Goal: Task Accomplishment & Management: Complete application form

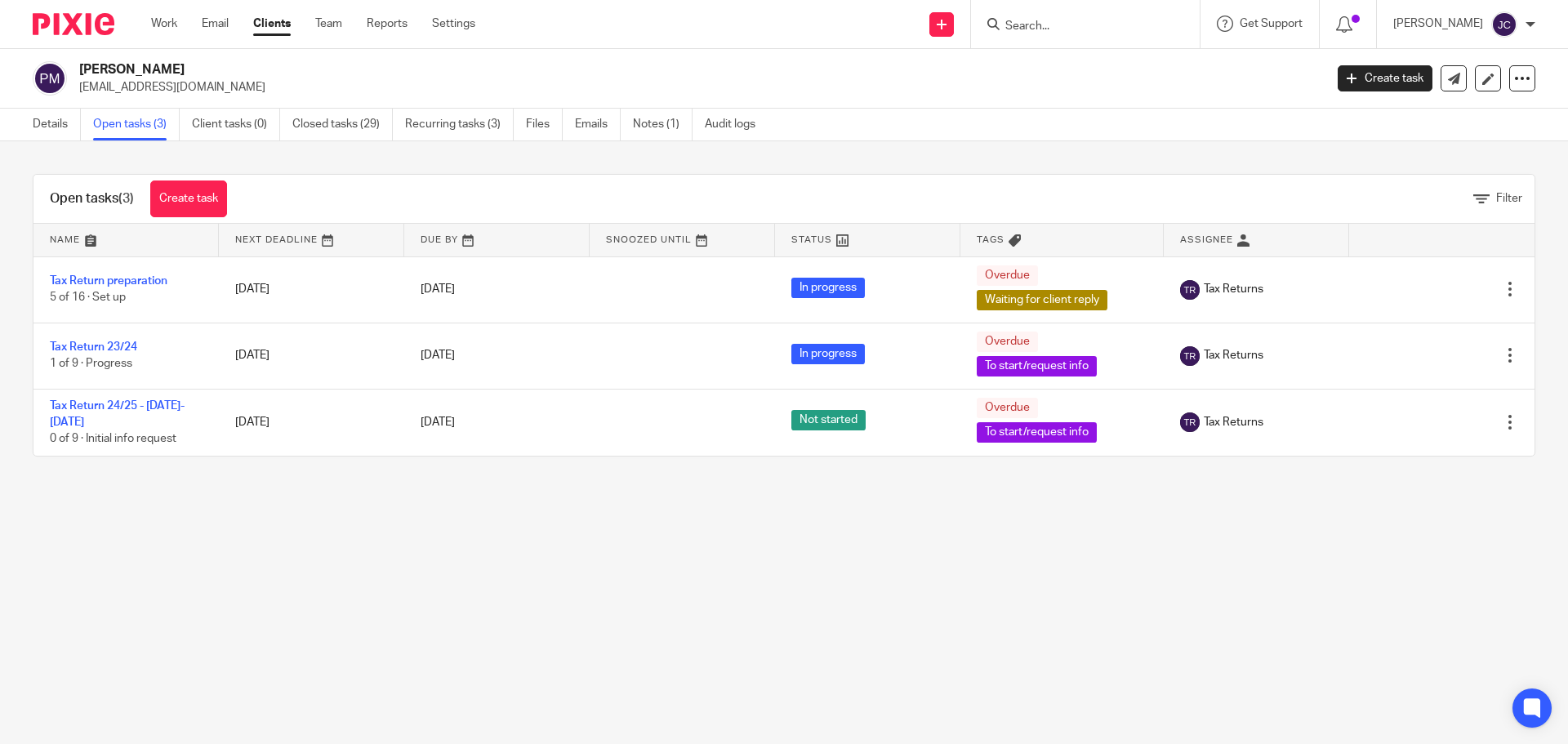
click at [1037, 23] on input "Search" at bounding box center [1077, 27] width 147 height 15
type input "kwanza"
click at [947, 24] on icon at bounding box center [941, 24] width 10 height 10
click at [962, 113] on link "Add client" at bounding box center [965, 125] width 114 height 24
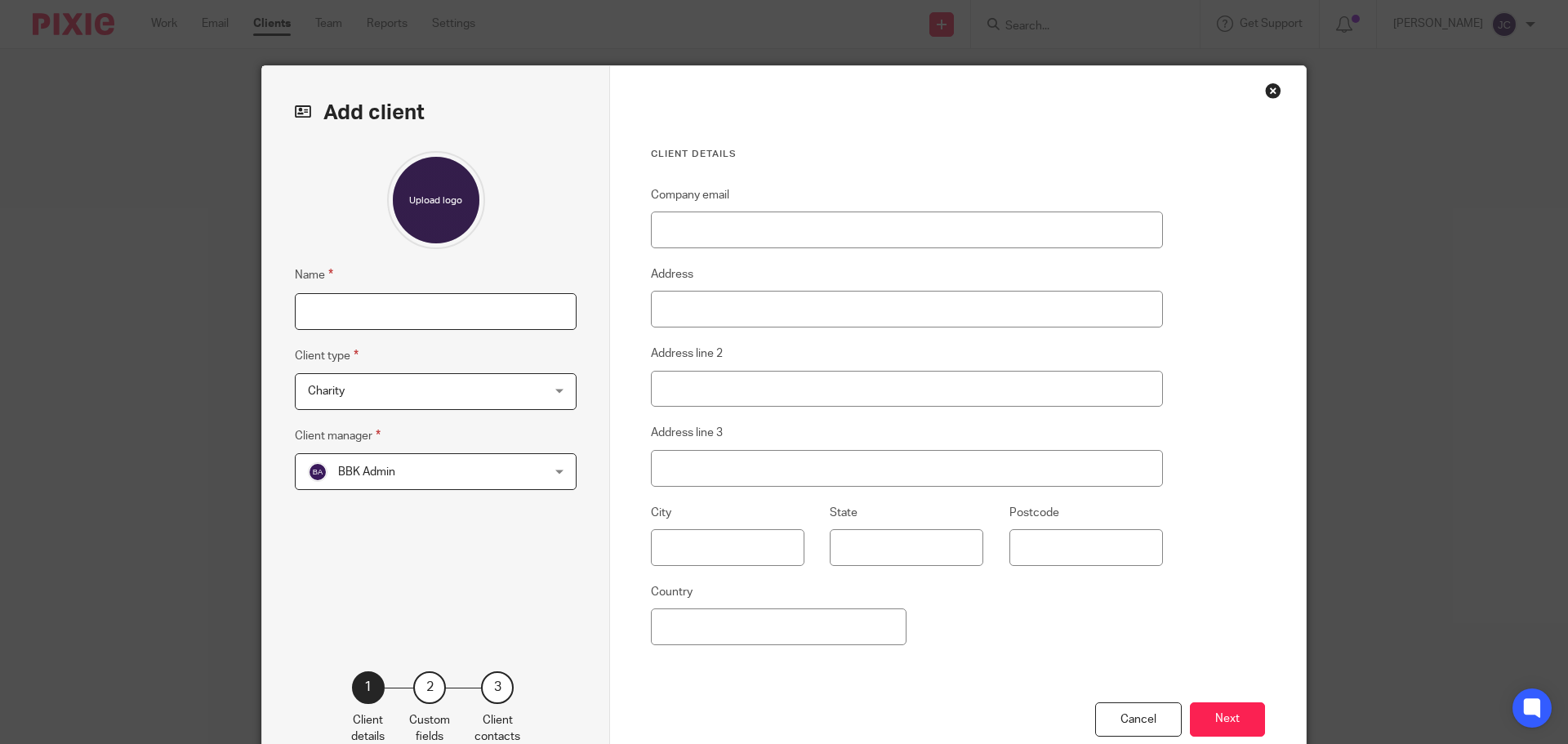
paste input "KWANZA PROPERTY & DESIGN LTD"
type input "KWANZA PROPERTY & DESIGN LTD"
click at [389, 403] on span "Charity" at bounding box center [414, 391] width 214 height 34
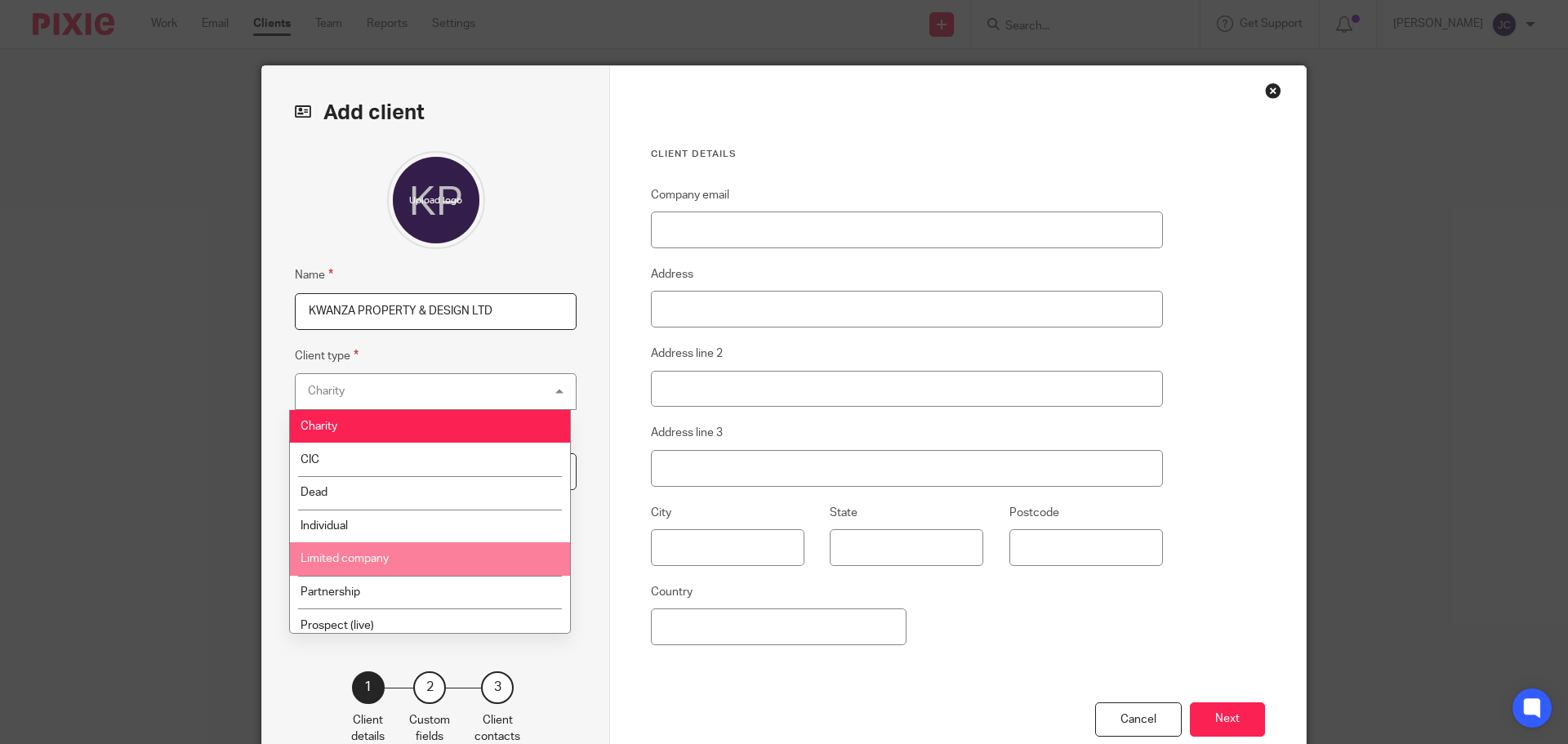
click at [396, 556] on li "Limited company" at bounding box center [430, 559] width 280 height 33
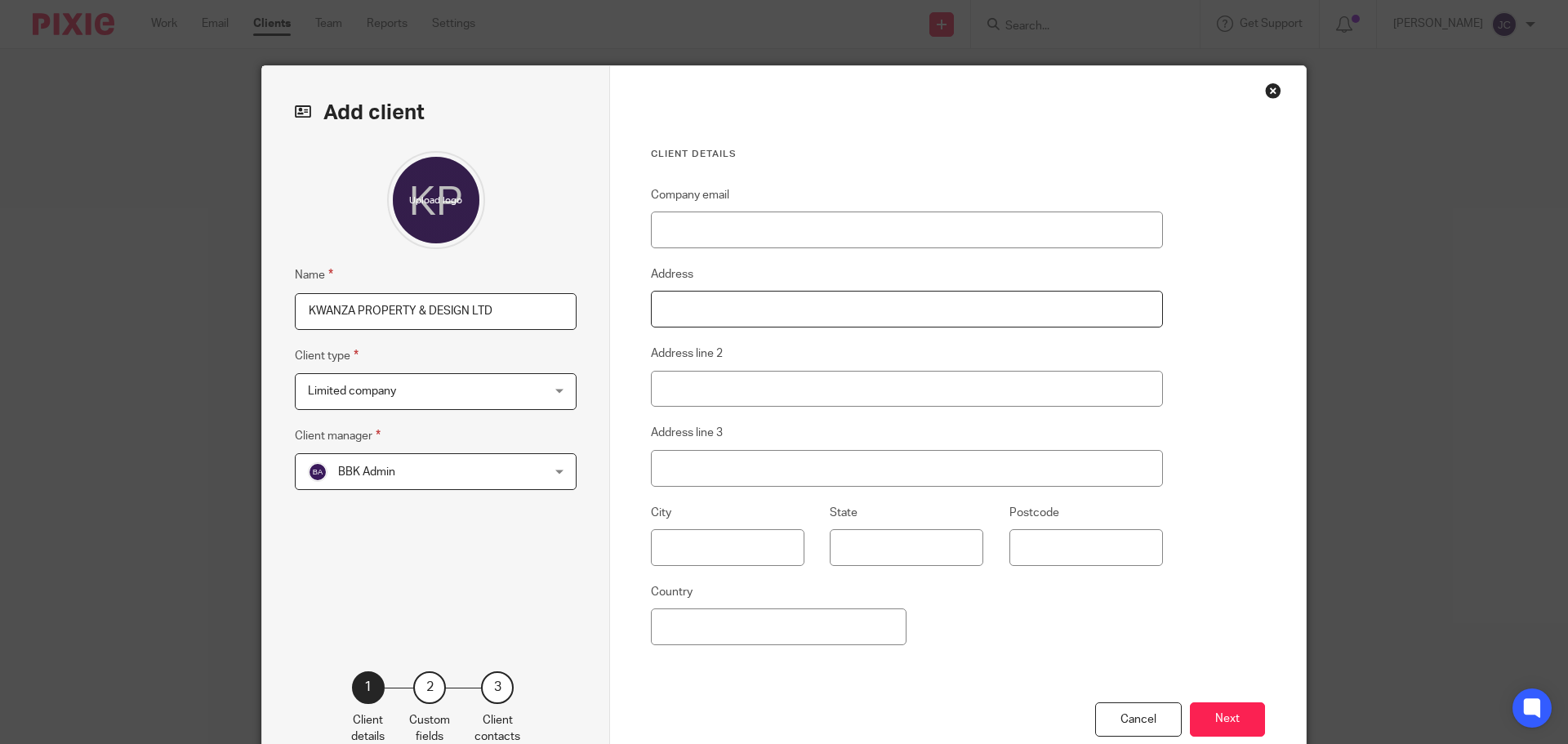
click at [780, 319] on input "Address" at bounding box center [907, 310] width 512 height 37
type input "46 Cleverley Rise"
type input "Bursledon"
type input "Southampton"
type input "SO31 8LN"
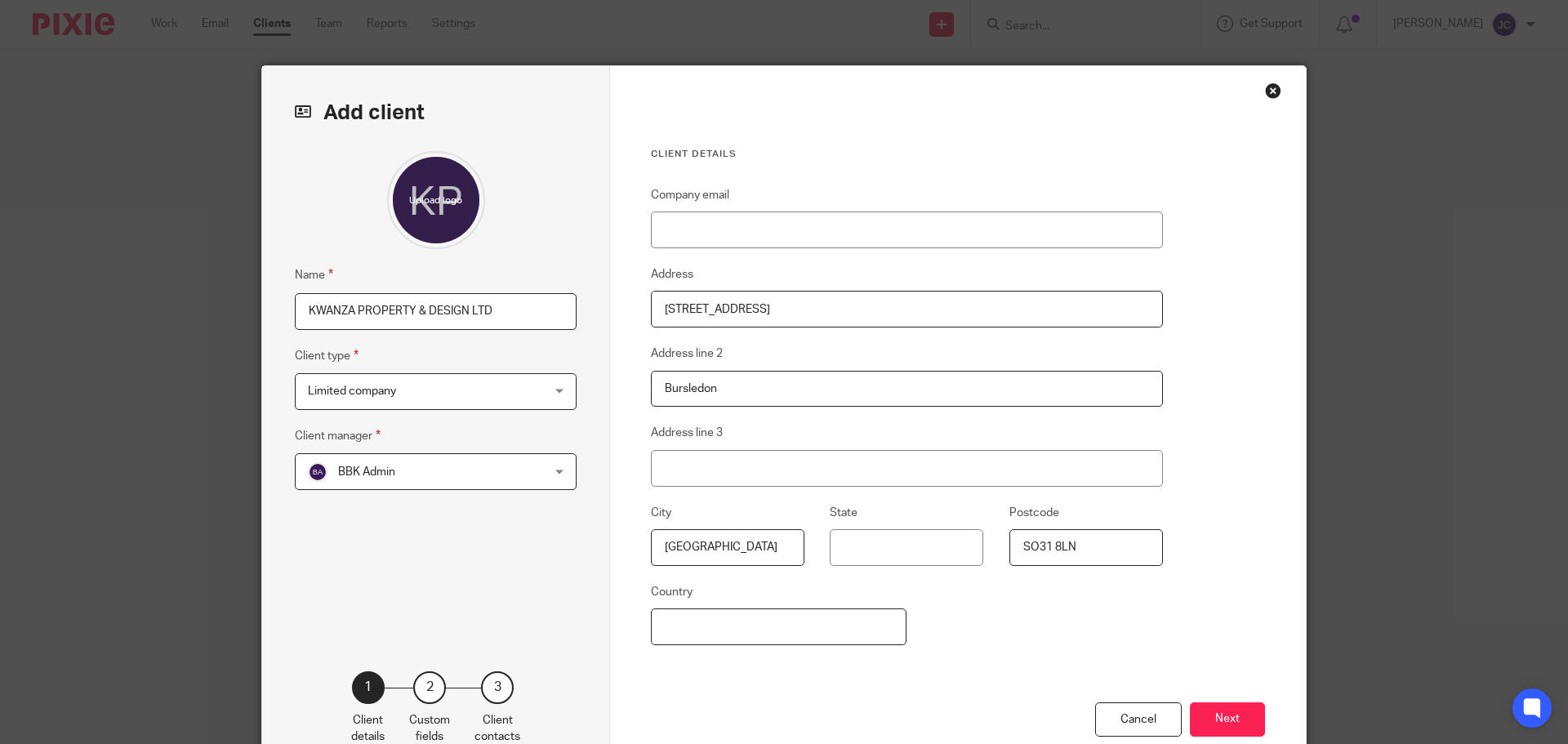
click at [751, 626] on input "Country" at bounding box center [779, 627] width 256 height 37
type input "K"
type input "UK"
click at [1210, 719] on button "Next" at bounding box center [1227, 721] width 75 height 35
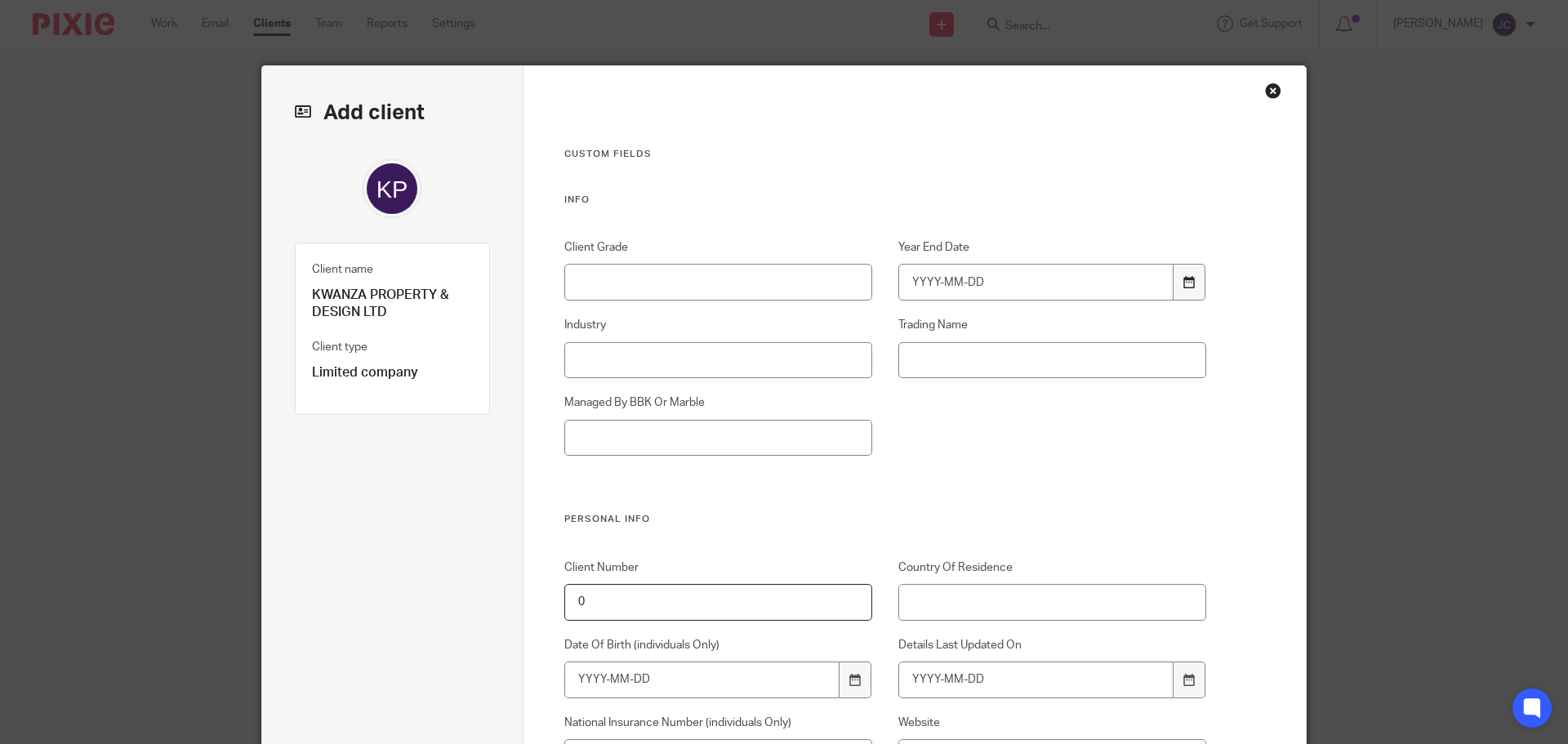
click at [1187, 281] on icon at bounding box center [1189, 282] width 12 height 12
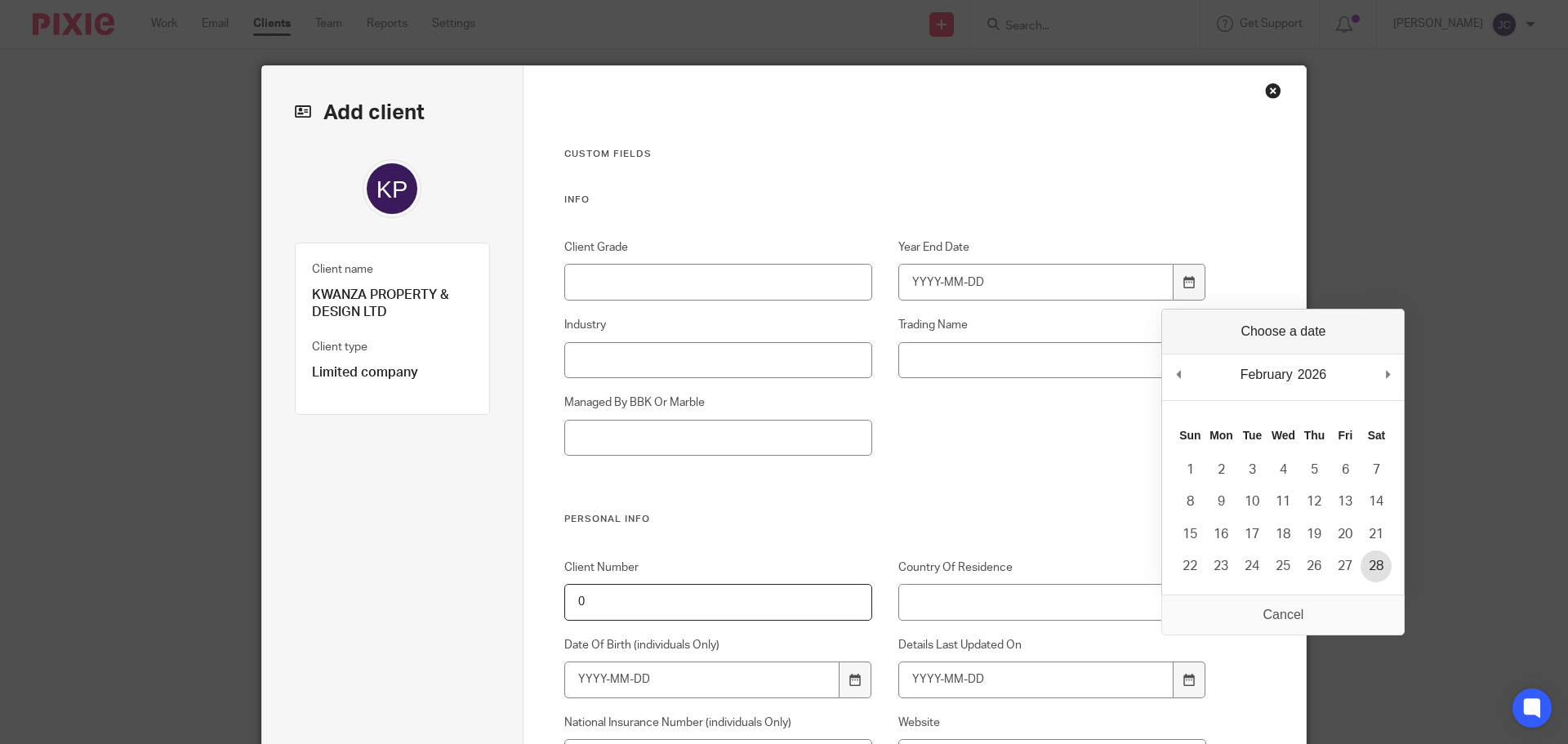
type input "2026-02-28"
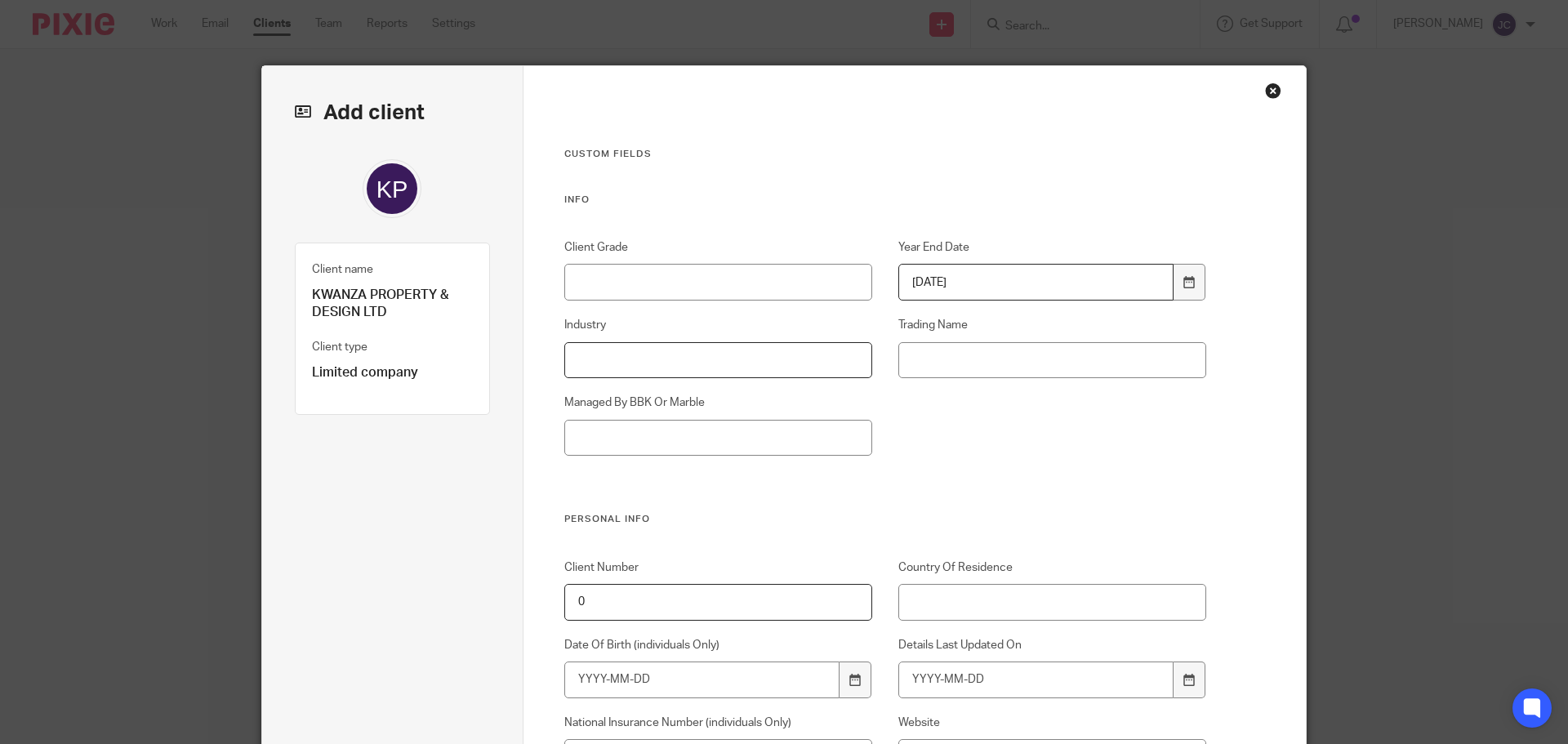
click at [707, 367] on input "Industry" at bounding box center [719, 361] width 309 height 37
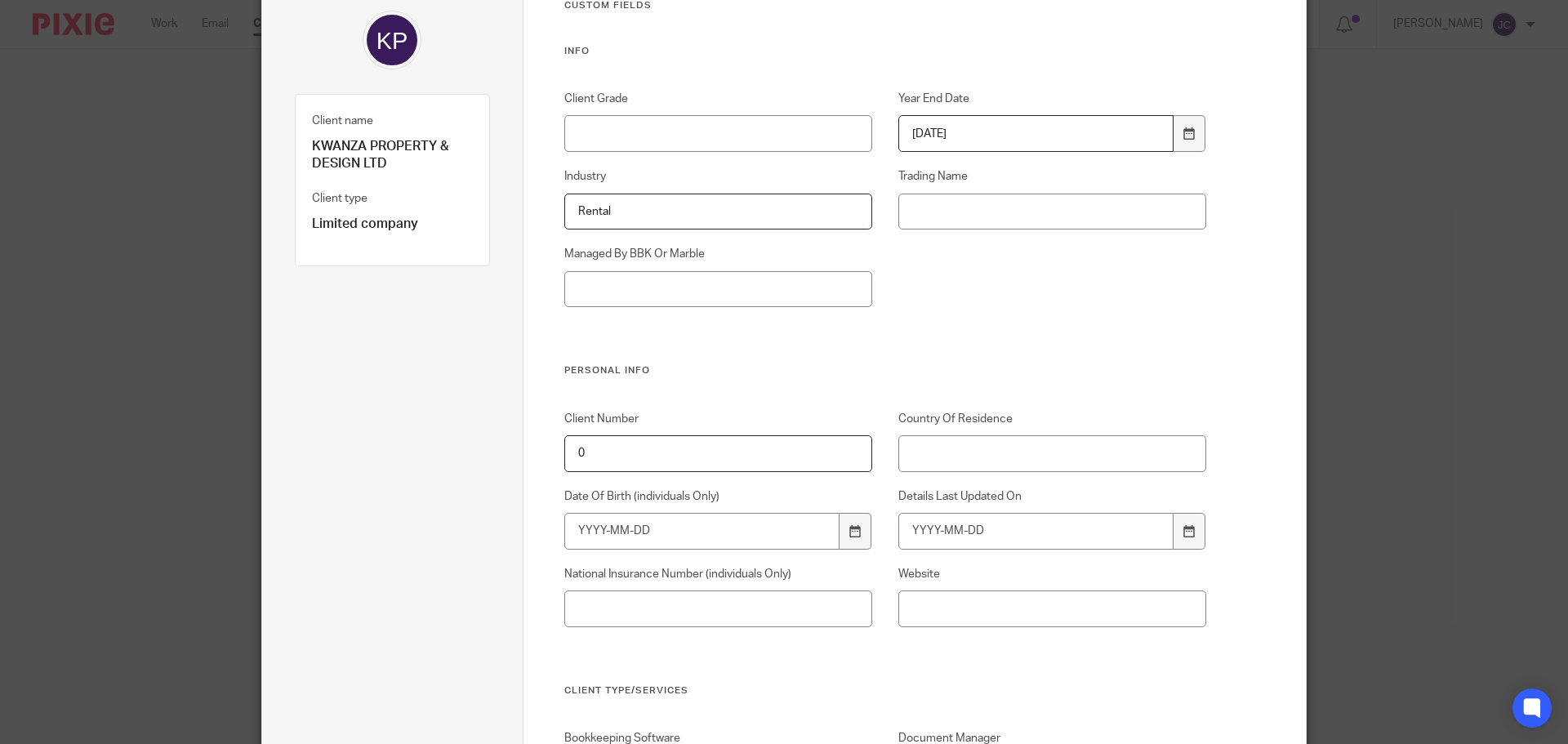
scroll to position [163, 0]
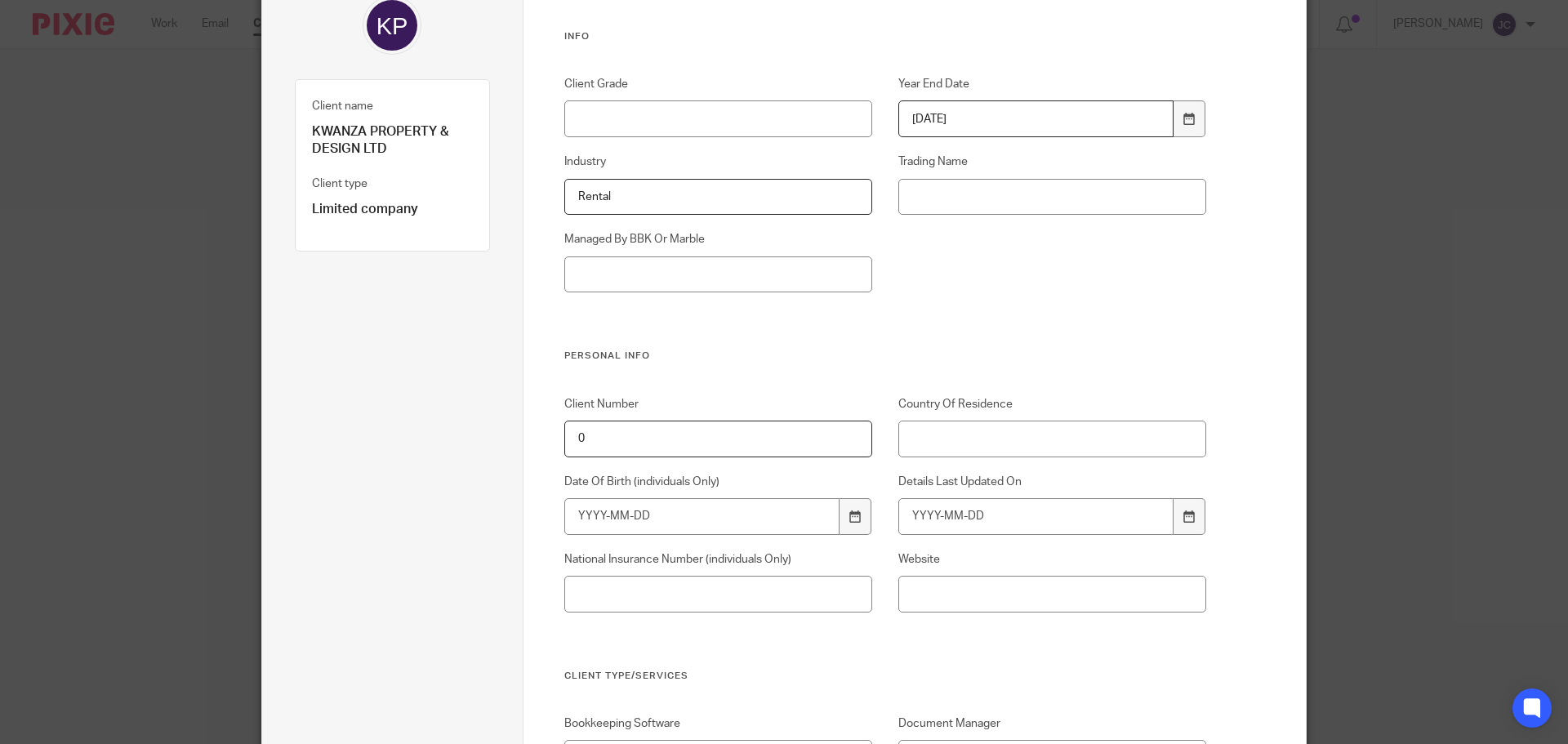
type input "Rental"
click at [1004, 428] on input "Country Of Residence" at bounding box center [1052, 440] width 309 height 37
type input "UK"
click at [1183, 524] on div at bounding box center [1189, 517] width 31 height 37
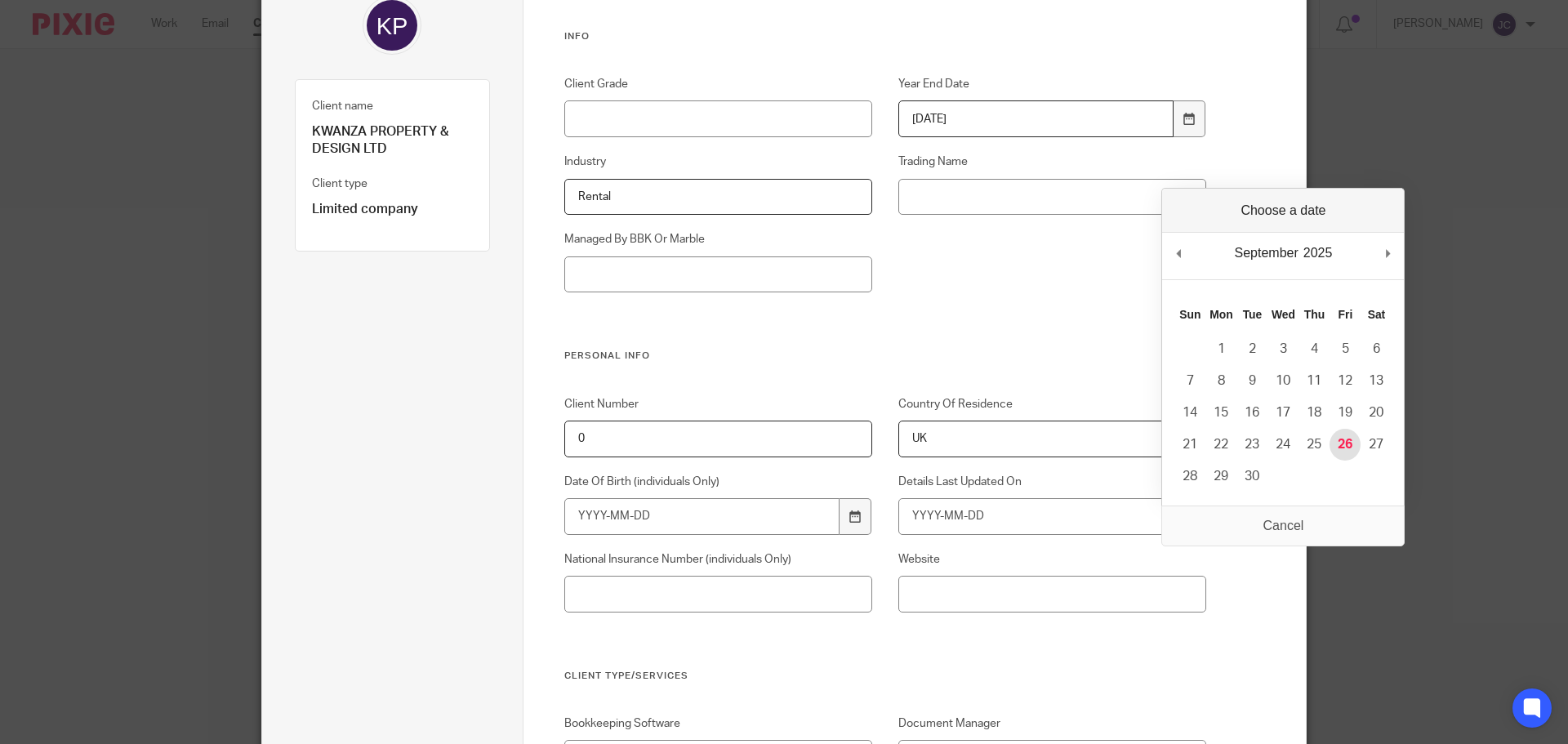
type input "[DATE]"
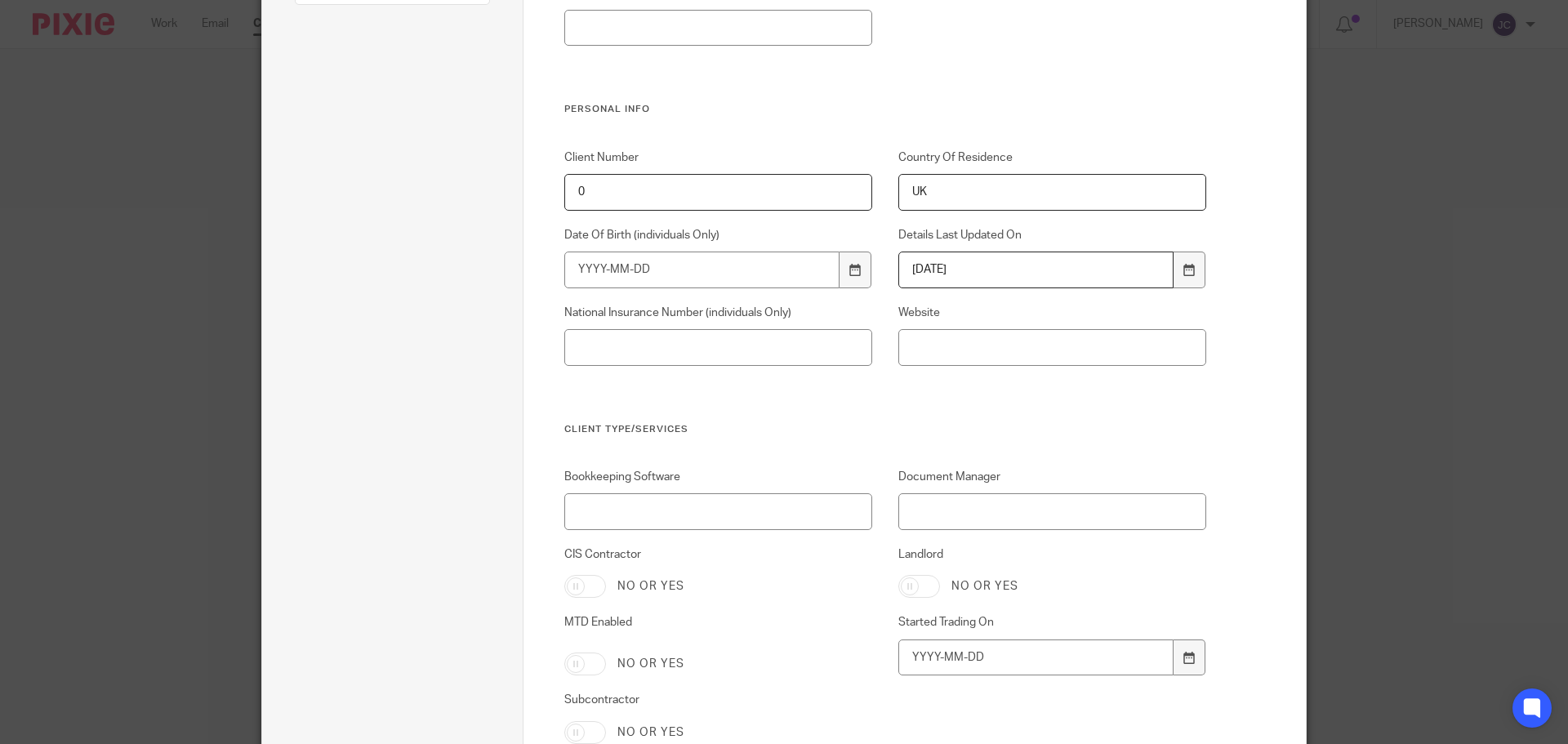
scroll to position [572, 0]
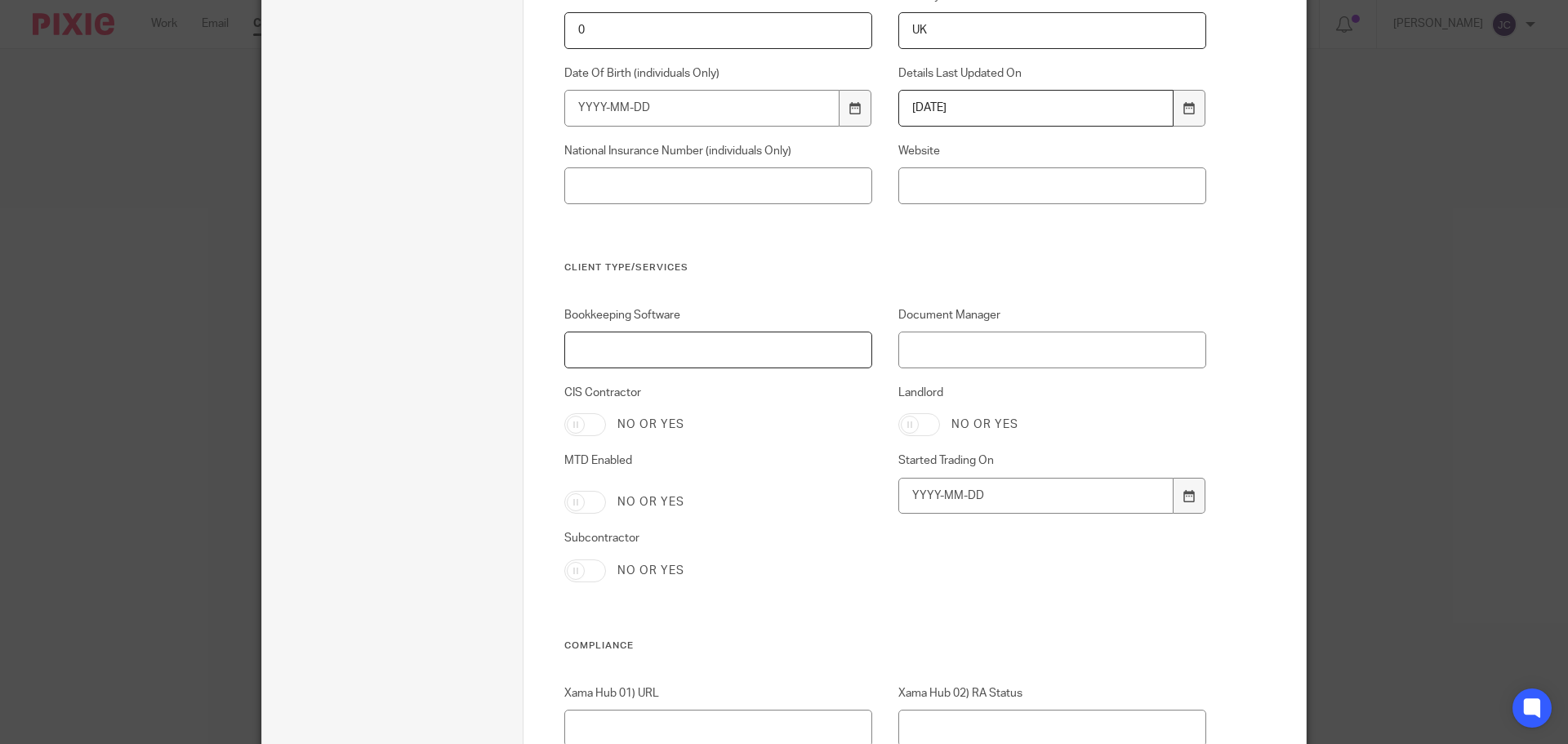
click at [778, 352] on input "Bookkeeping Software" at bounding box center [719, 351] width 309 height 37
type input "StreemConnect"
click at [924, 429] on input "Landlord" at bounding box center [919, 425] width 42 height 23
checkbox input "true"
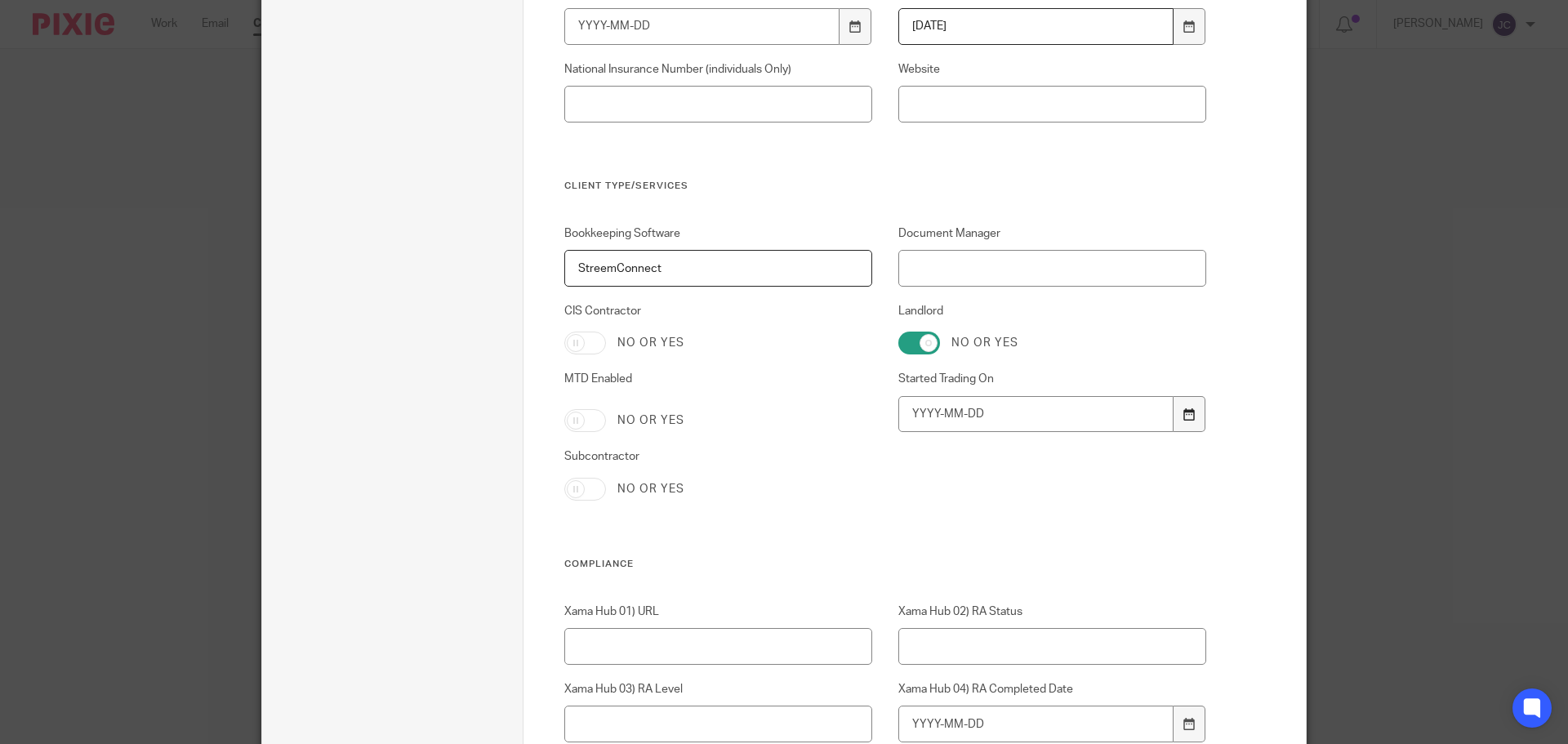
click at [1184, 415] on icon at bounding box center [1189, 414] width 12 height 12
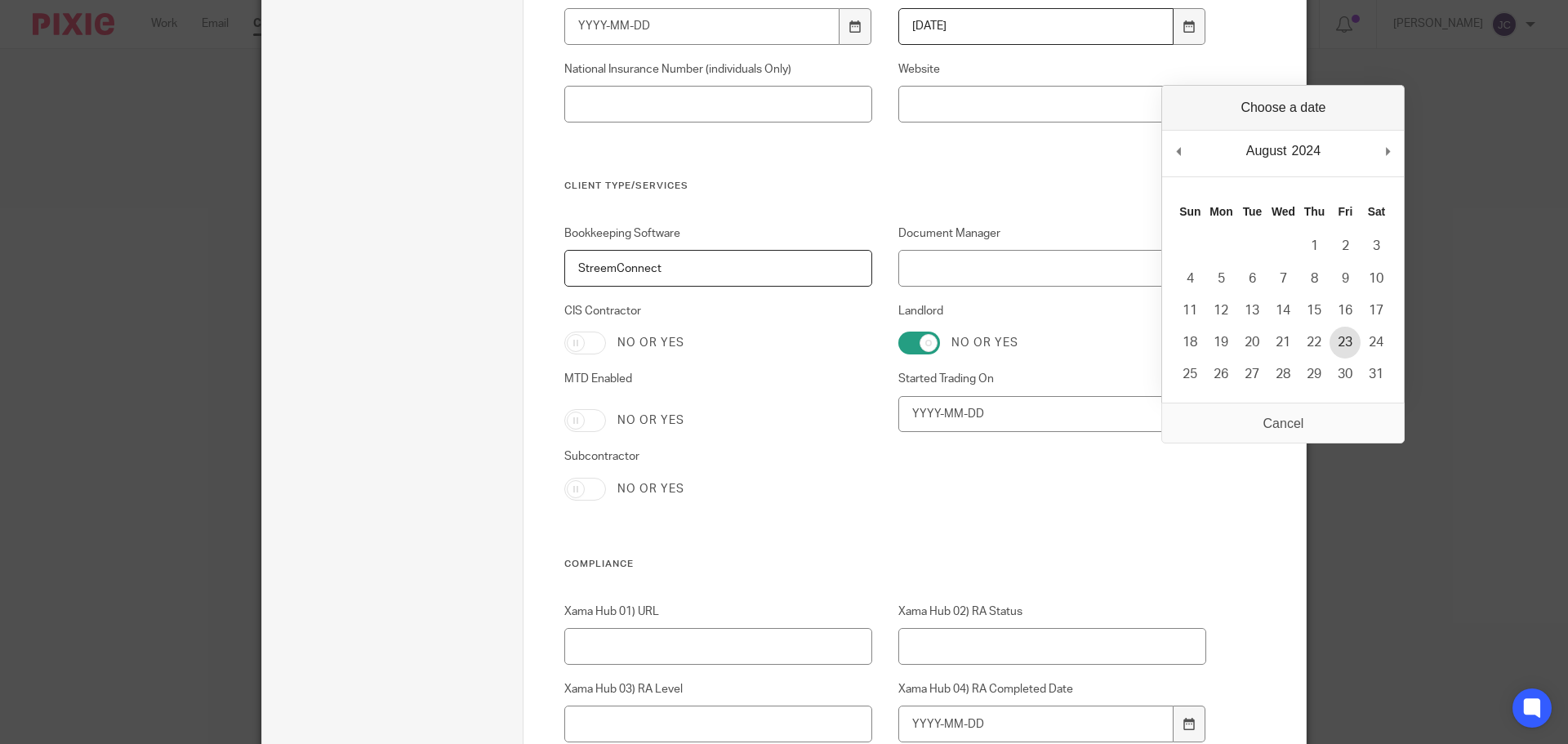
type input "2024-08-23"
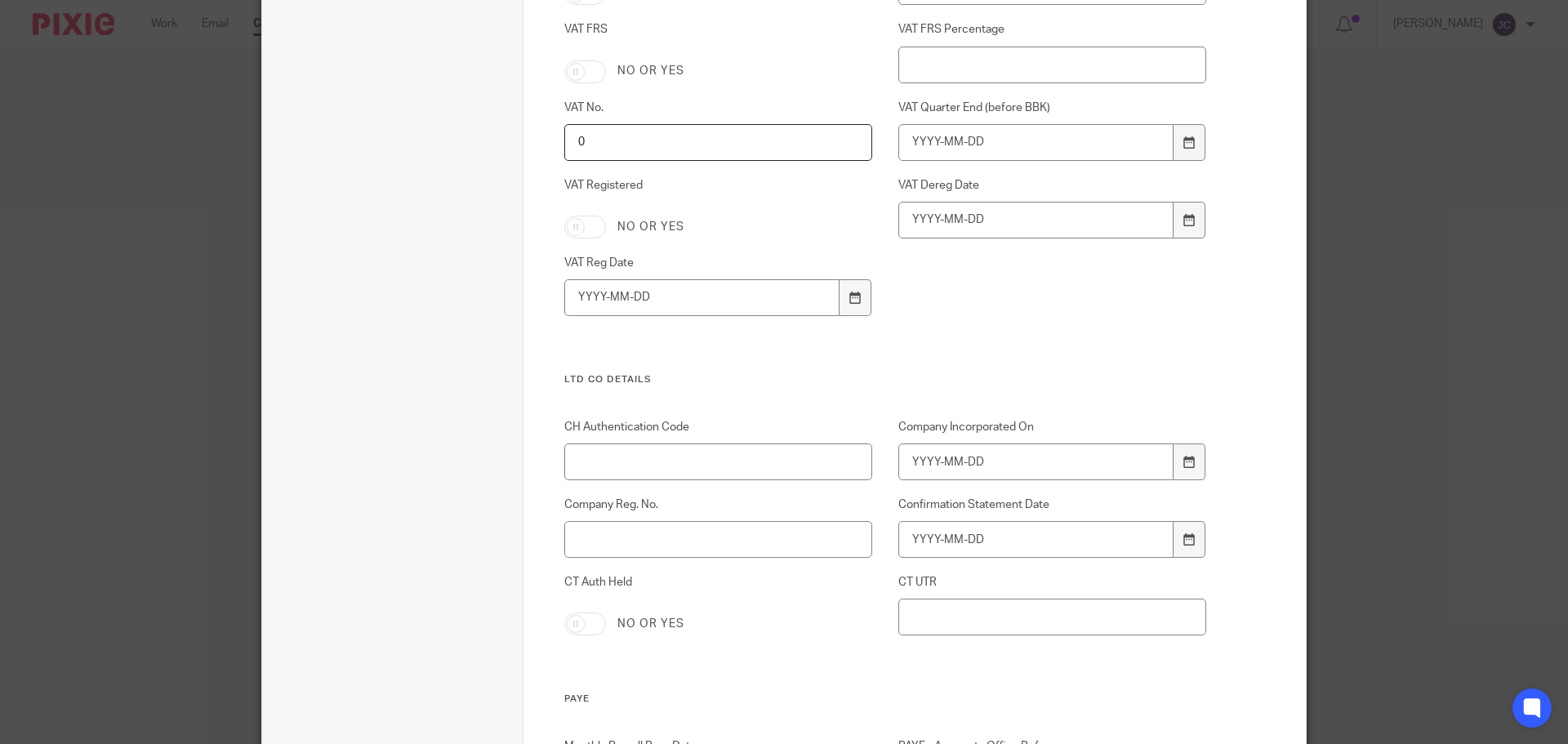
scroll to position [1716, 0]
click at [1183, 463] on icon at bounding box center [1189, 456] width 12 height 12
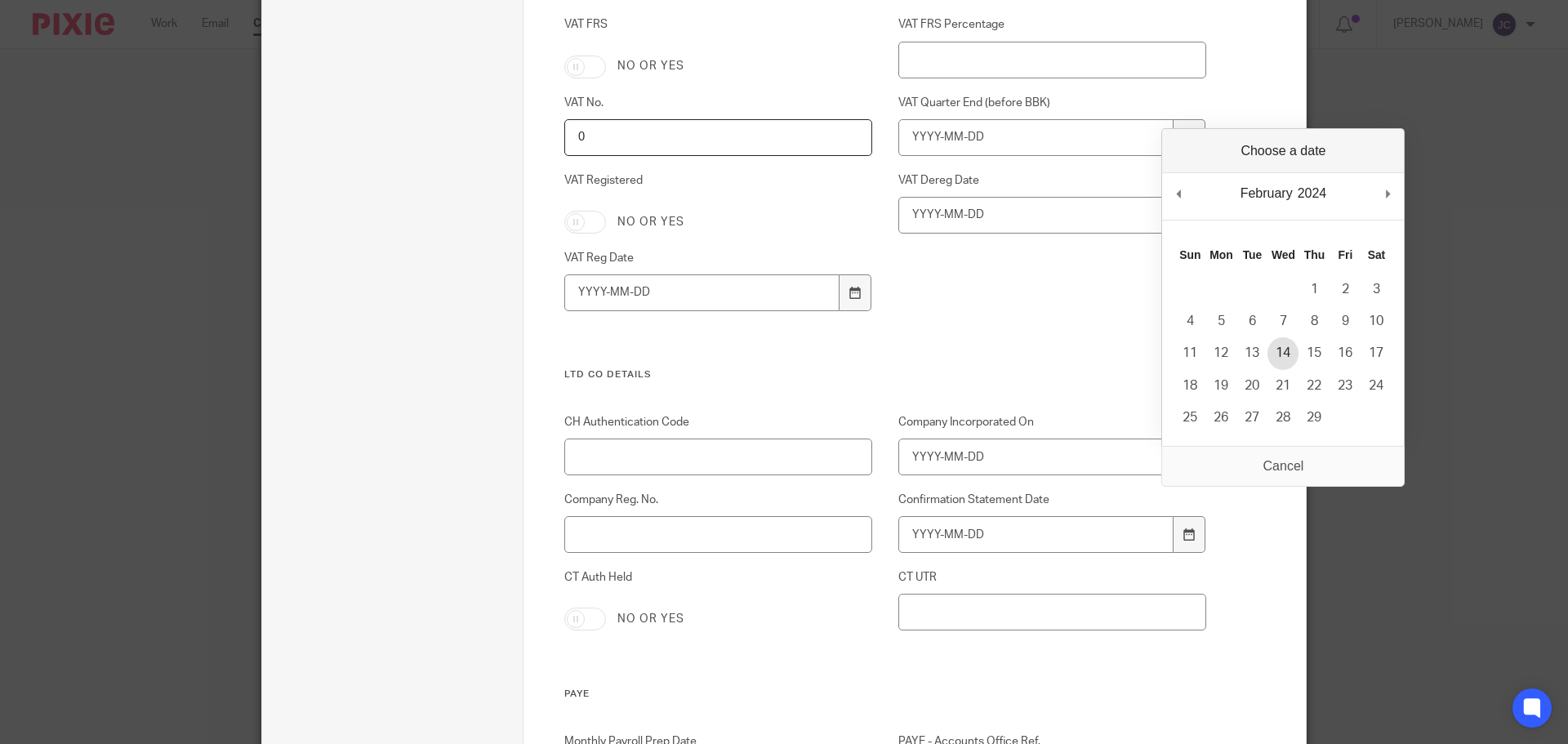
type input "2024-02-14"
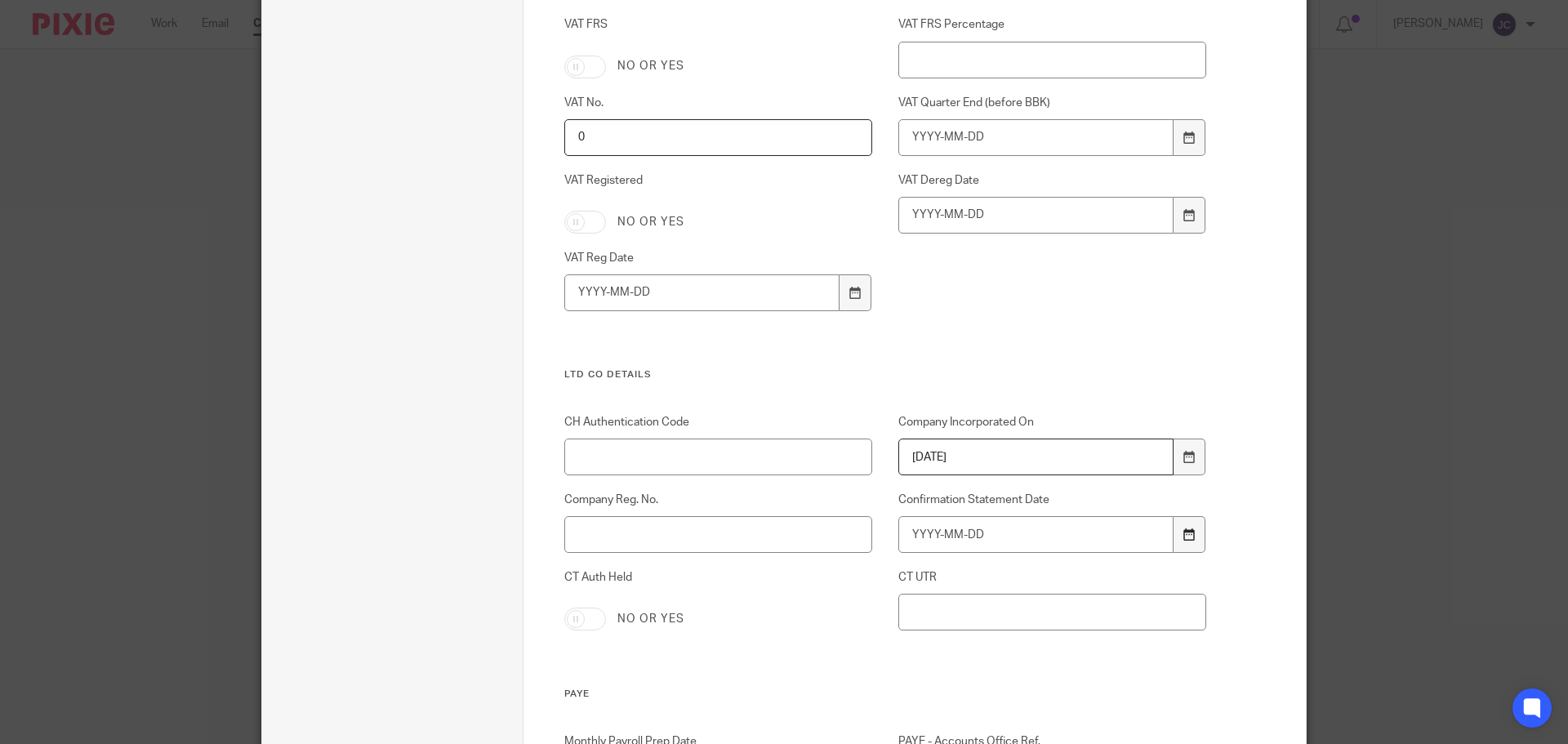
click at [1185, 540] on icon at bounding box center [1189, 534] width 12 height 12
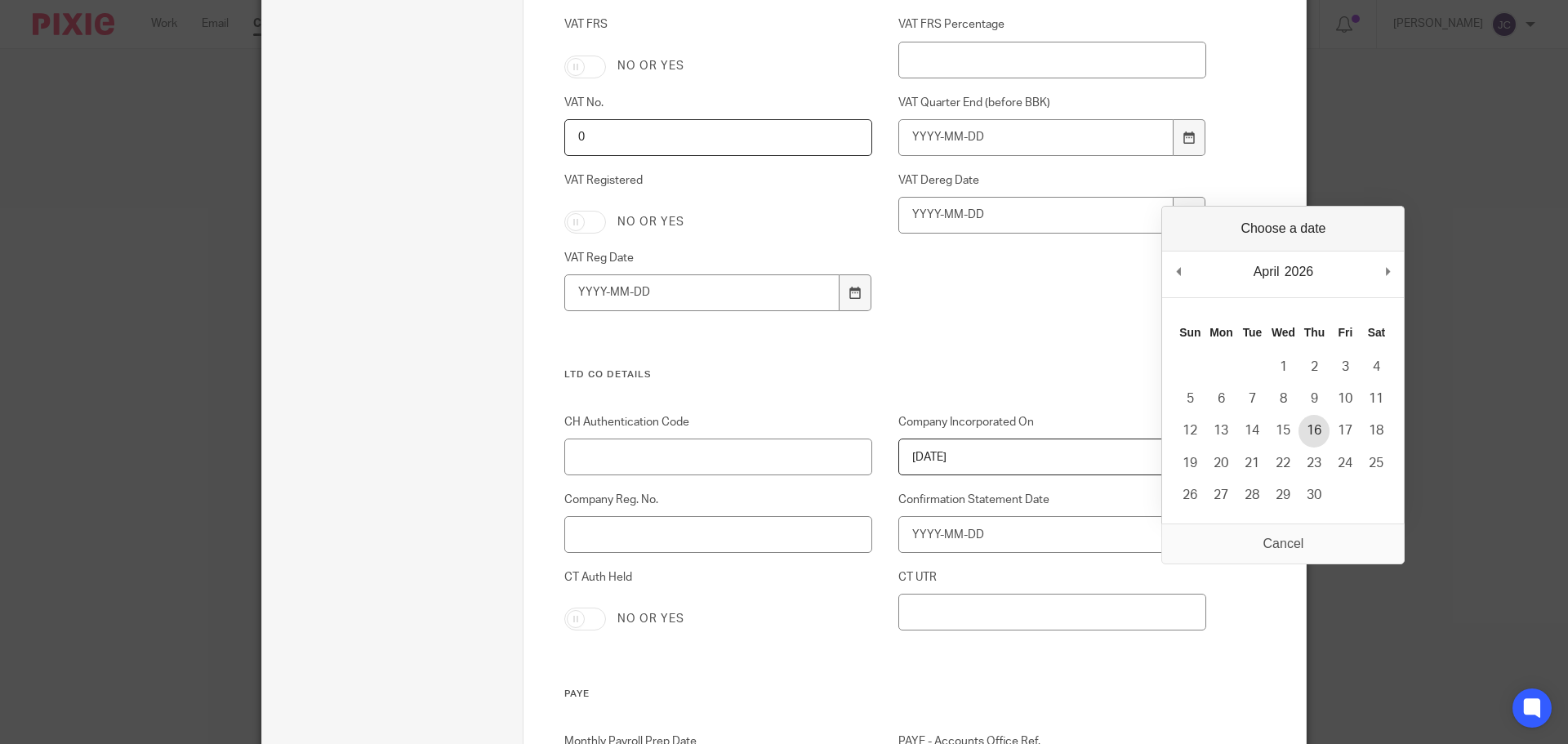
type input "2026-04-16"
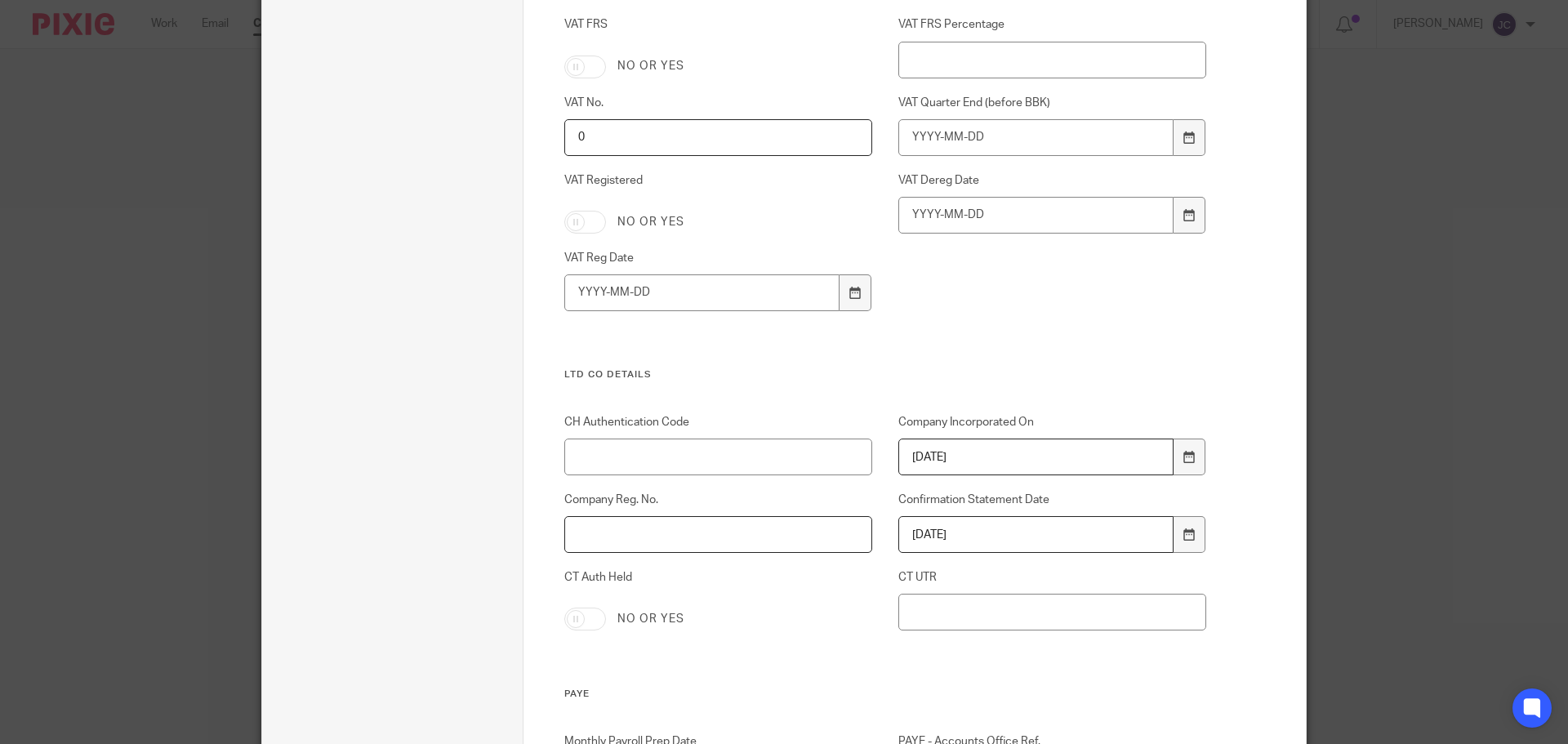
paste input "15493604"
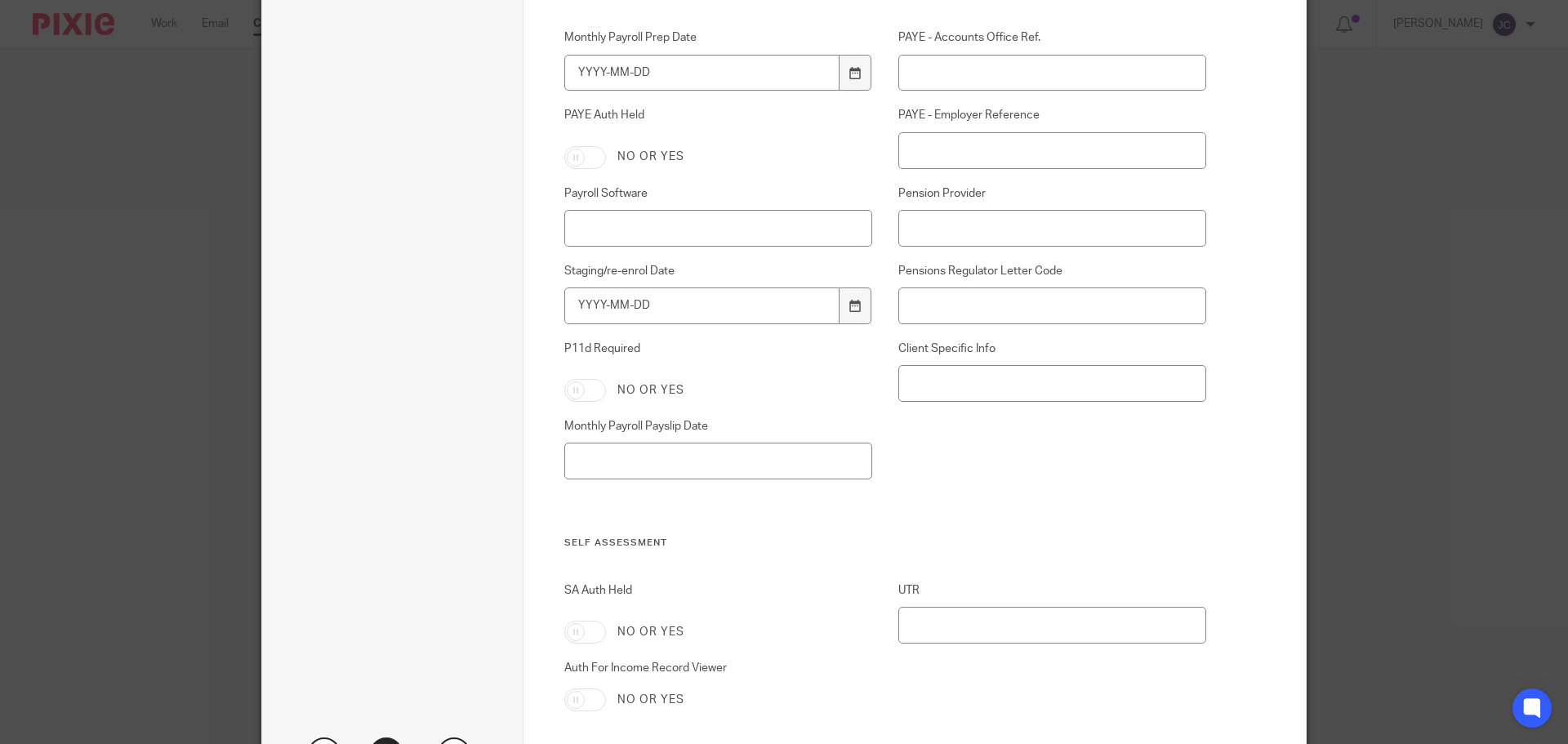
scroll to position [2587, 0]
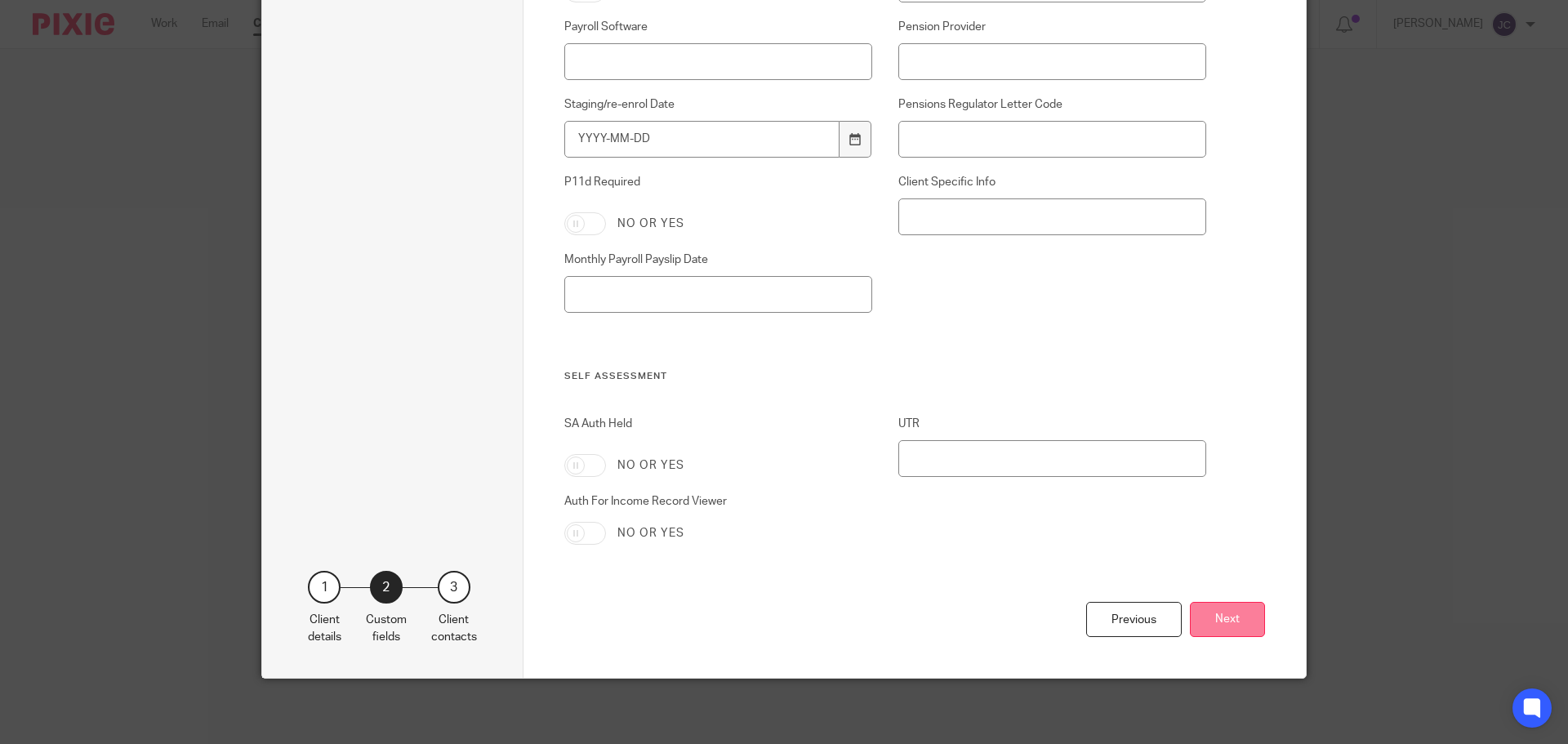
type input "15493604"
click at [1231, 622] on button "Next" at bounding box center [1227, 620] width 75 height 35
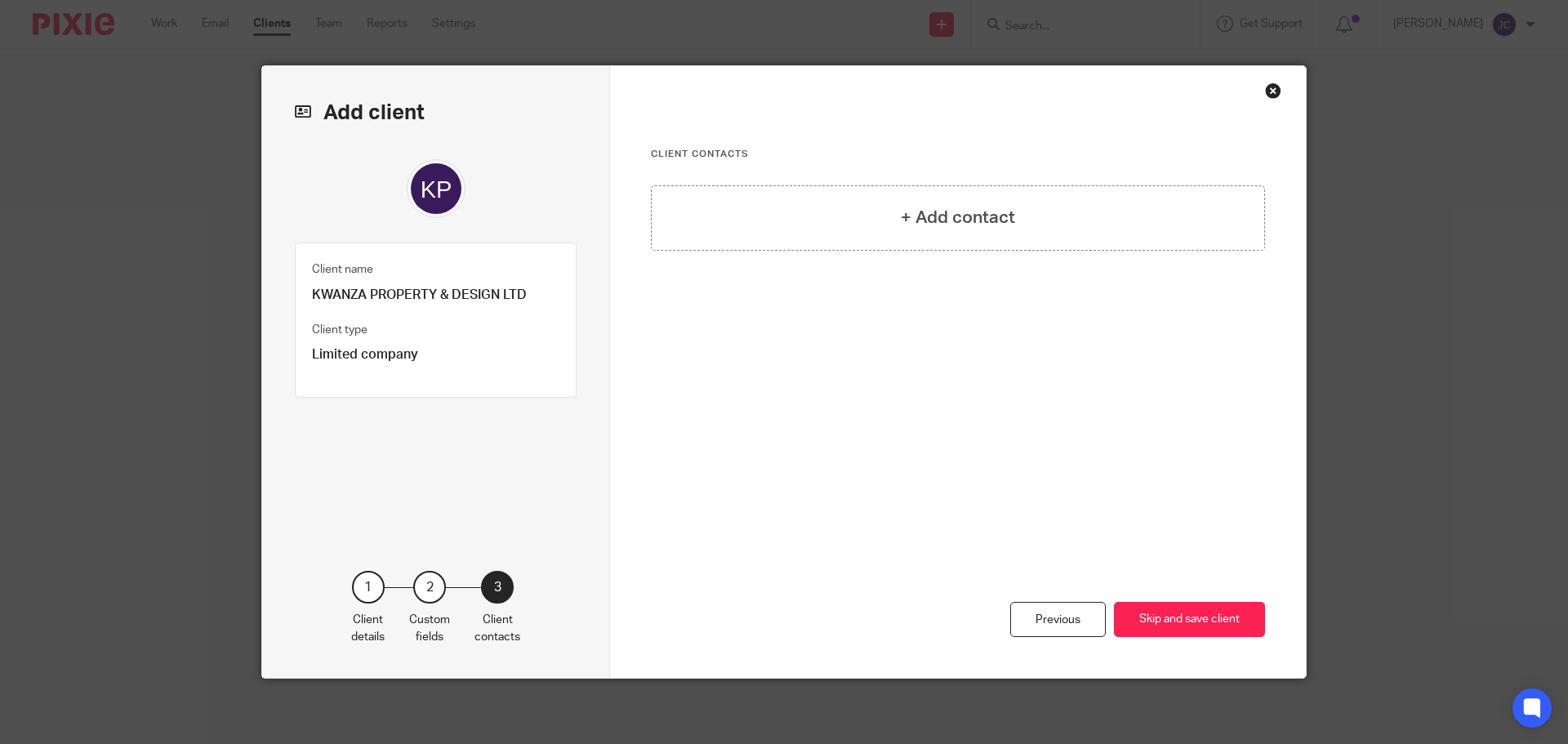
scroll to position [0, 0]
click at [924, 210] on h4 "+ Add contact" at bounding box center [958, 217] width 114 height 25
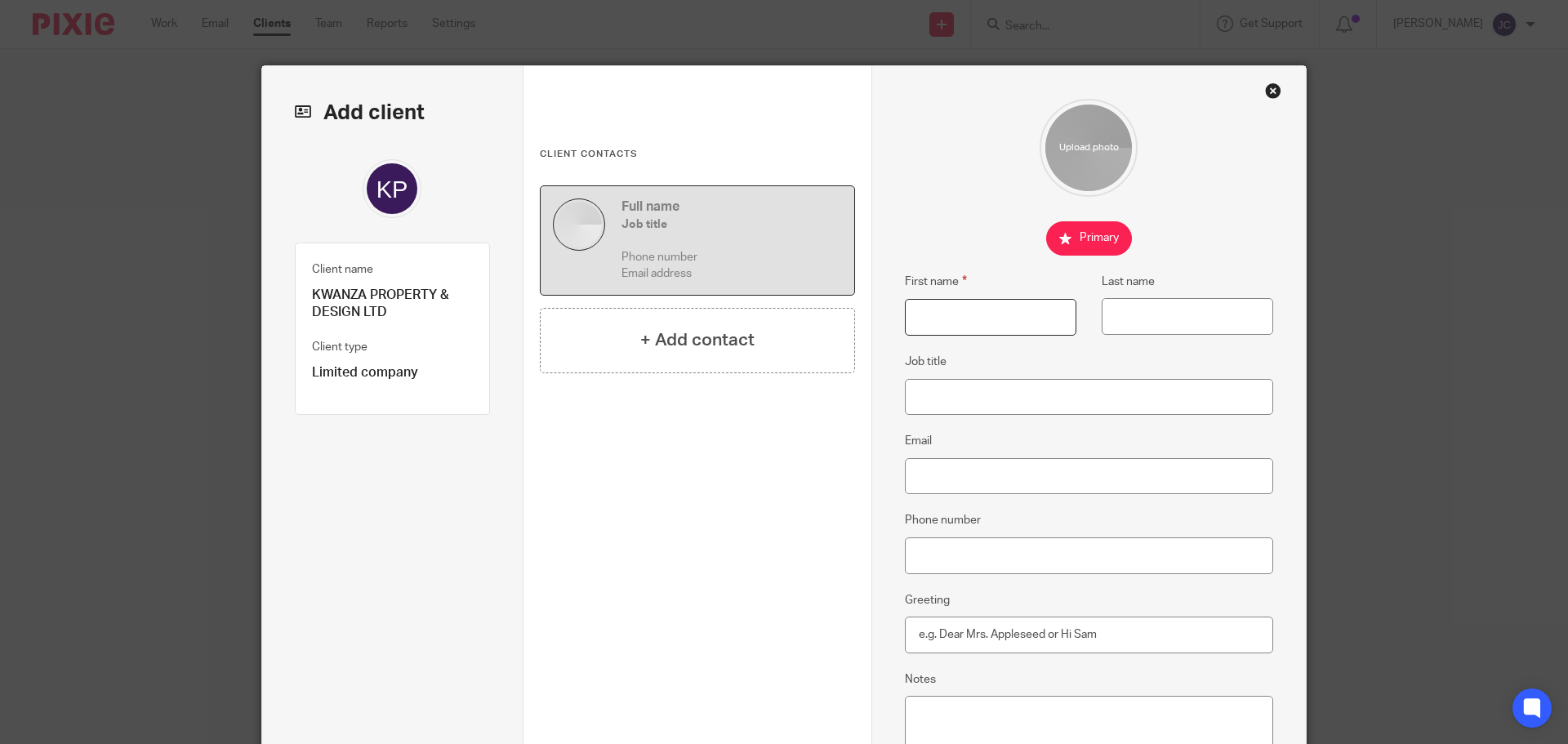
click at [940, 321] on input "First name" at bounding box center [990, 317] width 172 height 37
type input "Russell"
type input "Locke"
type input "Director"
click at [930, 478] on input "Email" at bounding box center [1090, 477] width 369 height 37
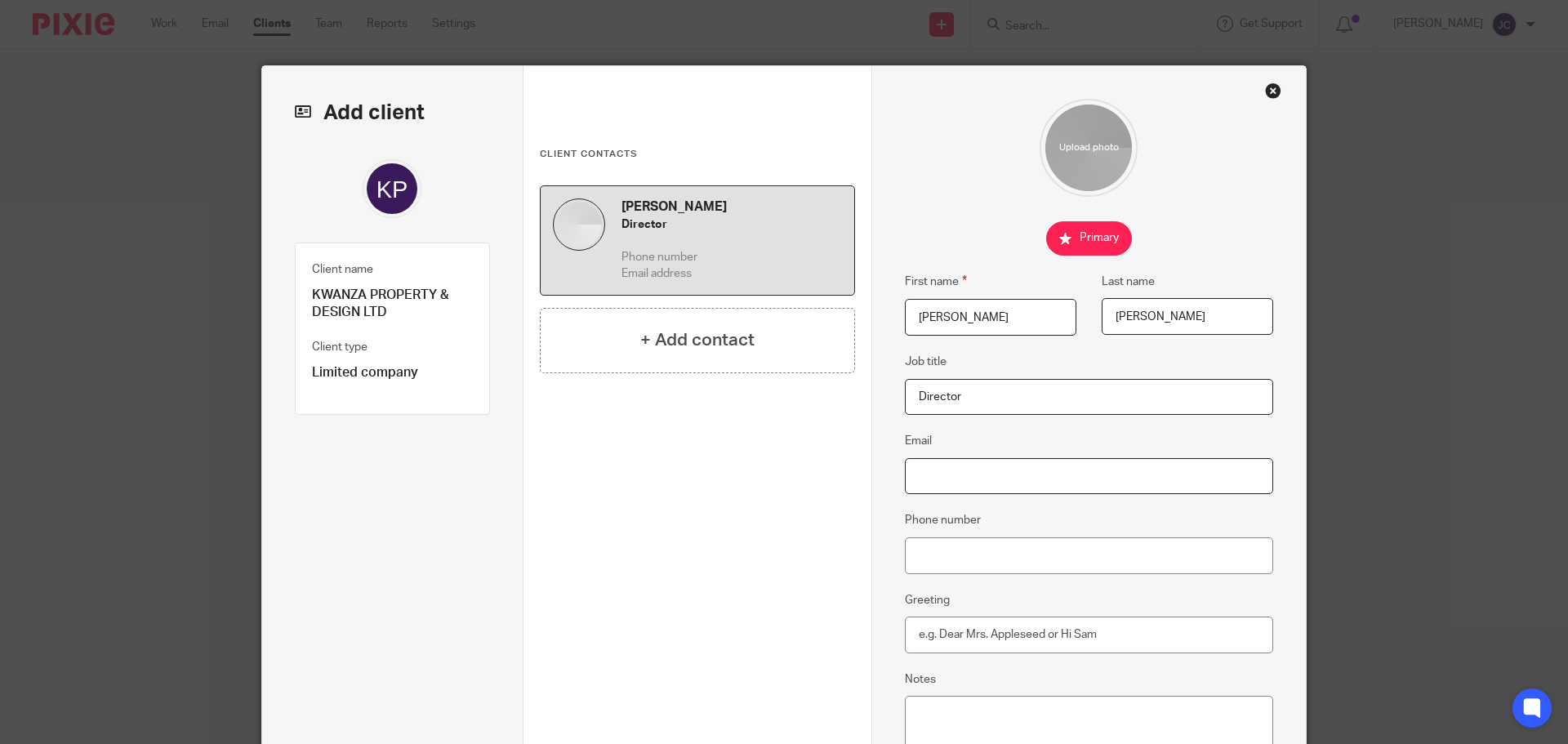
paste input "info@kwanzaproperties.co.uk"
type input "info@kwanzaproperties.co.uk"
click at [950, 558] on input "Phone number" at bounding box center [1090, 557] width 369 height 37
paste input "7815 685395"
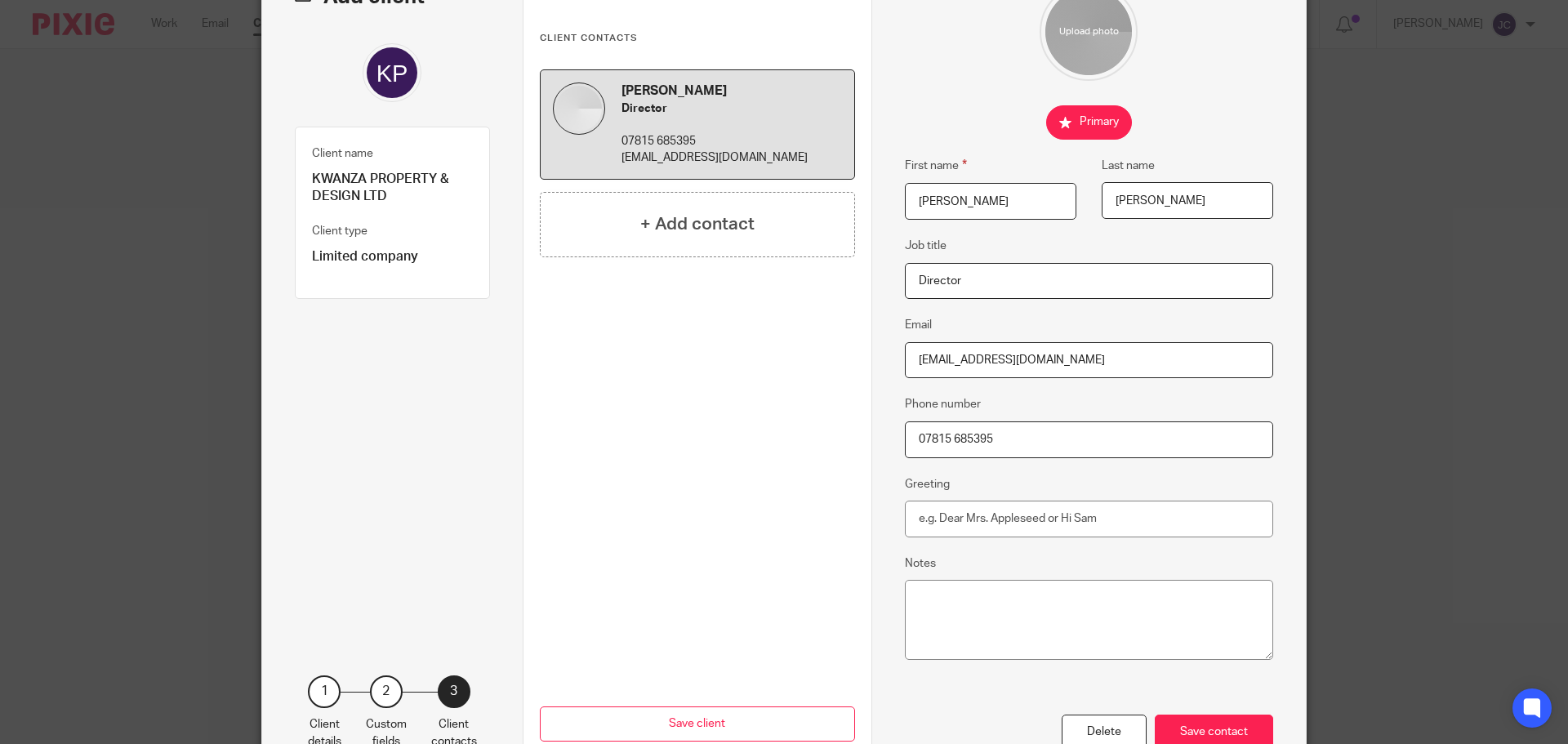
scroll to position [163, 0]
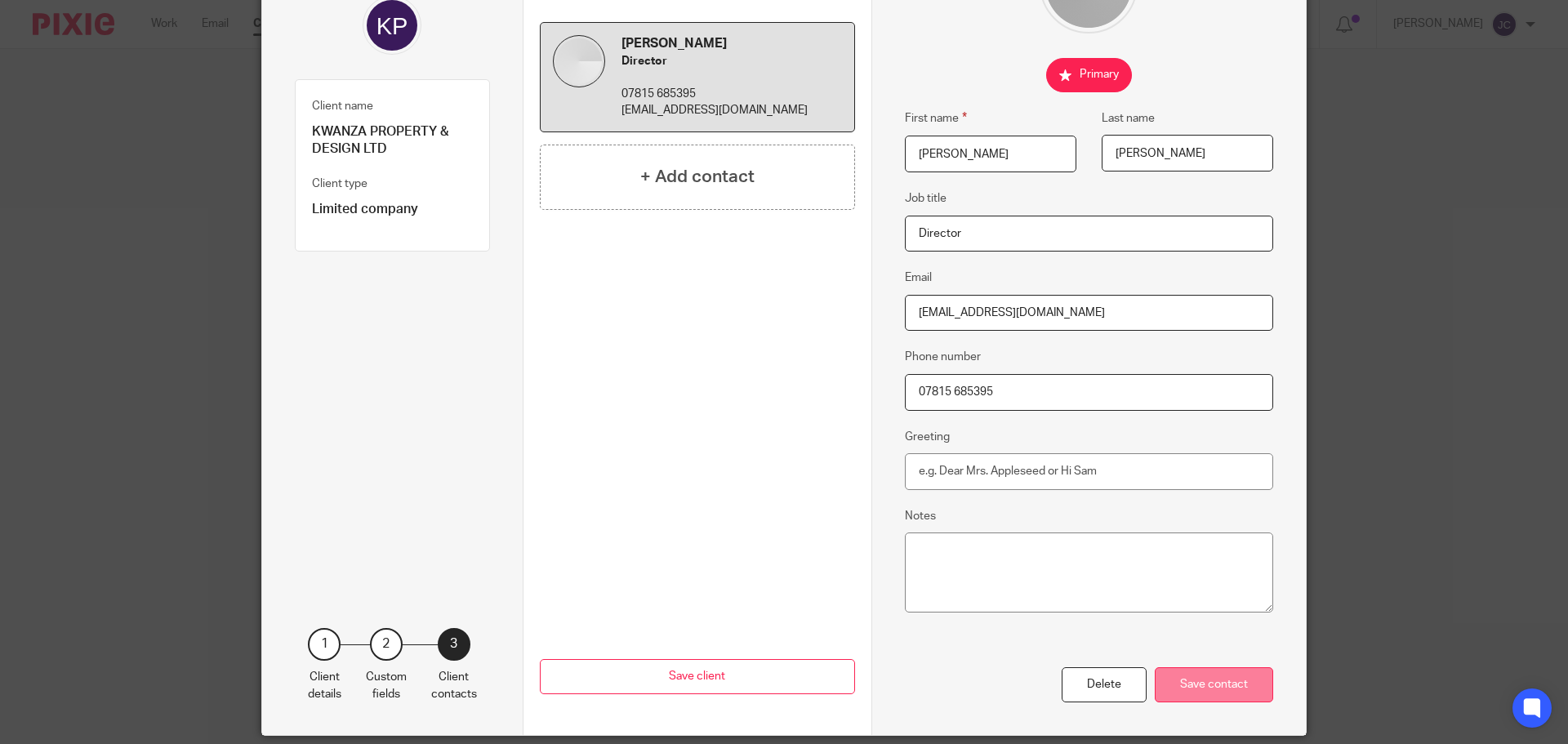
type input "07815 685395"
click at [1197, 689] on div "Save contact" at bounding box center [1215, 686] width 119 height 35
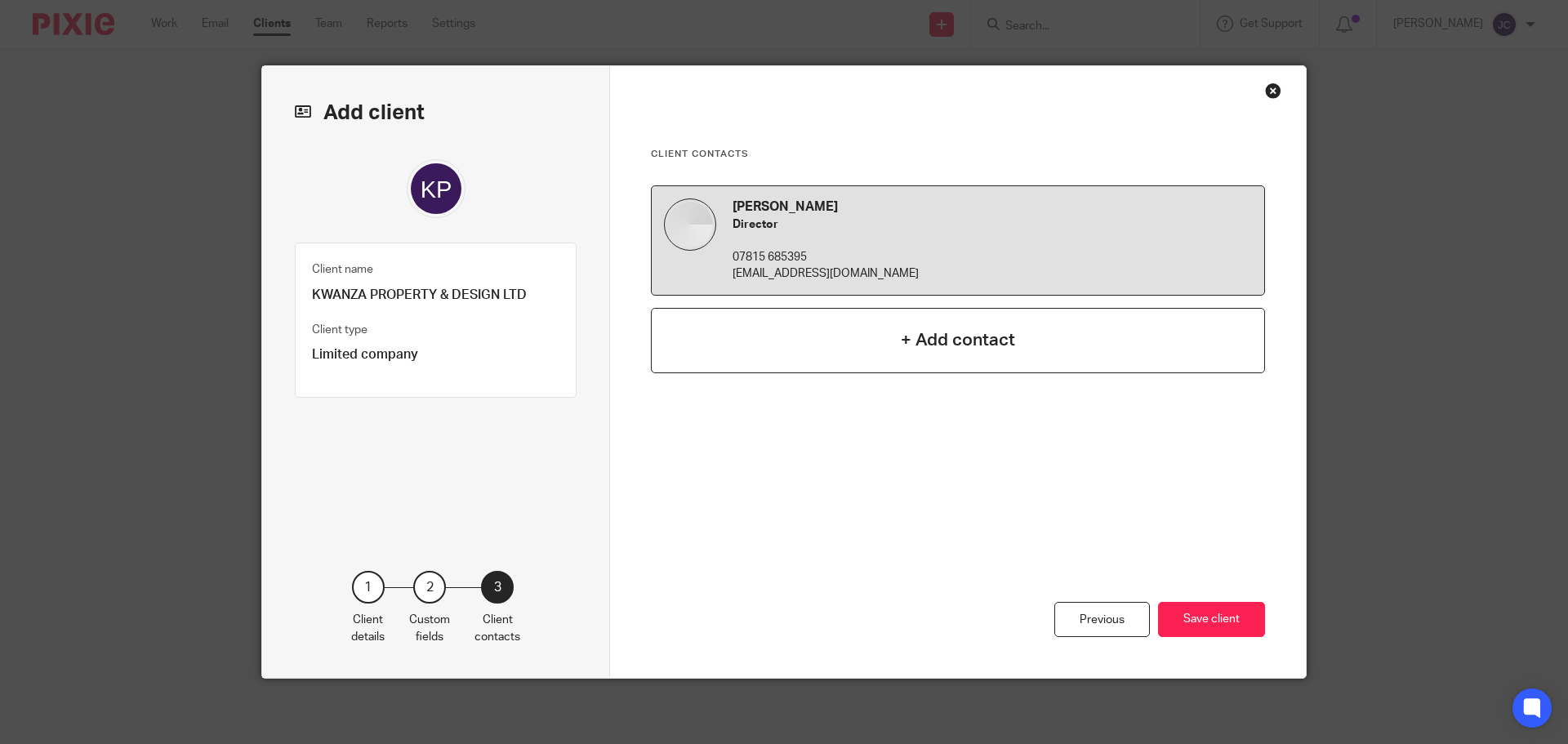
click at [912, 348] on h4 "+ Add contact" at bounding box center [958, 340] width 114 height 25
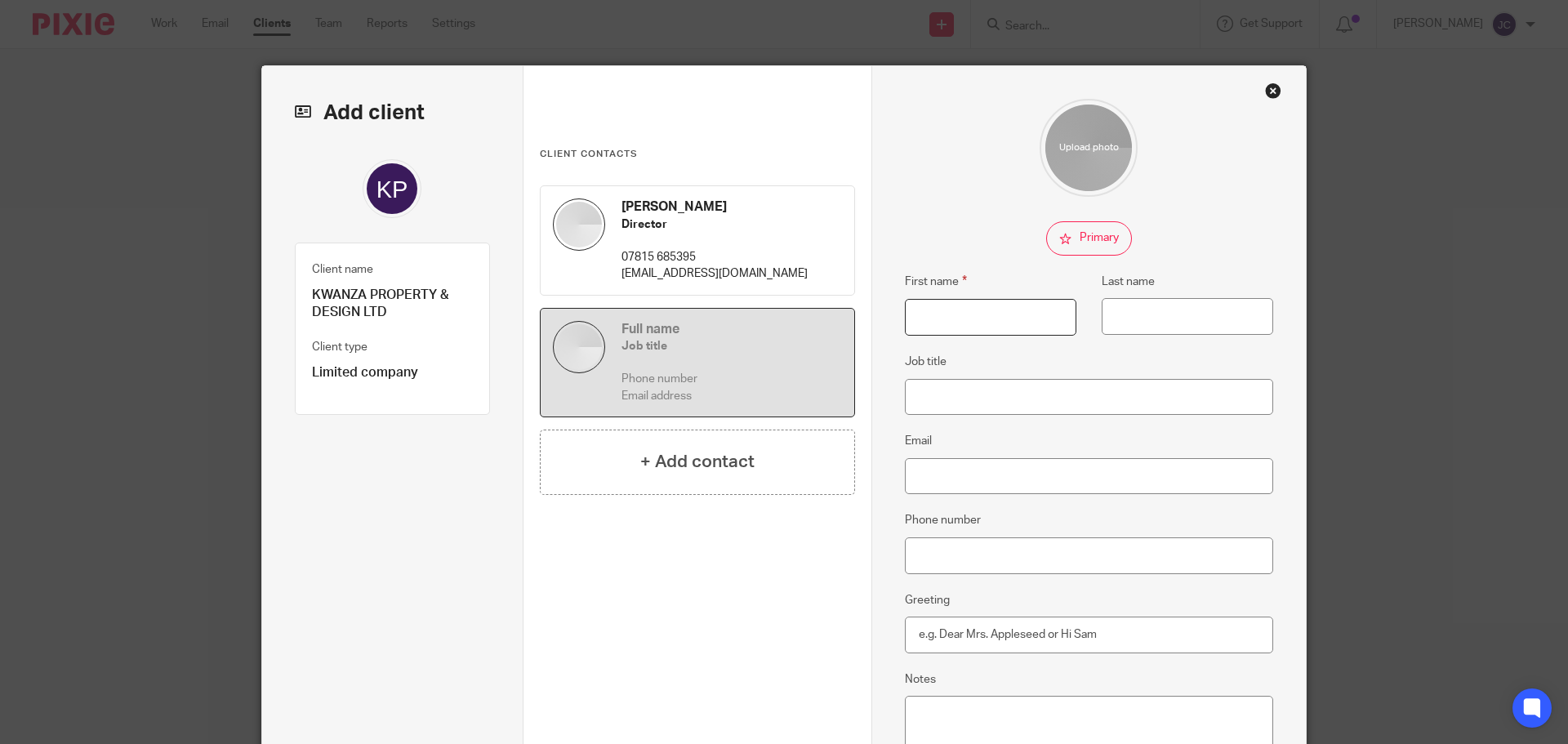
click at [943, 326] on input "First name" at bounding box center [990, 317] width 172 height 37
type input "Selina"
type input "Locke"
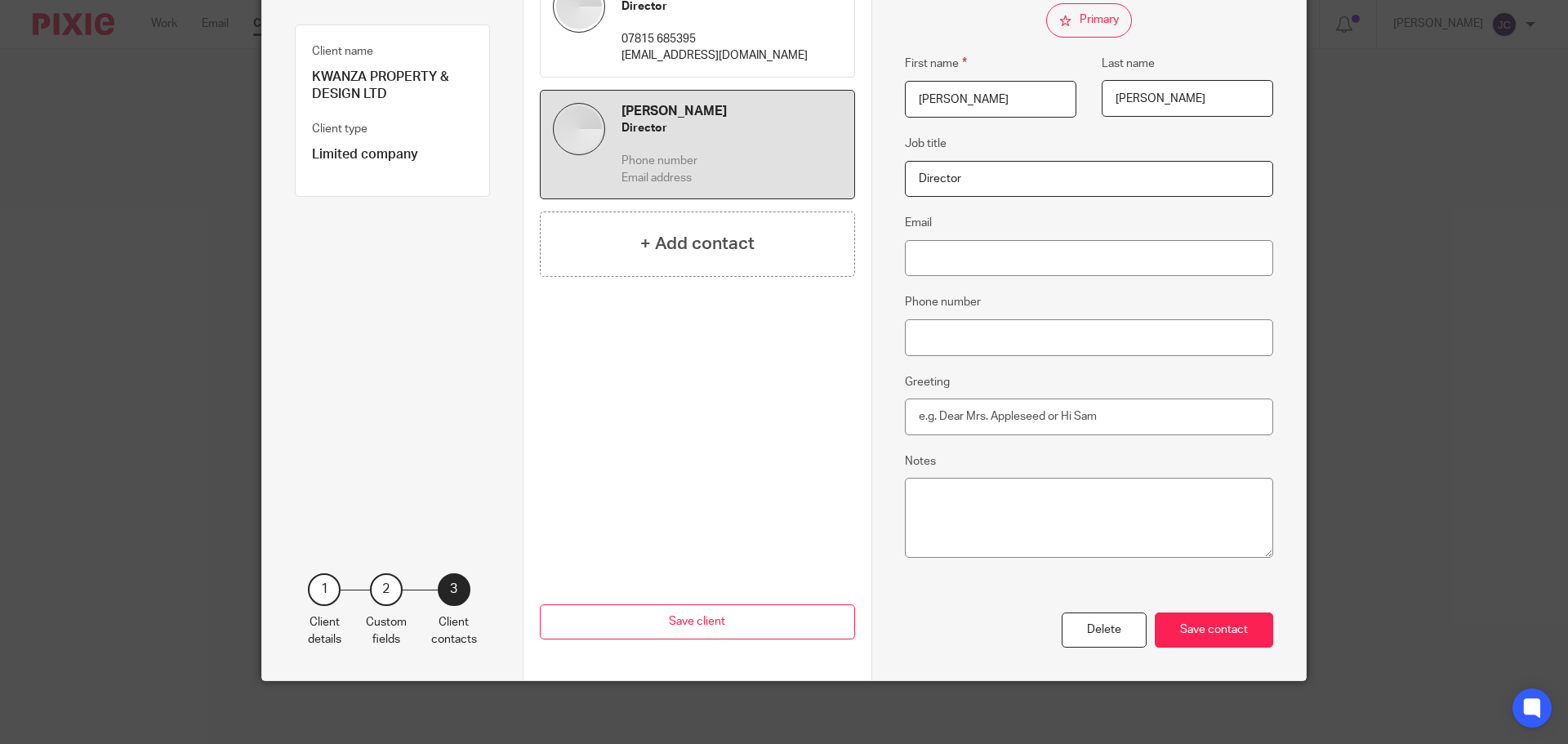
scroll to position [221, 0]
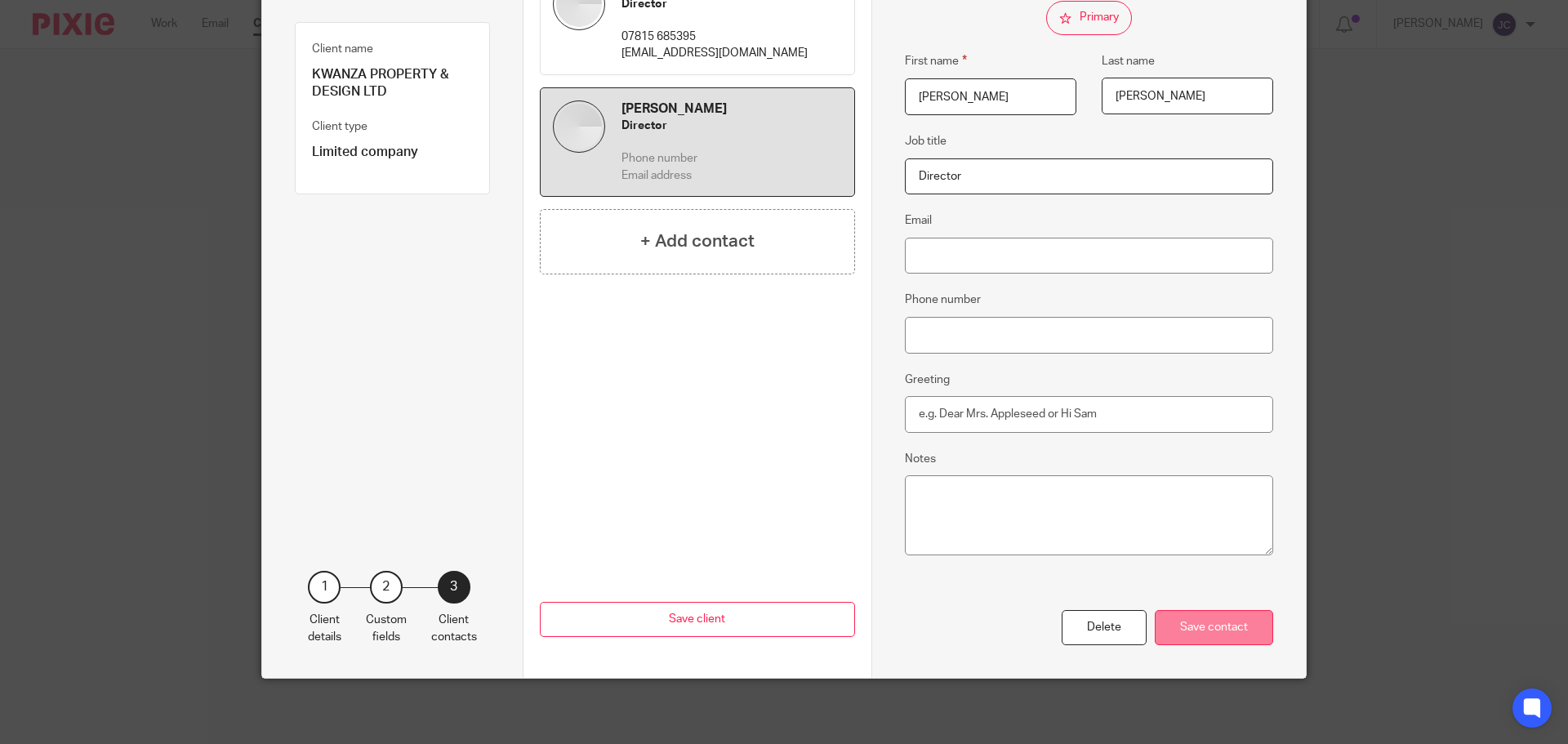
type input "Director"
click at [1185, 621] on div "Save contact" at bounding box center [1215, 628] width 119 height 35
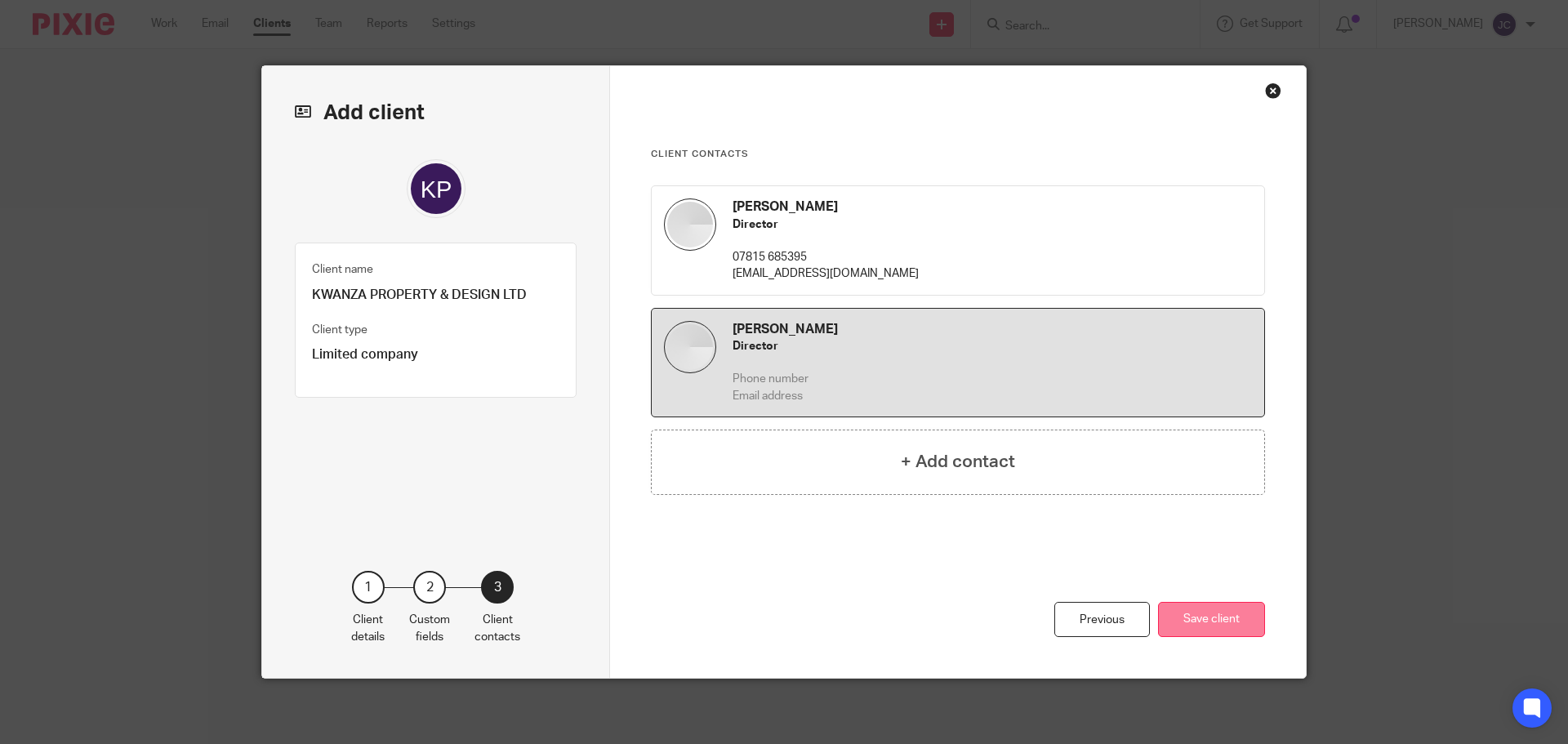
click at [1185, 626] on button "Save client" at bounding box center [1211, 620] width 107 height 35
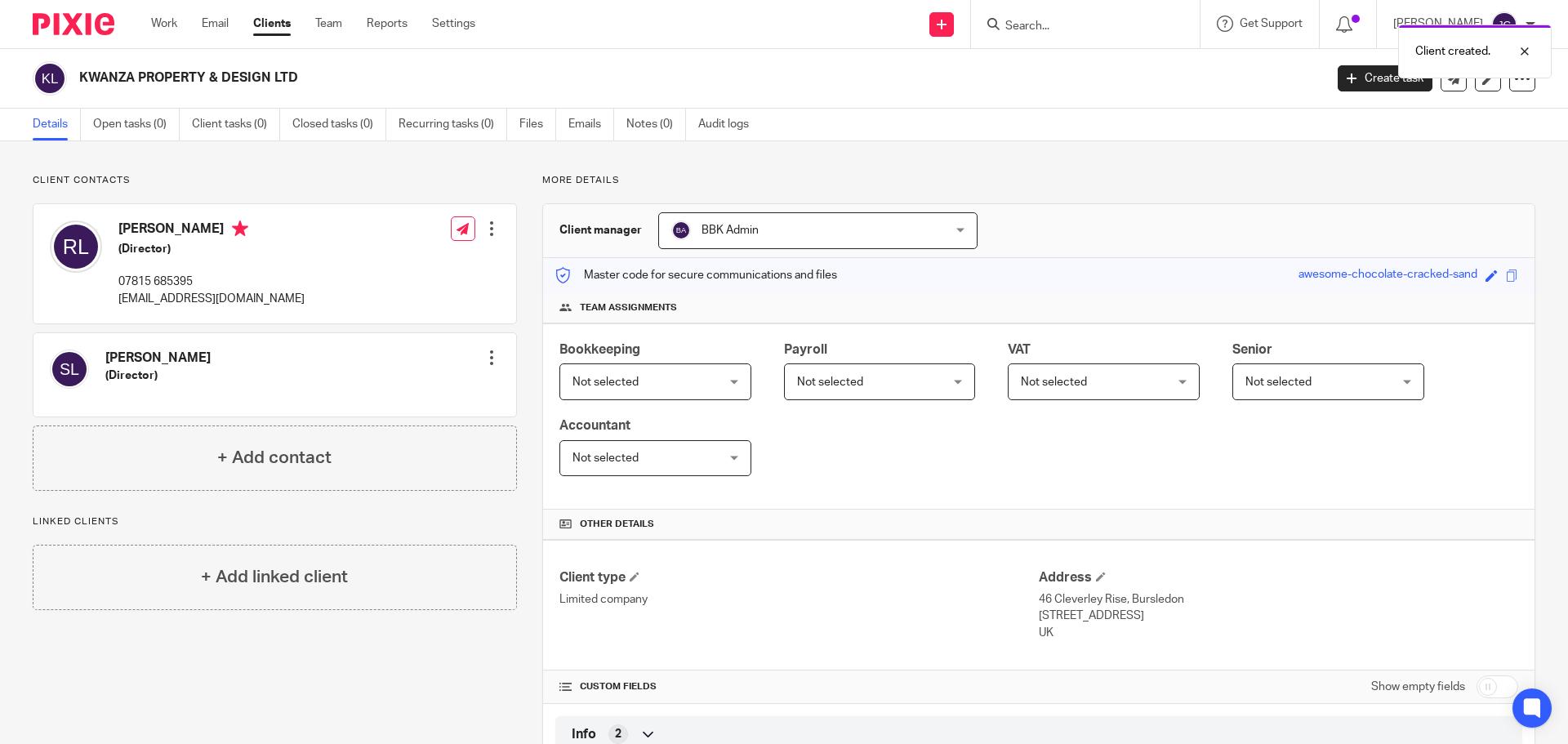
click at [725, 378] on div "Not selected Not selected" at bounding box center [655, 382] width 192 height 37
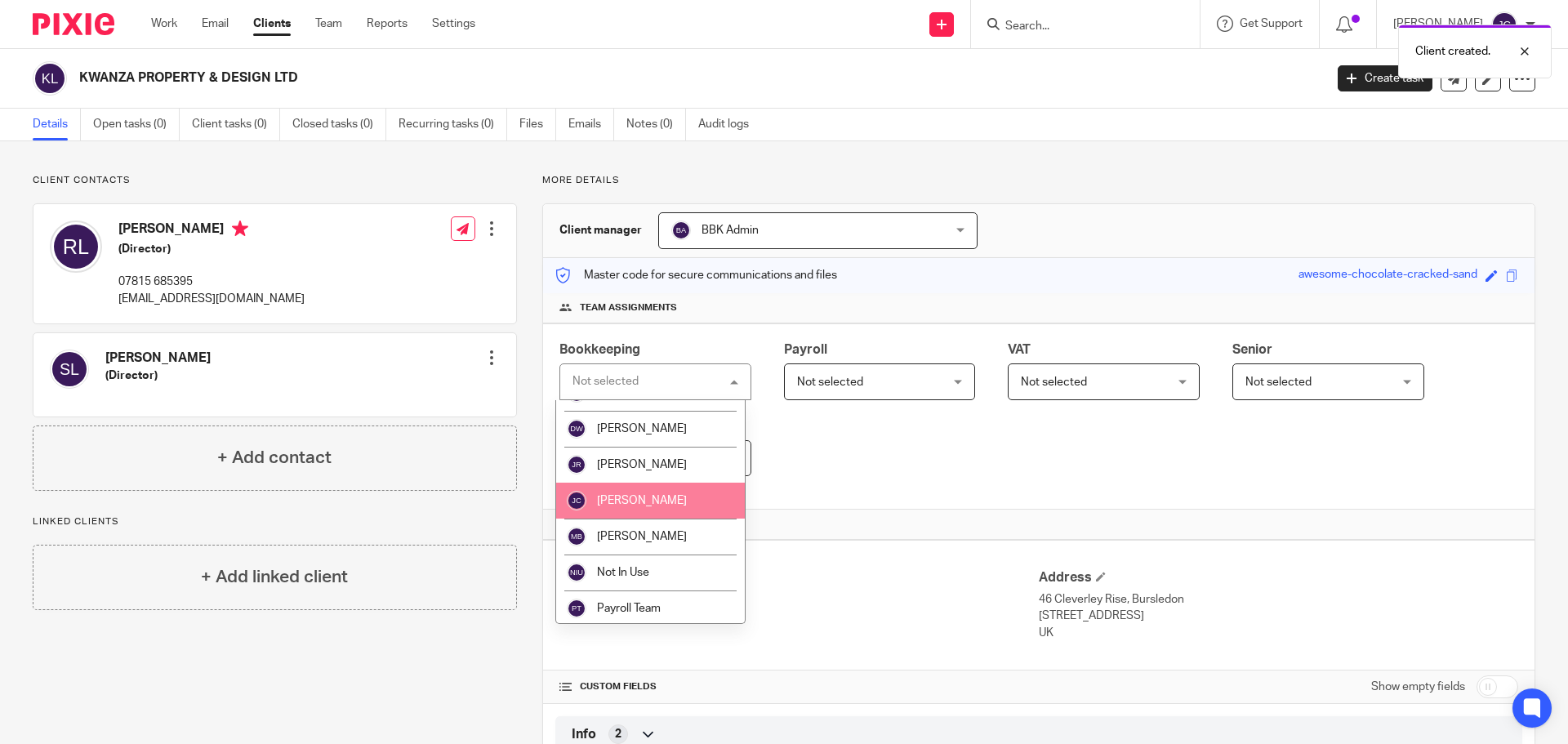
scroll to position [134, 0]
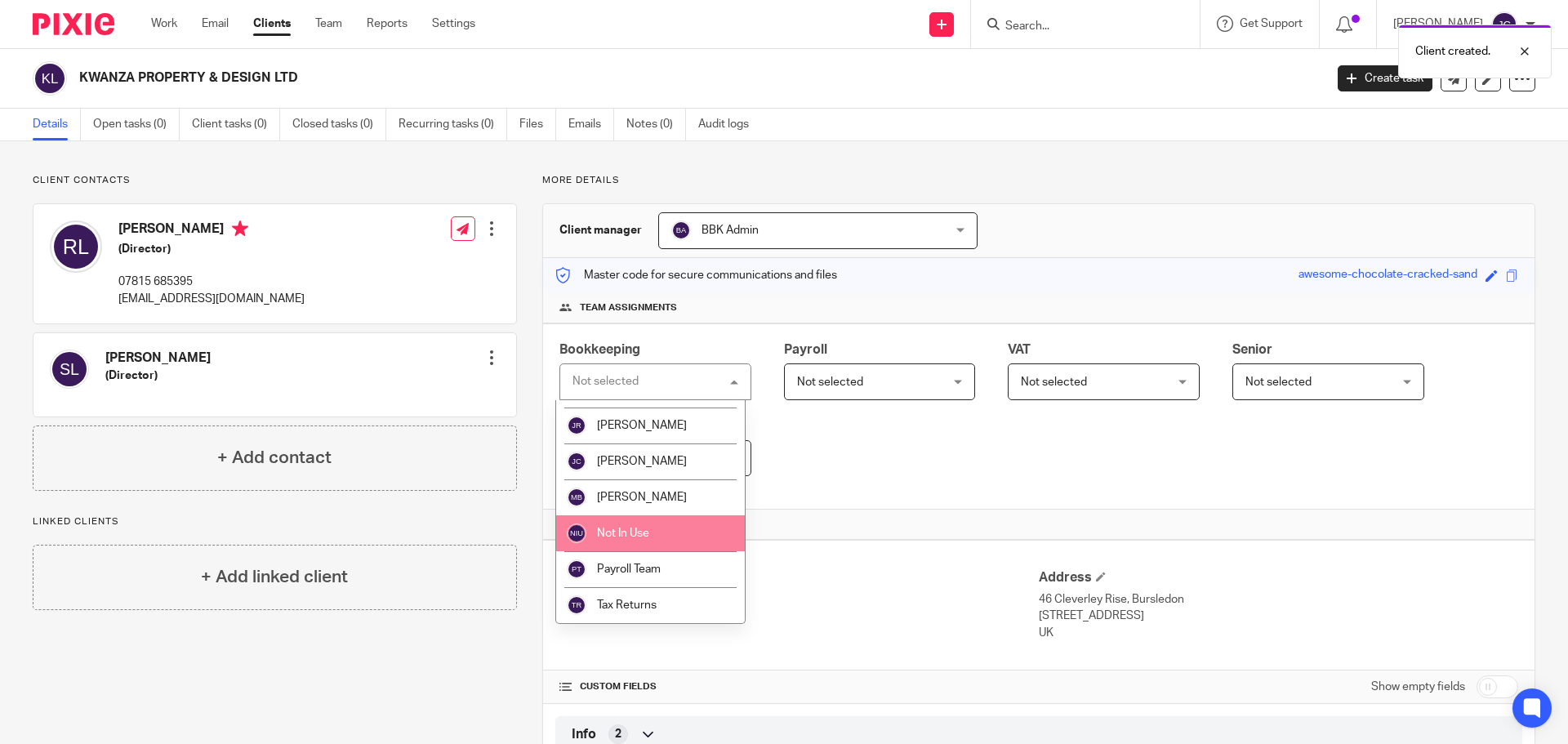
click at [694, 520] on li "Not In Use" at bounding box center [650, 533] width 188 height 36
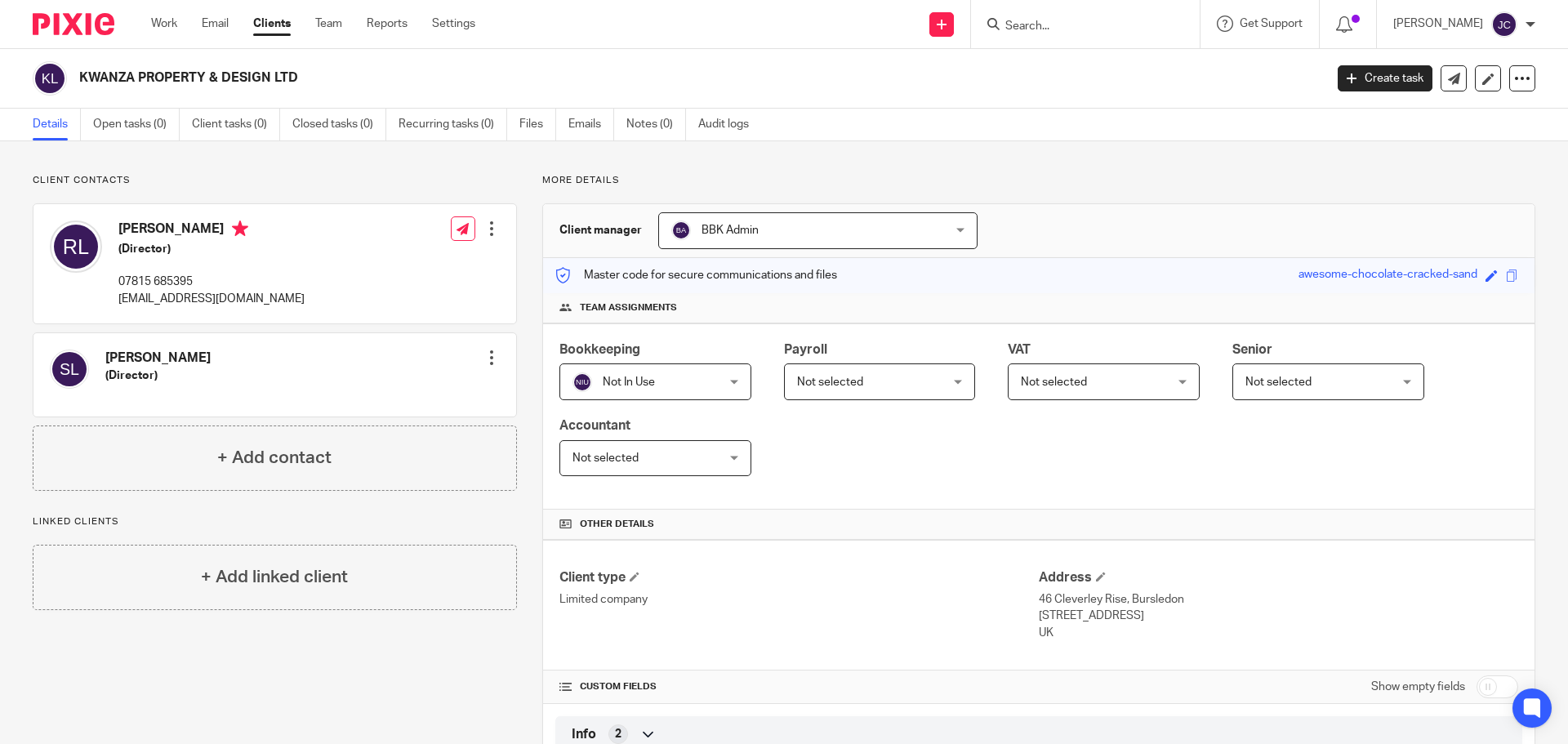
click at [872, 386] on span "Not selected" at bounding box center [868, 381] width 142 height 34
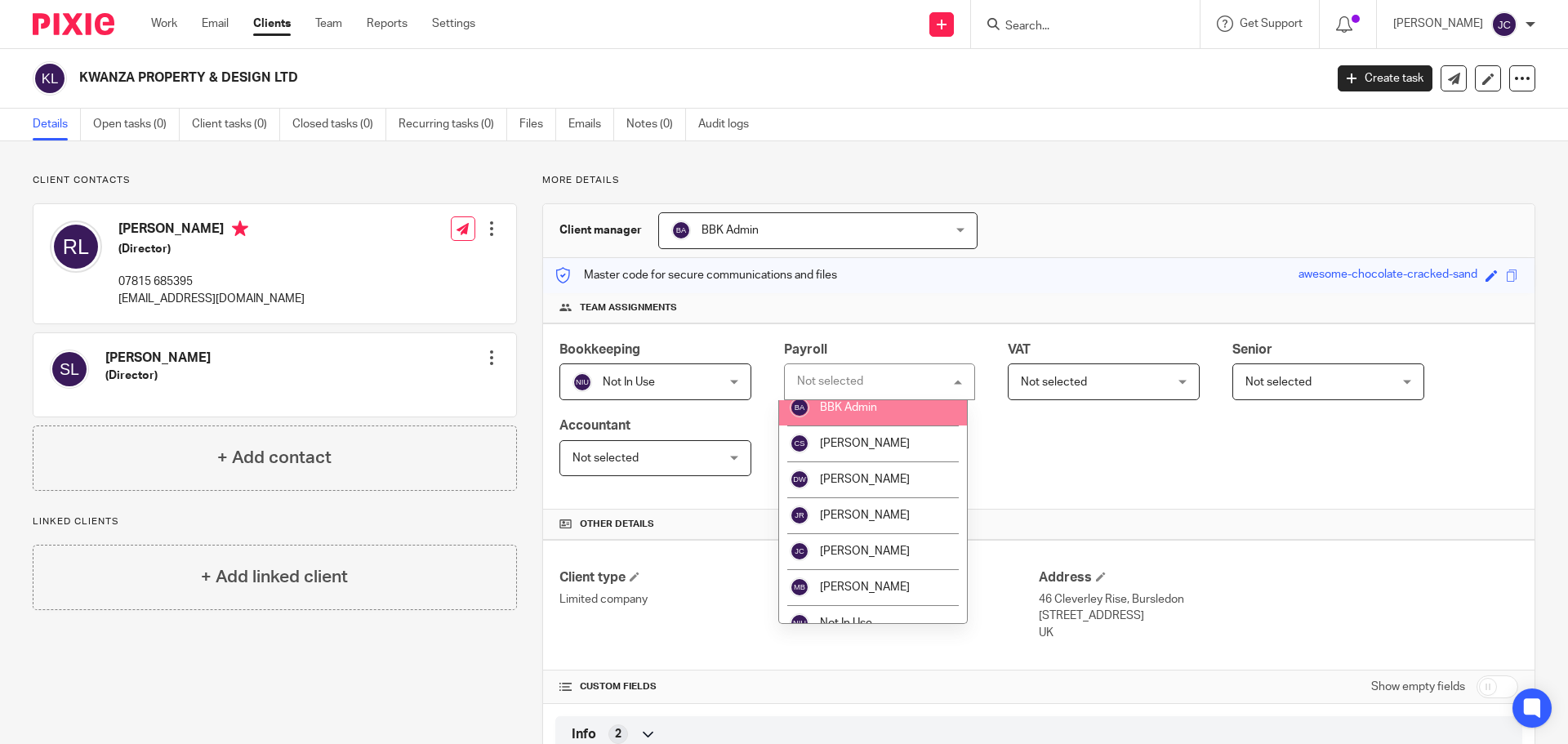
scroll to position [82, 0]
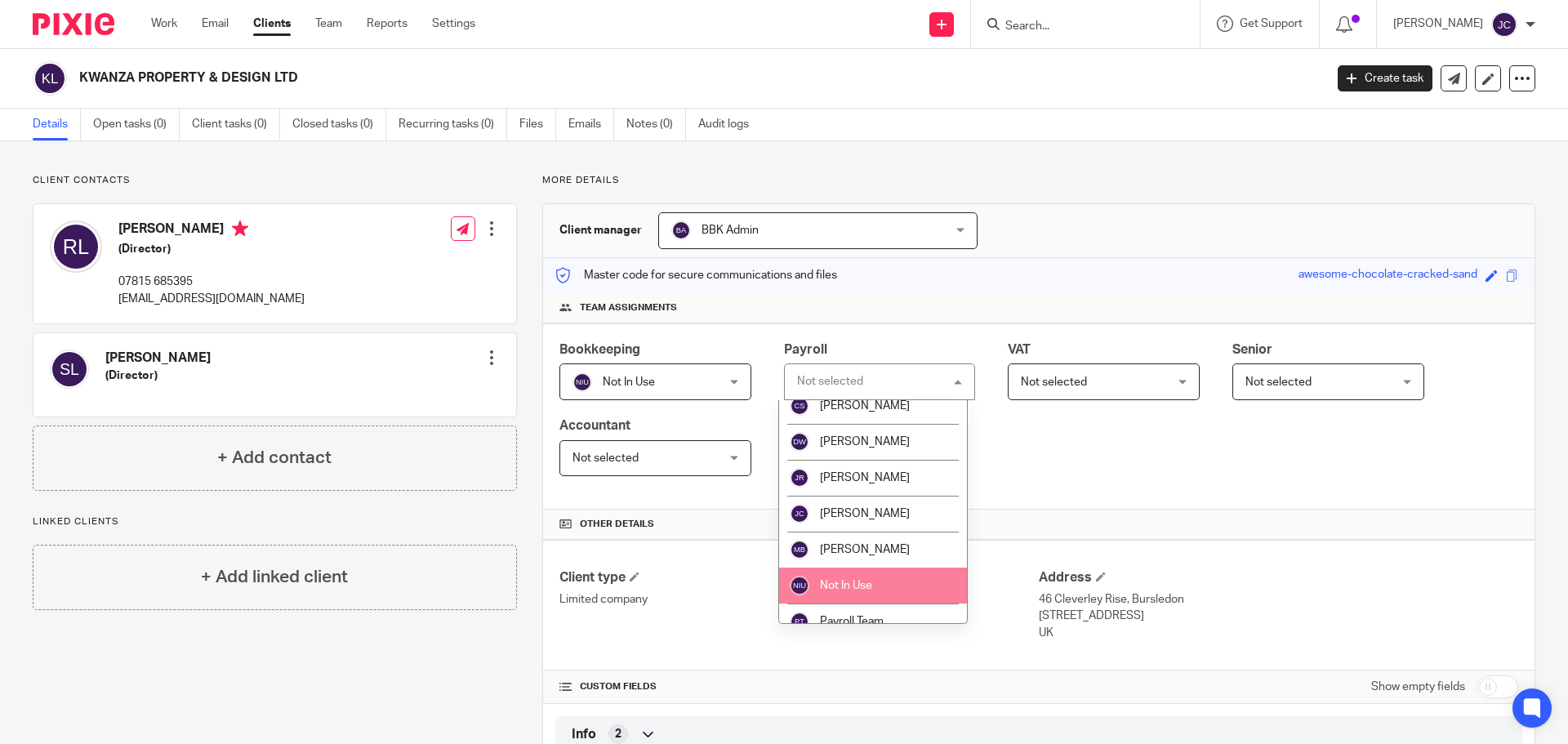
click at [877, 570] on li "Not In Use" at bounding box center [873, 585] width 188 height 36
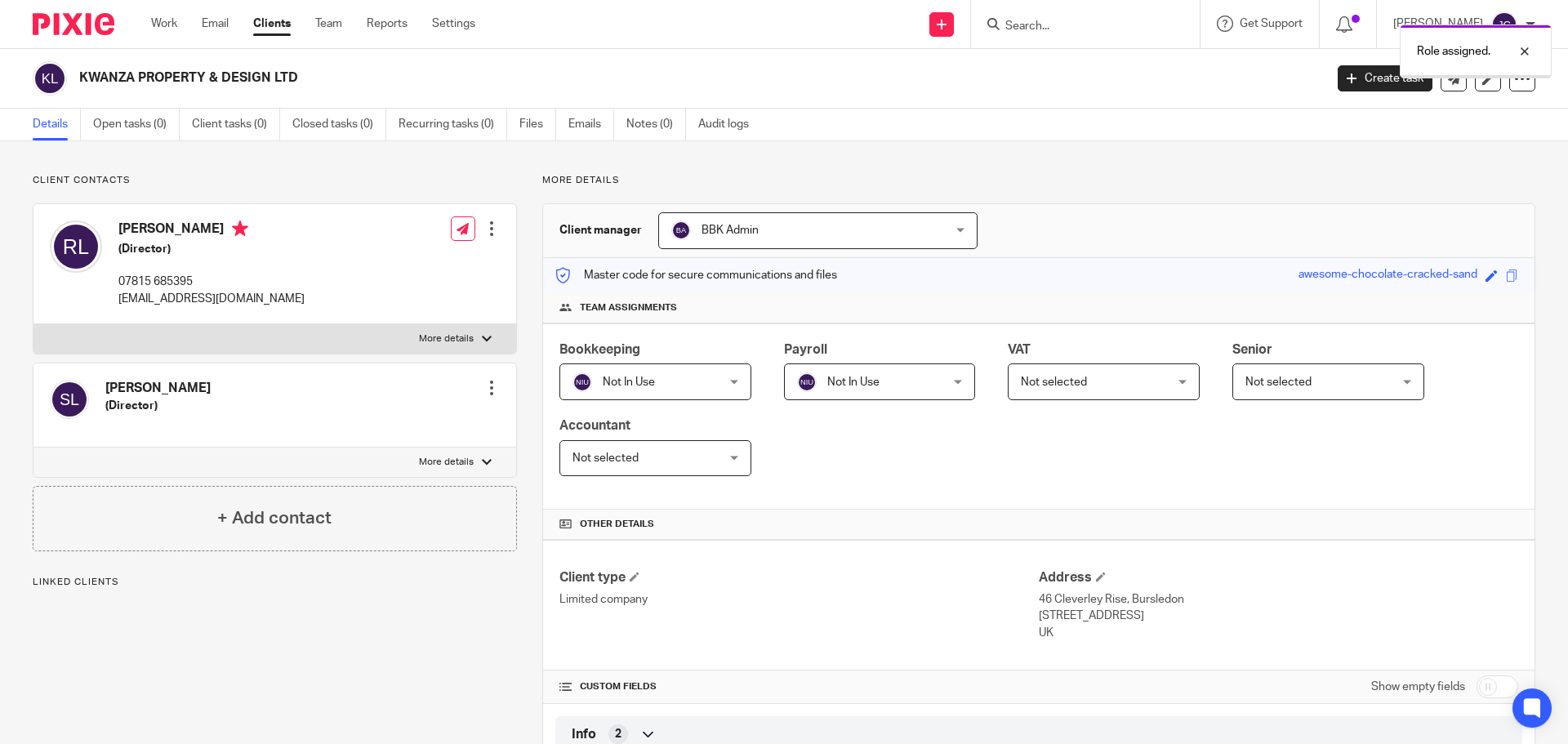
click at [1048, 383] on span "Not selected" at bounding box center [1053, 382] width 66 height 11
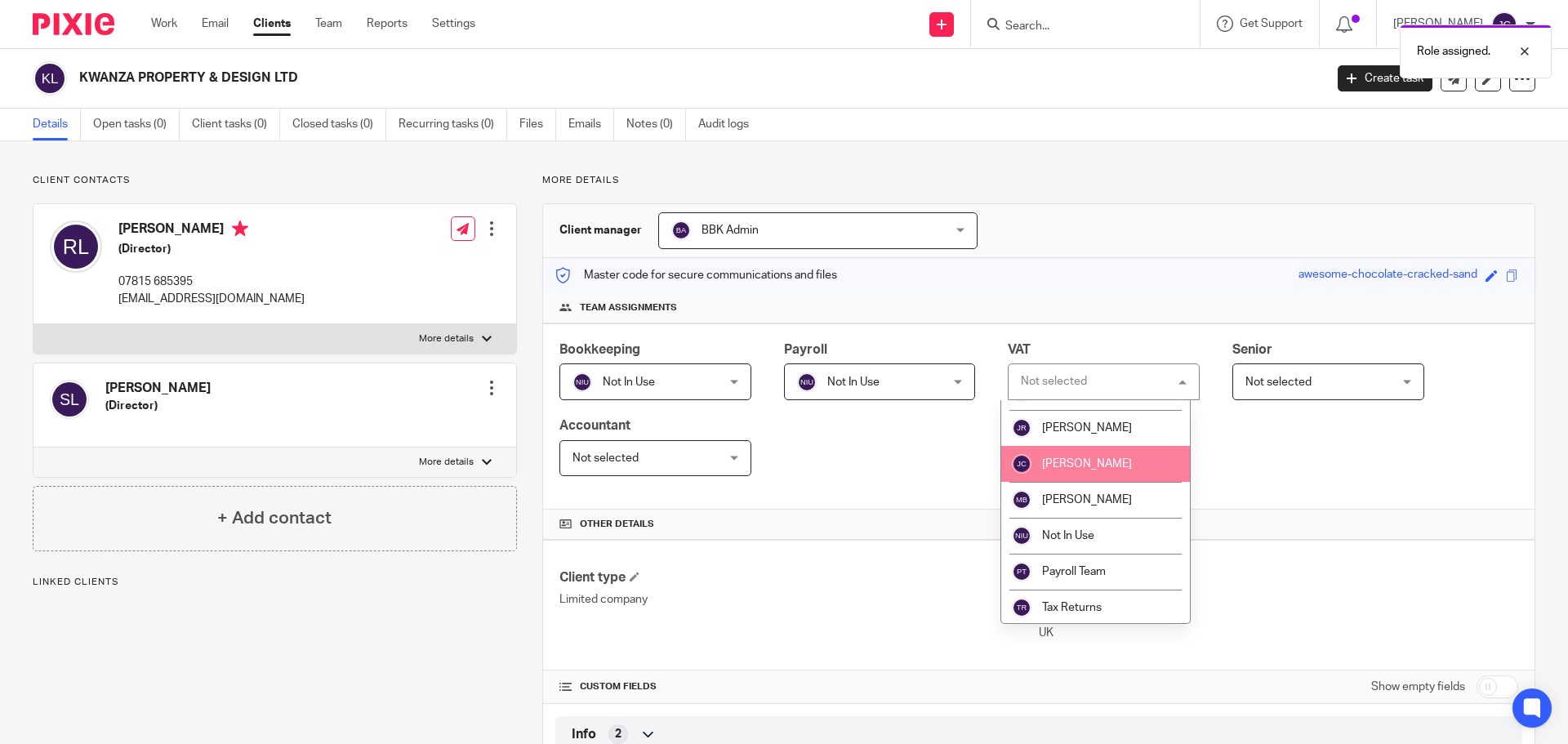
scroll to position [134, 0]
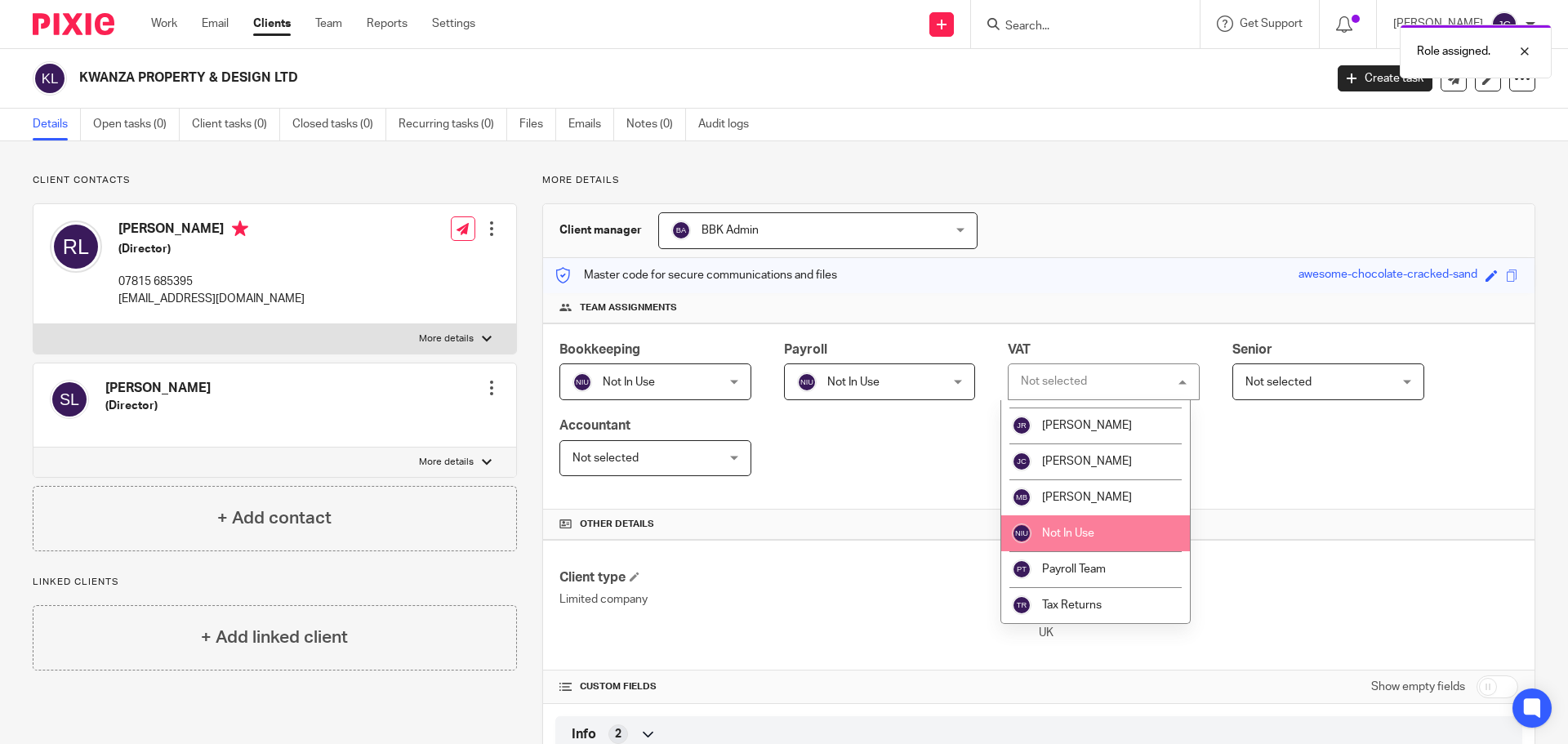
click at [1082, 526] on li "Not In Use" at bounding box center [1095, 533] width 188 height 36
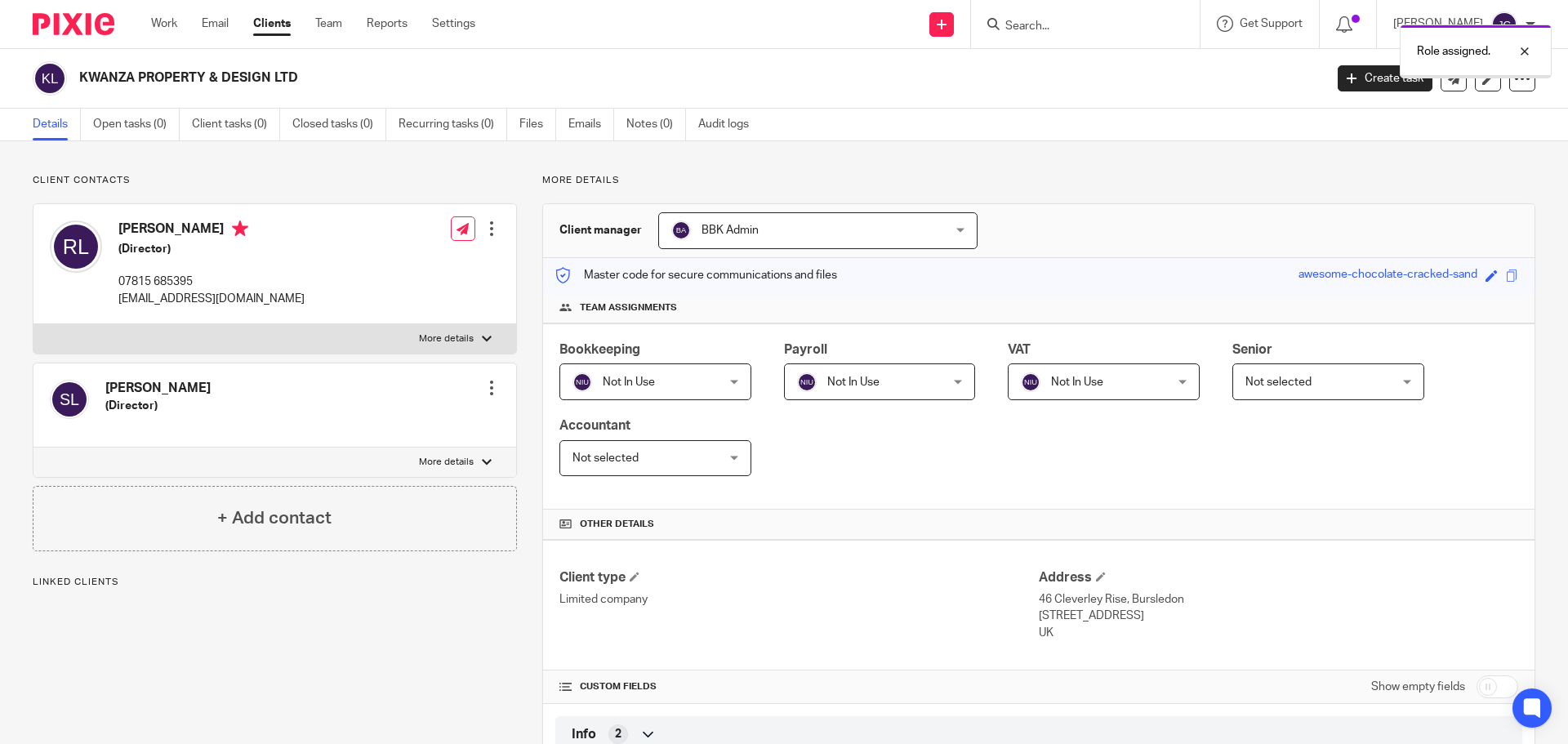
click at [1269, 385] on span "Not selected" at bounding box center [1278, 382] width 66 height 11
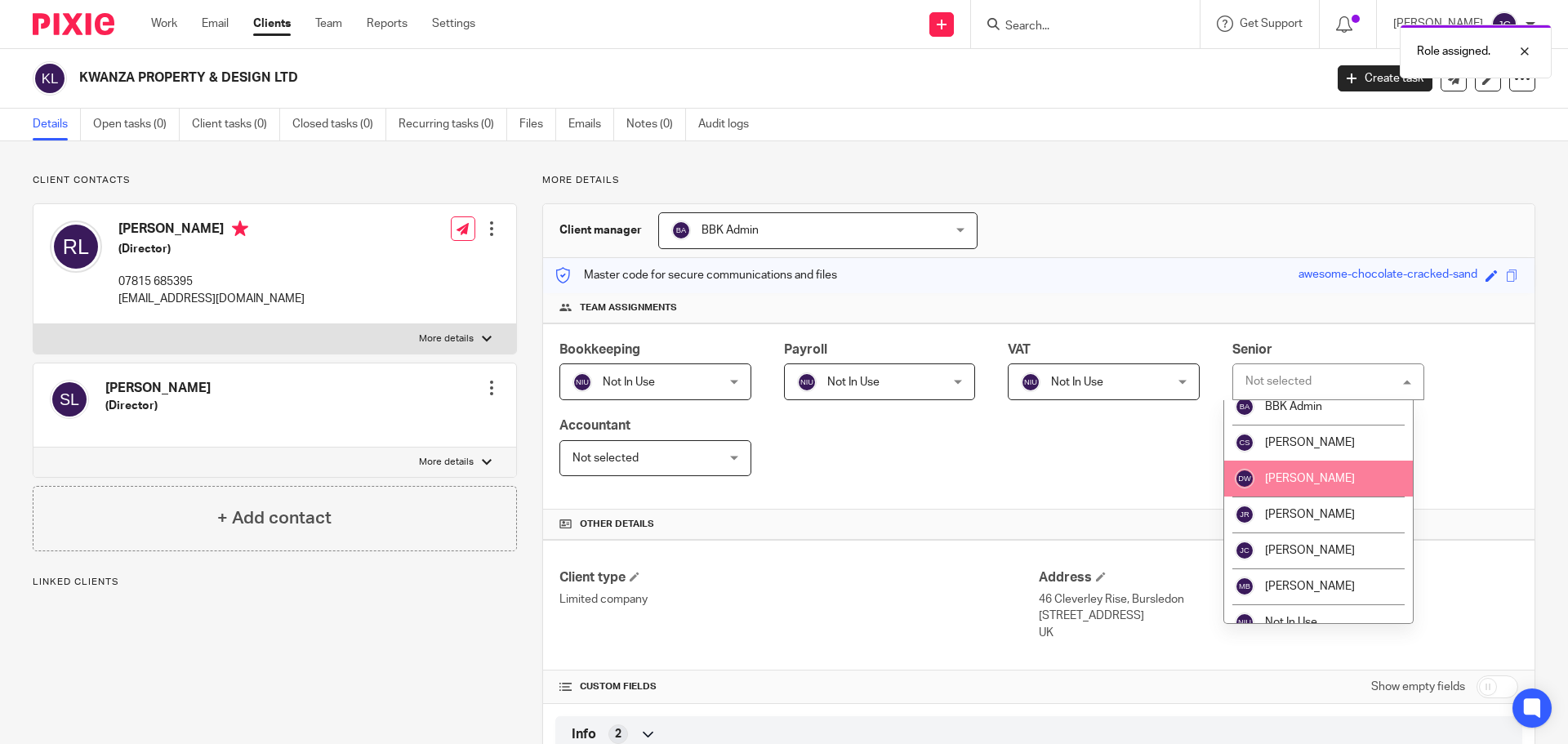
scroll to position [82, 0]
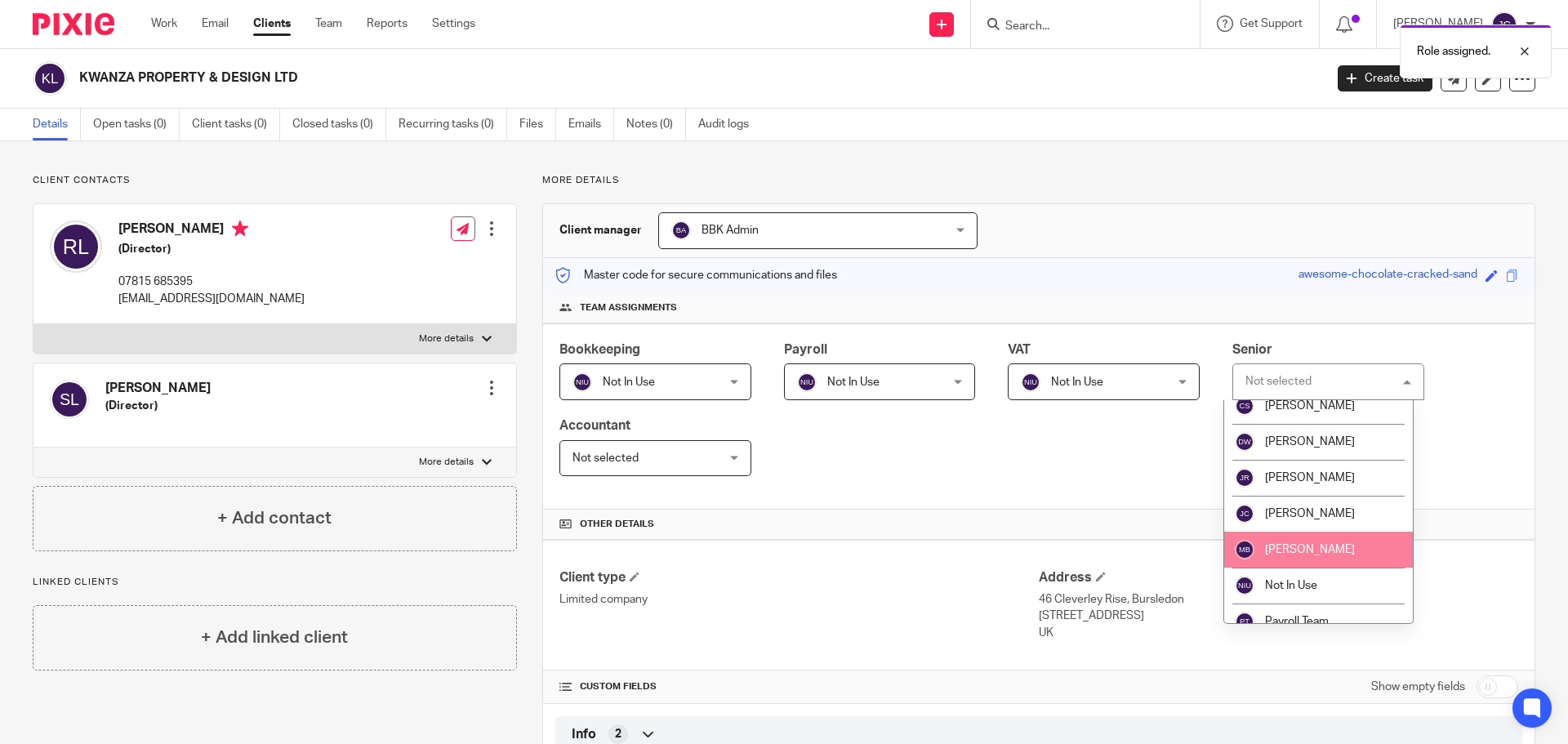
click at [1304, 545] on span "[PERSON_NAME]" at bounding box center [1309, 550] width 90 height 11
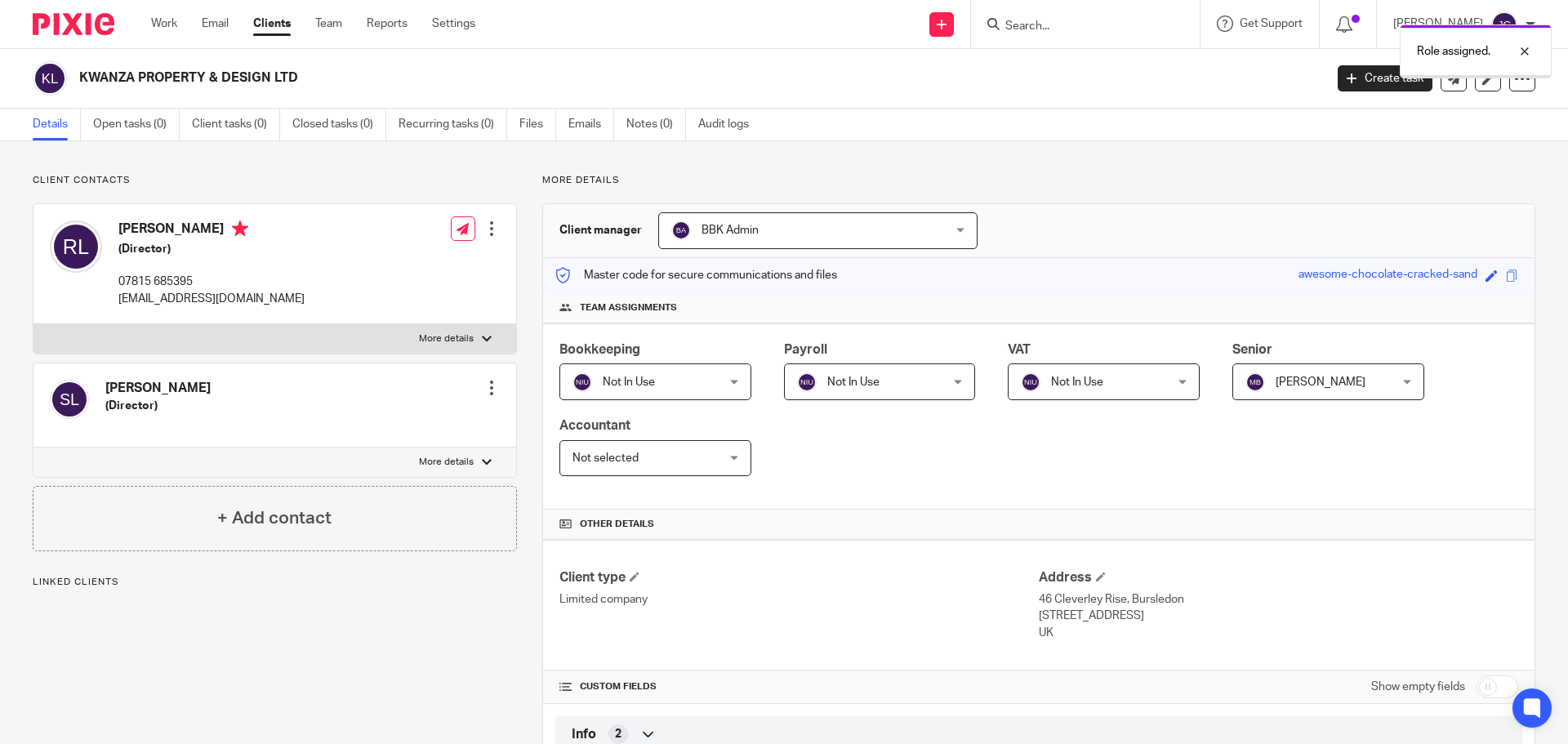
drag, startPoint x: 0, startPoint y: 0, endPoint x: 644, endPoint y: 459, distance: 790.8
click at [644, 459] on span "Not selected" at bounding box center [644, 458] width 142 height 34
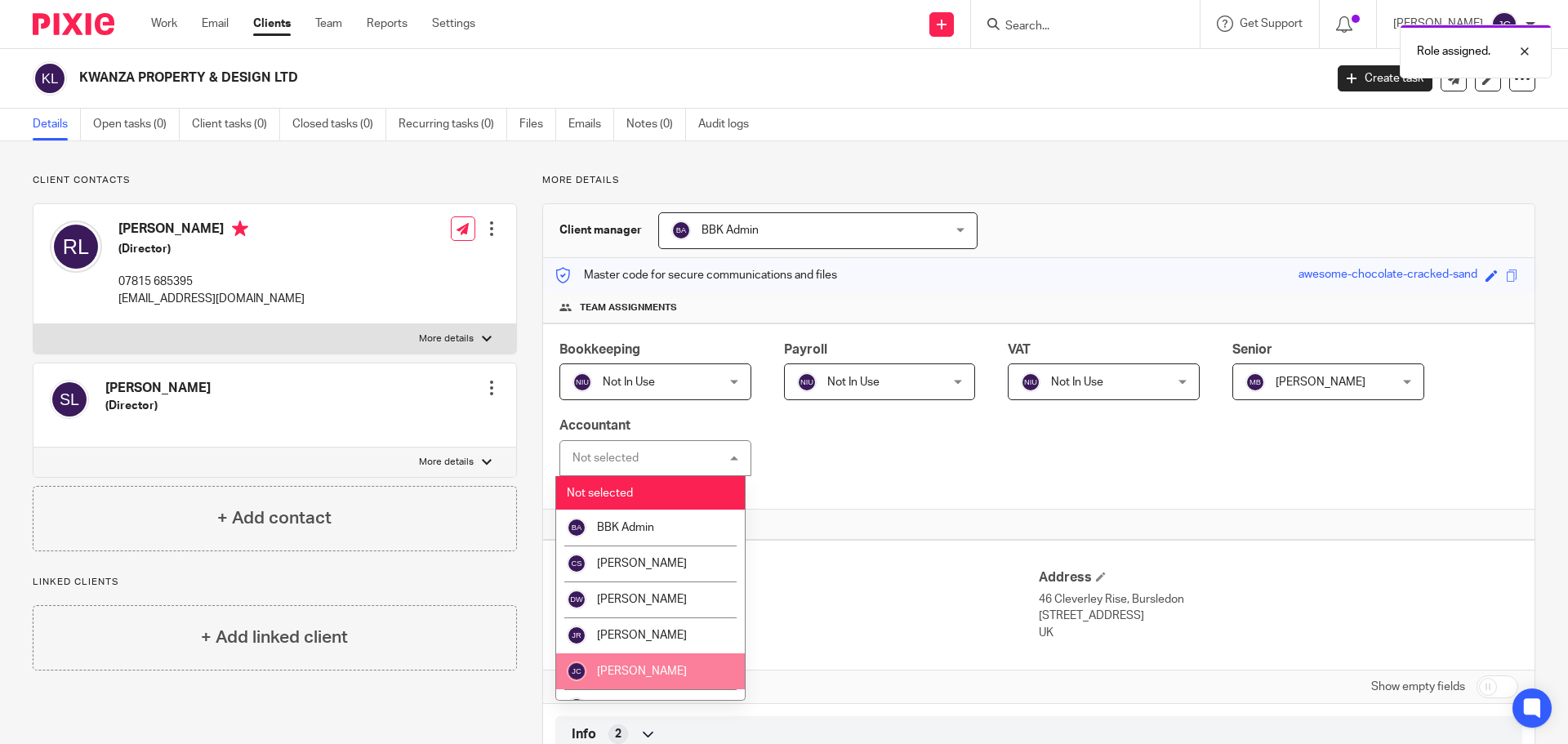
click at [632, 672] on span "[PERSON_NAME]" at bounding box center [642, 672] width 90 height 11
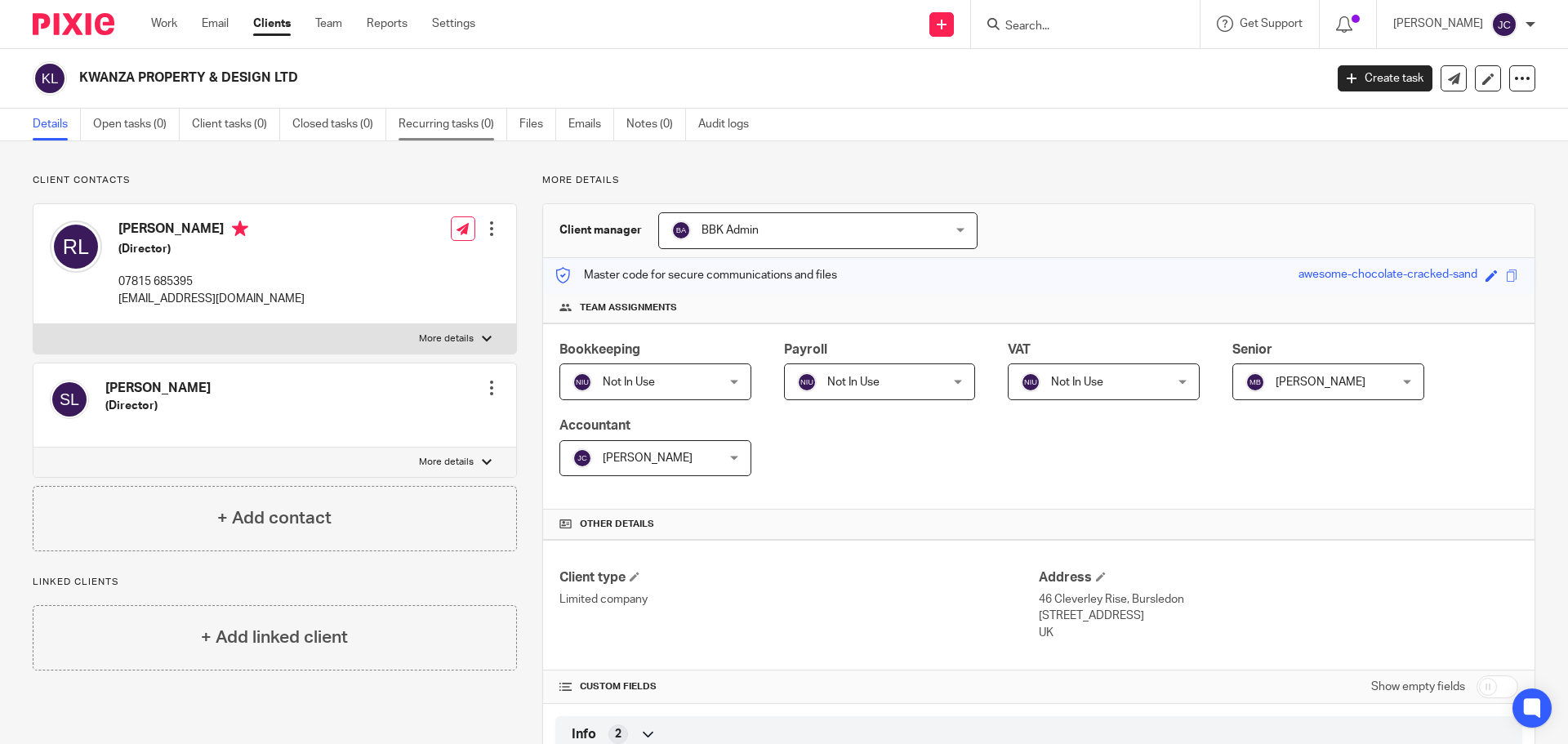
click at [435, 135] on link "Recurring tasks (0)" at bounding box center [453, 124] width 108 height 32
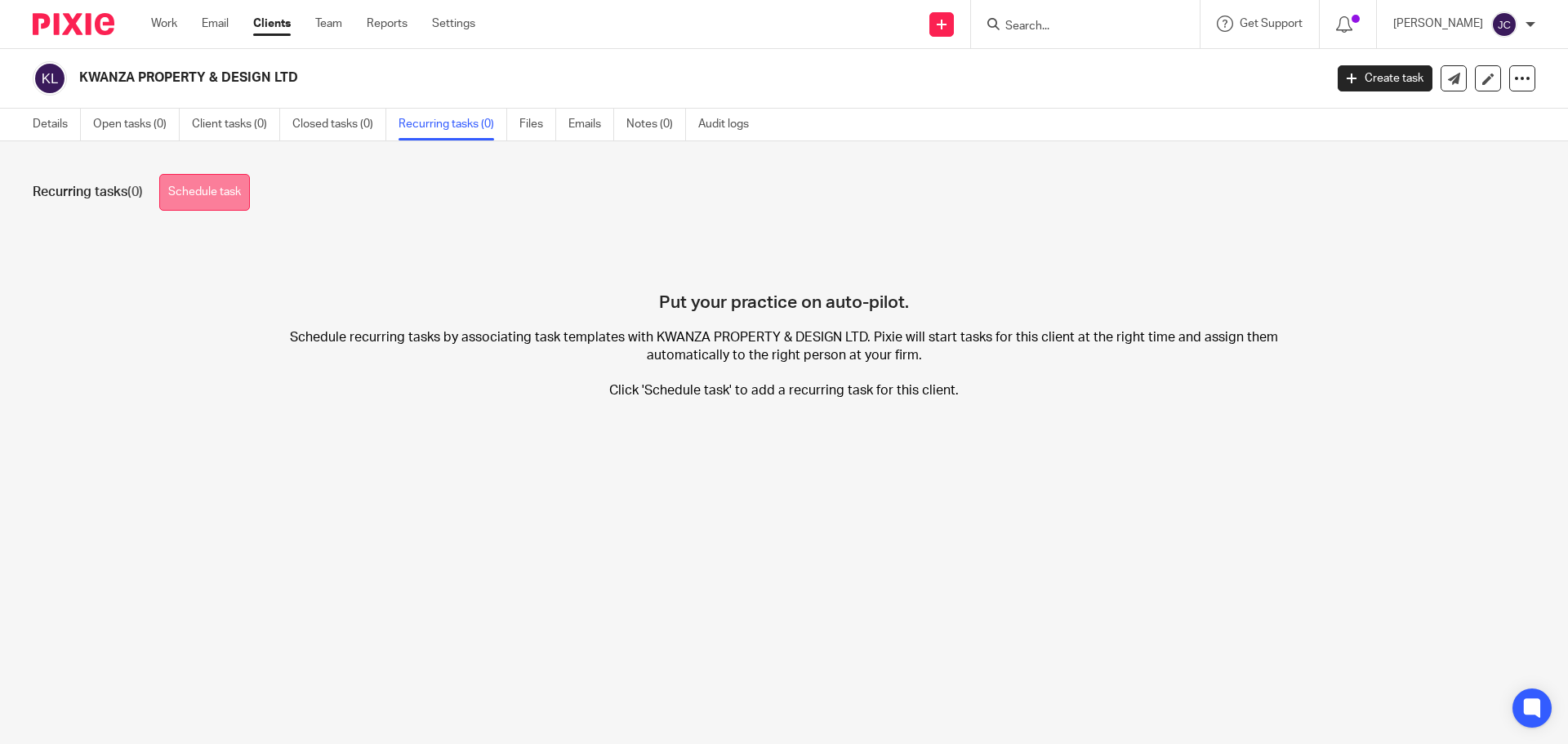
click at [185, 194] on link "Schedule task" at bounding box center [205, 193] width 91 height 37
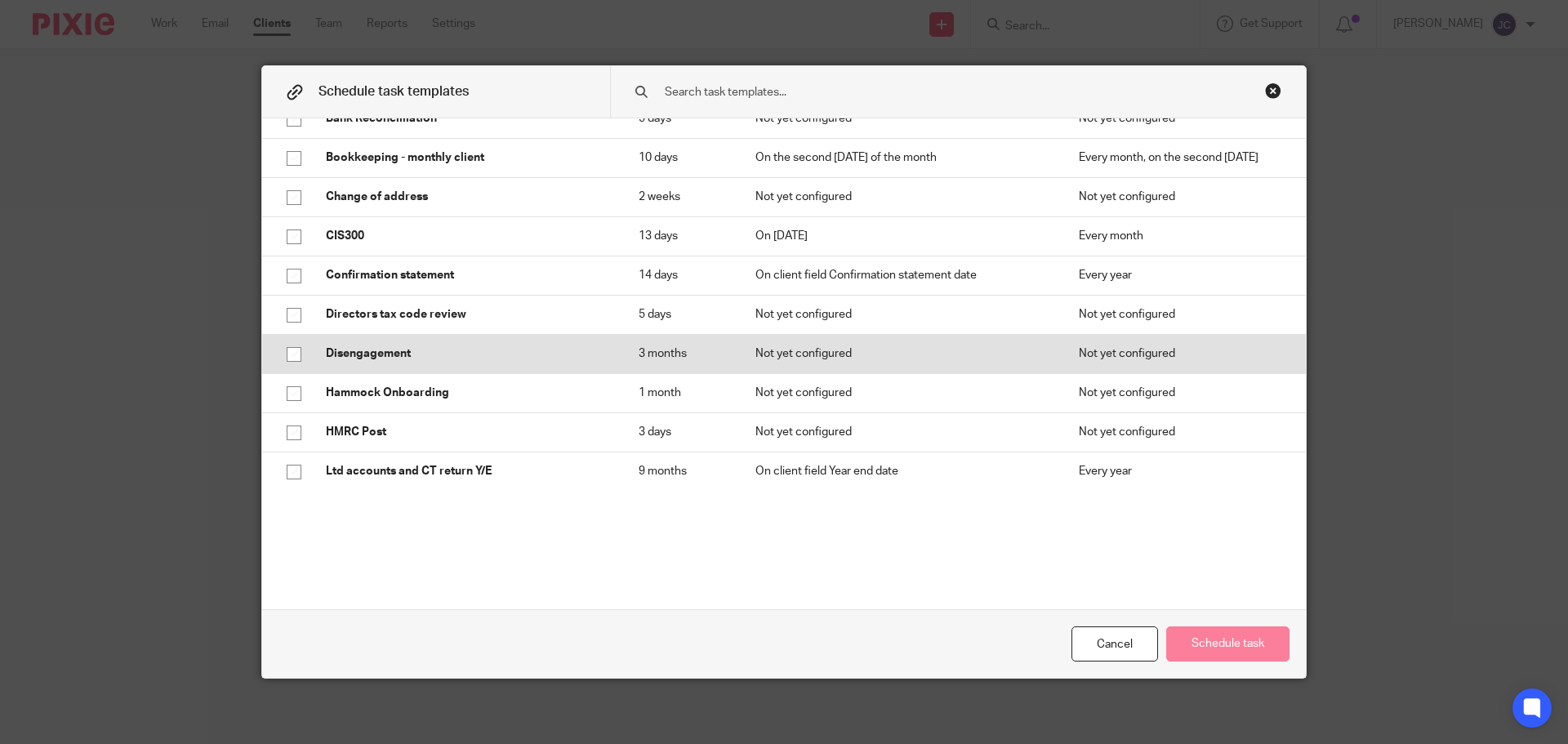
scroll to position [245, 0]
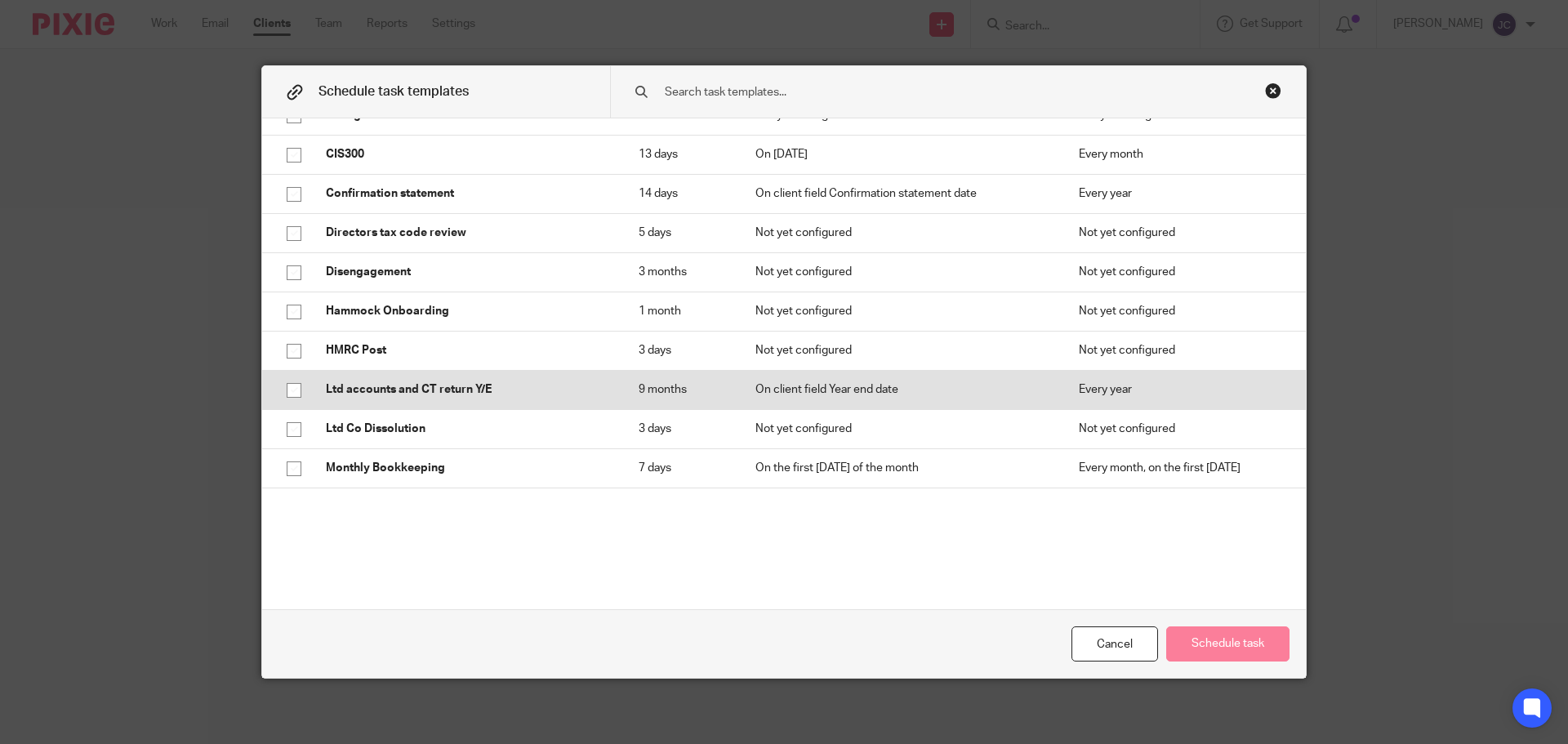
click at [285, 388] on input "checkbox" at bounding box center [293, 390] width 31 height 31
checkbox input "true"
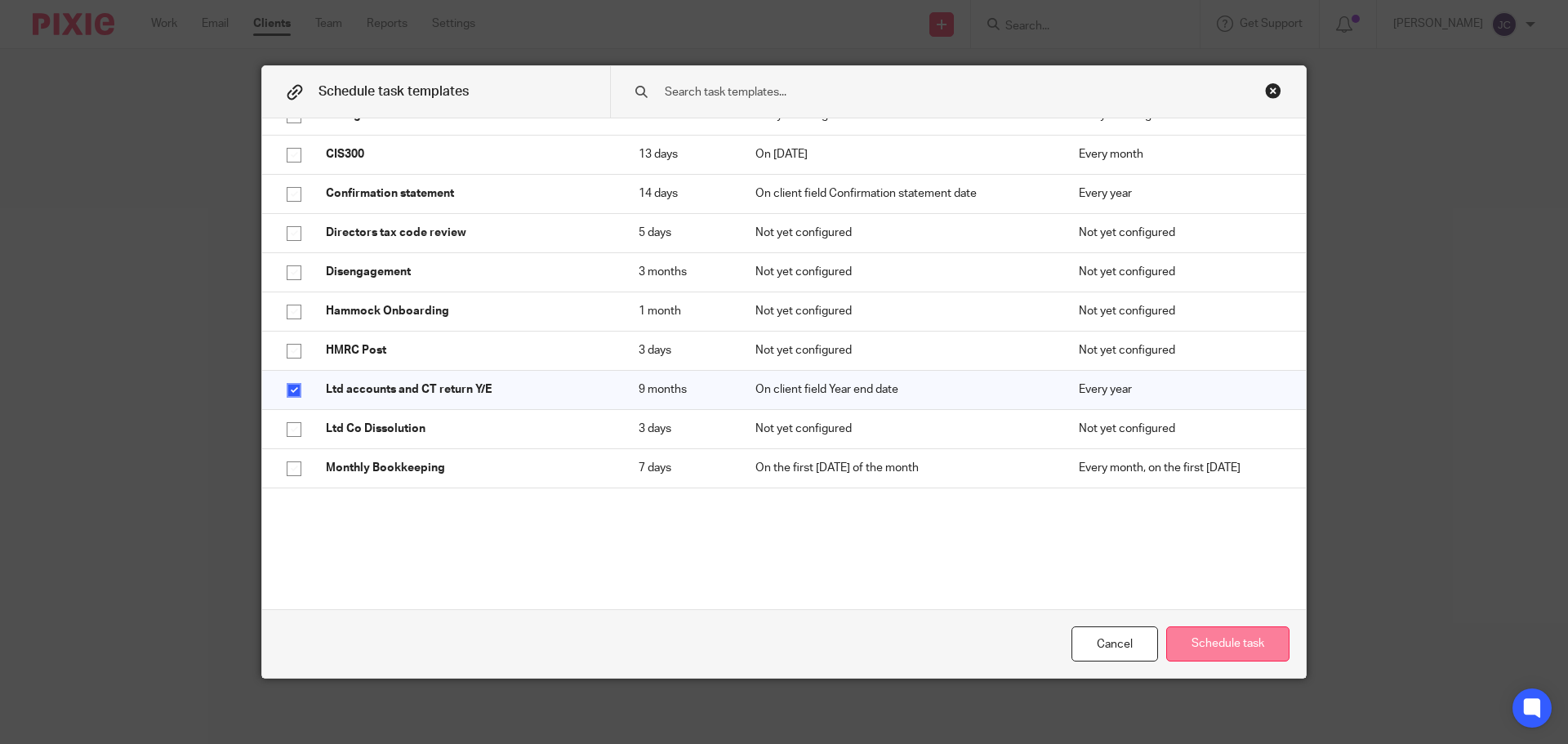
click at [1234, 655] on button "Schedule task" at bounding box center [1228, 645] width 123 height 35
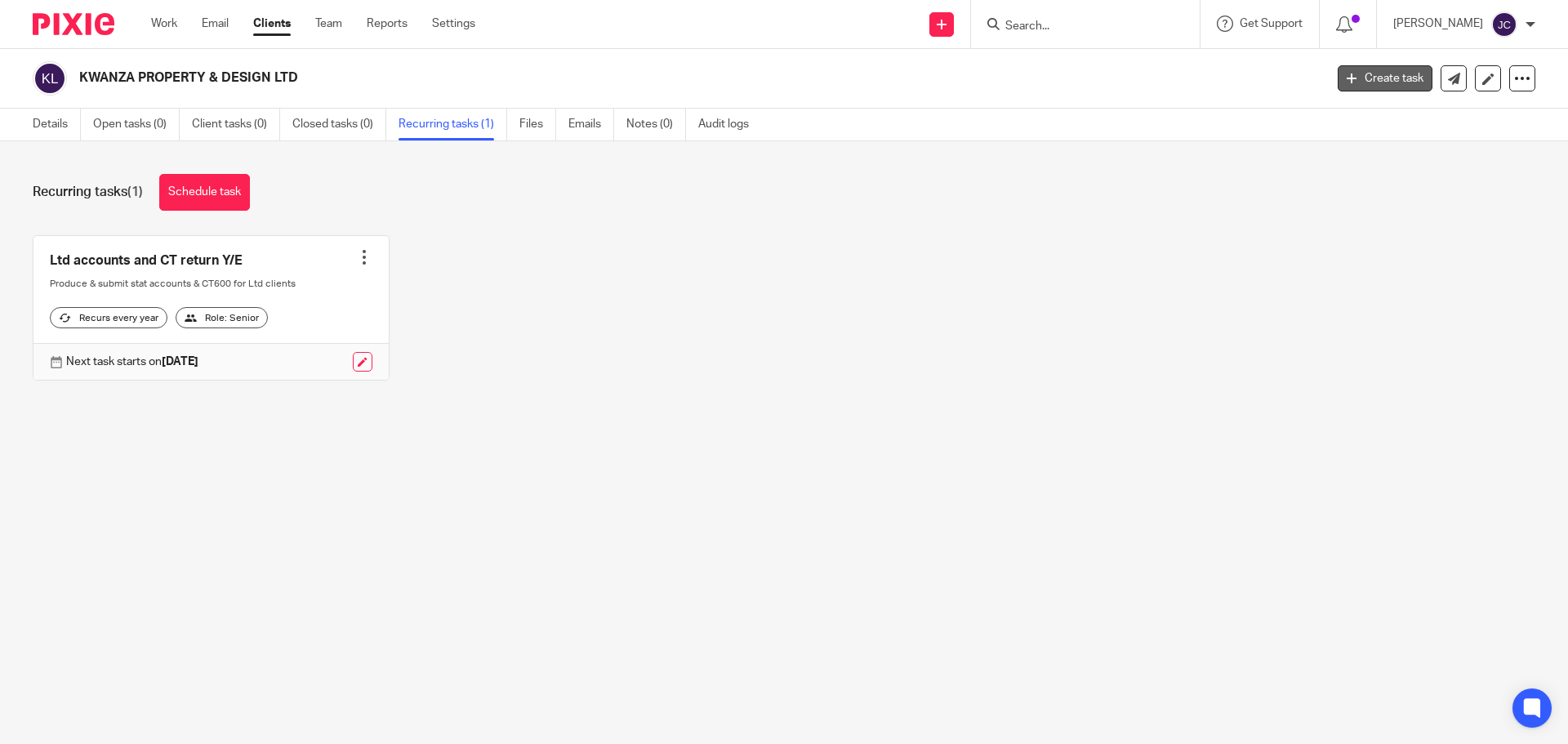
click at [1373, 82] on link "Create task" at bounding box center [1385, 78] width 95 height 26
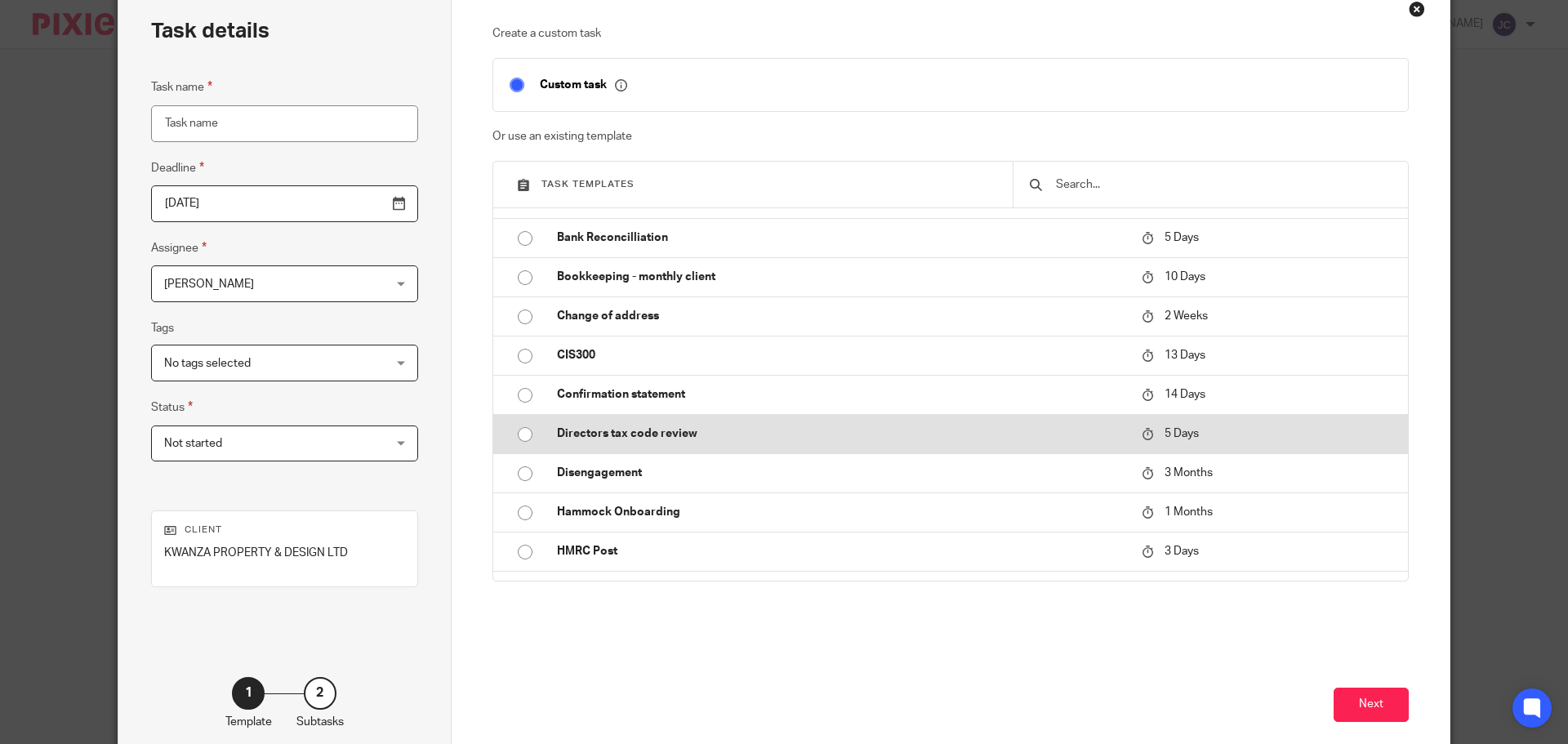
scroll to position [163, 0]
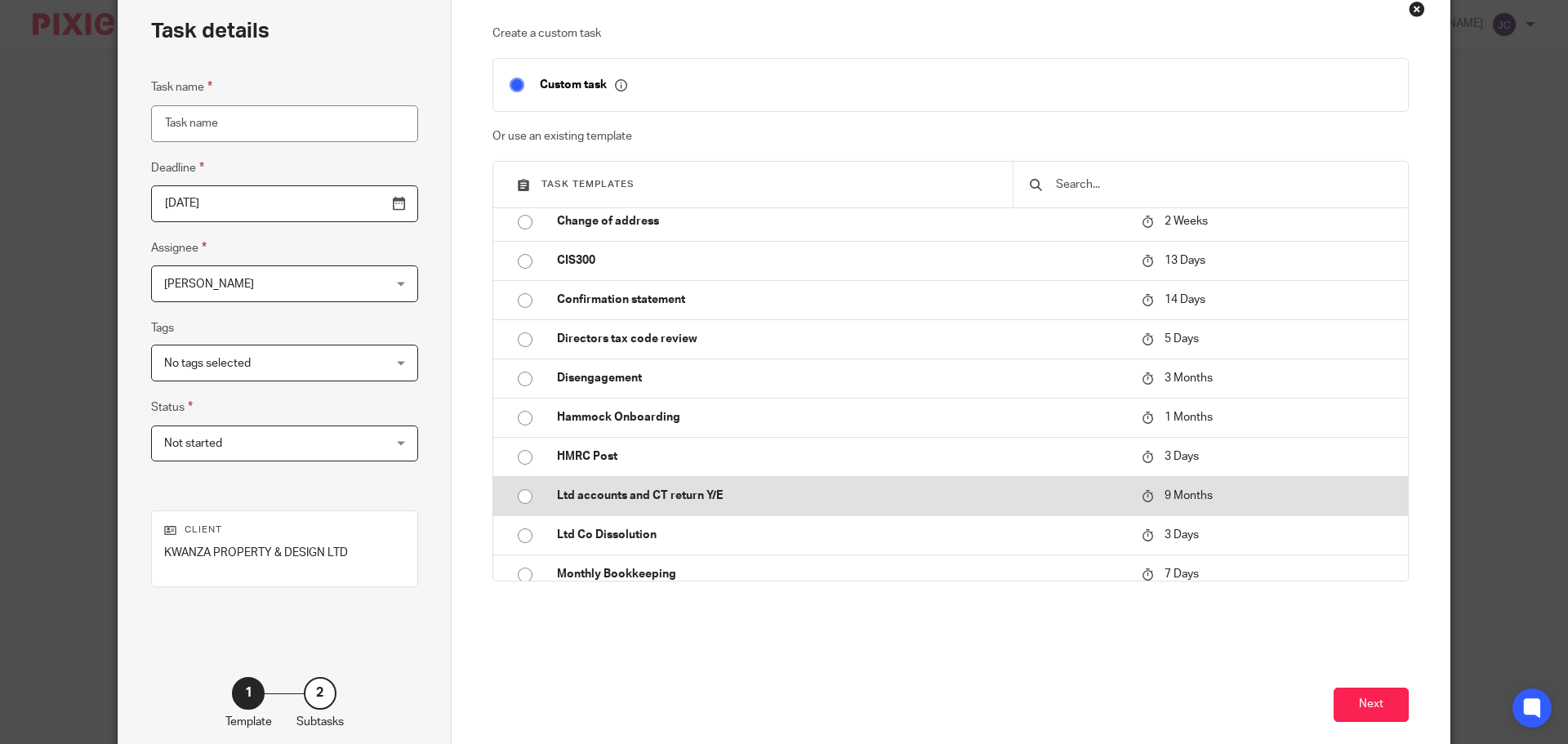
click at [520, 497] on input "radio" at bounding box center [525, 496] width 31 height 31
type input "[DATE]"
type input "Ltd accounts and CT return Y/E - 2025"
checkbox input "false"
radio input "false"
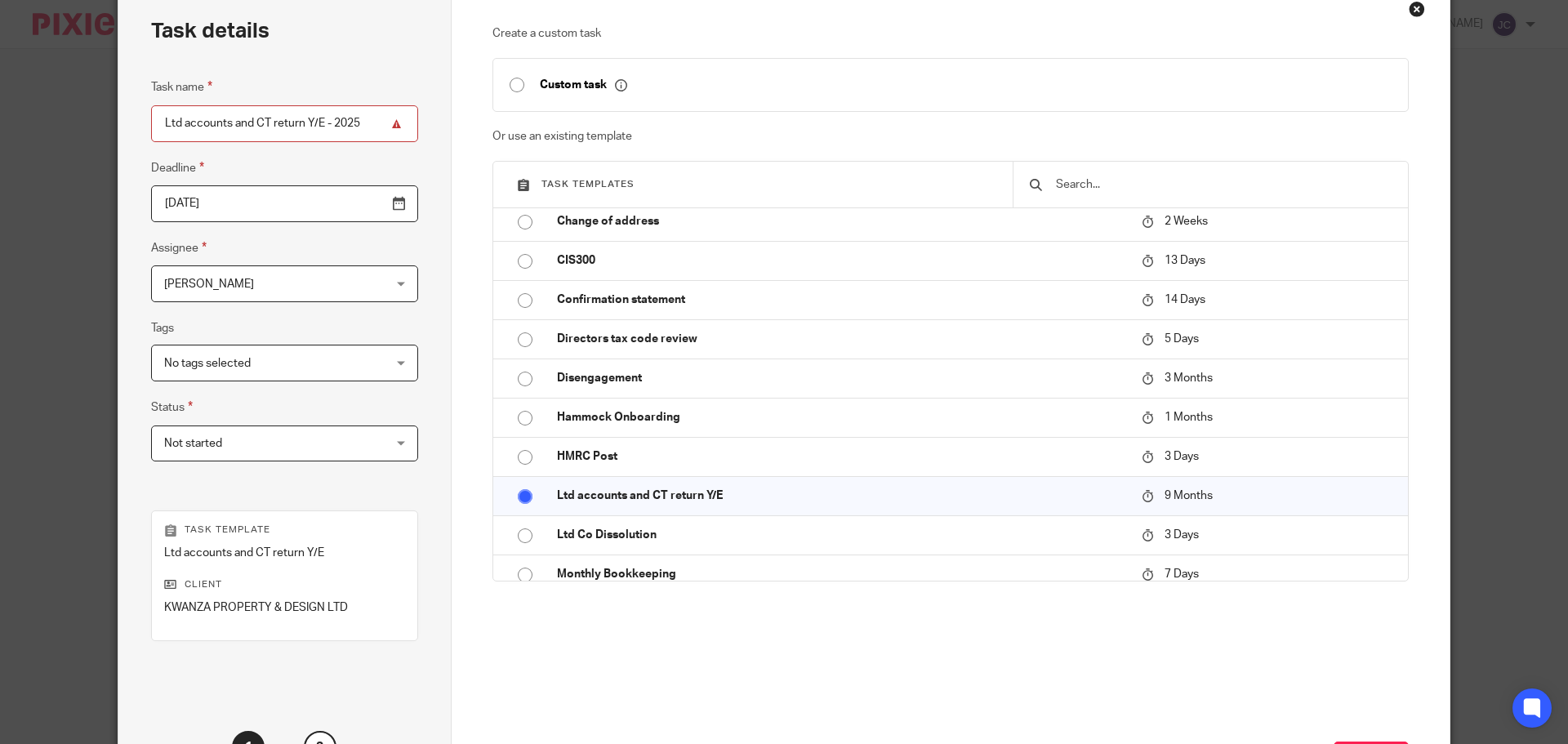
click at [352, 117] on input "Ltd accounts and CT return Y/E - 2025" at bounding box center [285, 124] width 267 height 37
type input "Ltd accounts and CT return Y/E - 2024"
click at [354, 199] on input "[DATE]" at bounding box center [285, 204] width 267 height 37
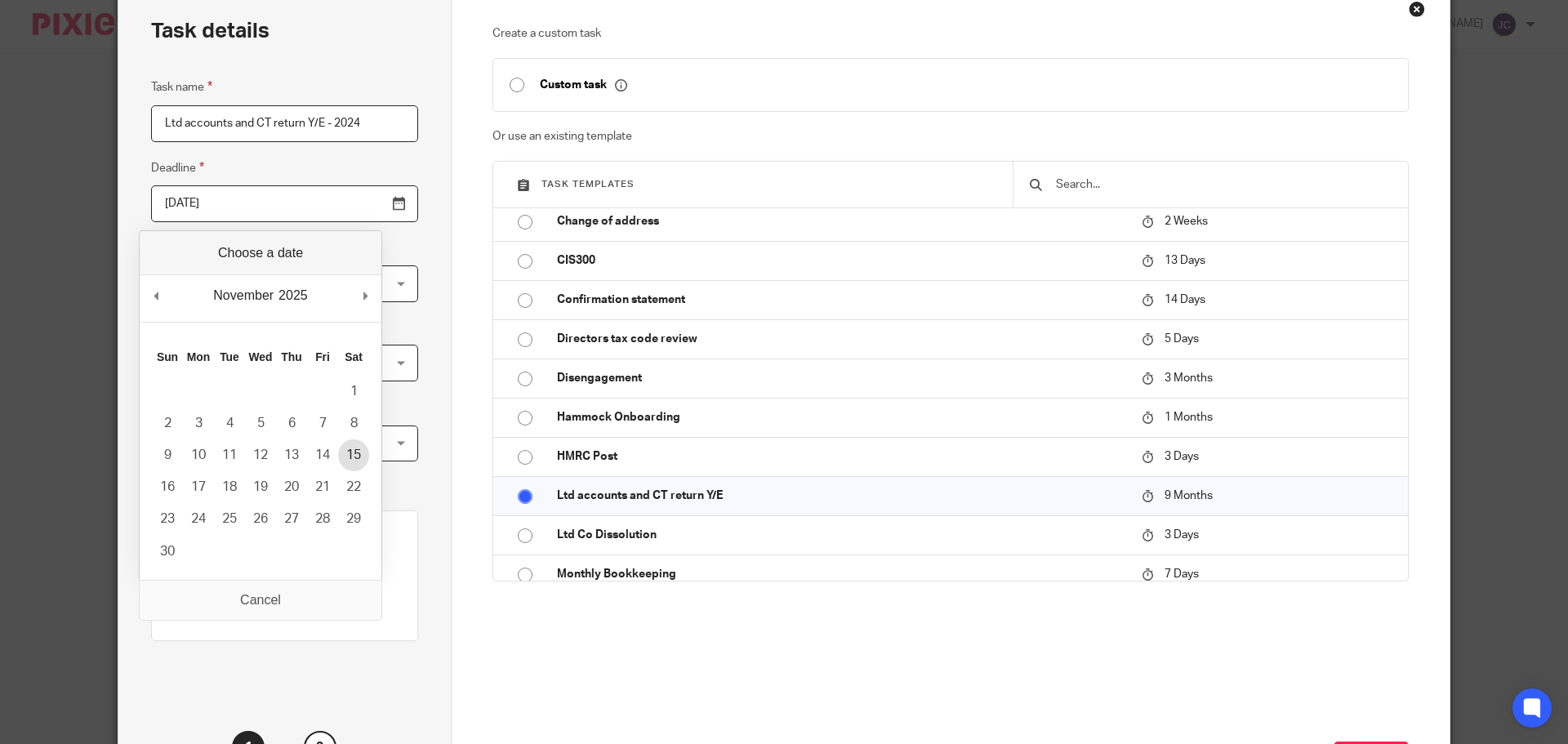
type input "2025-11-15"
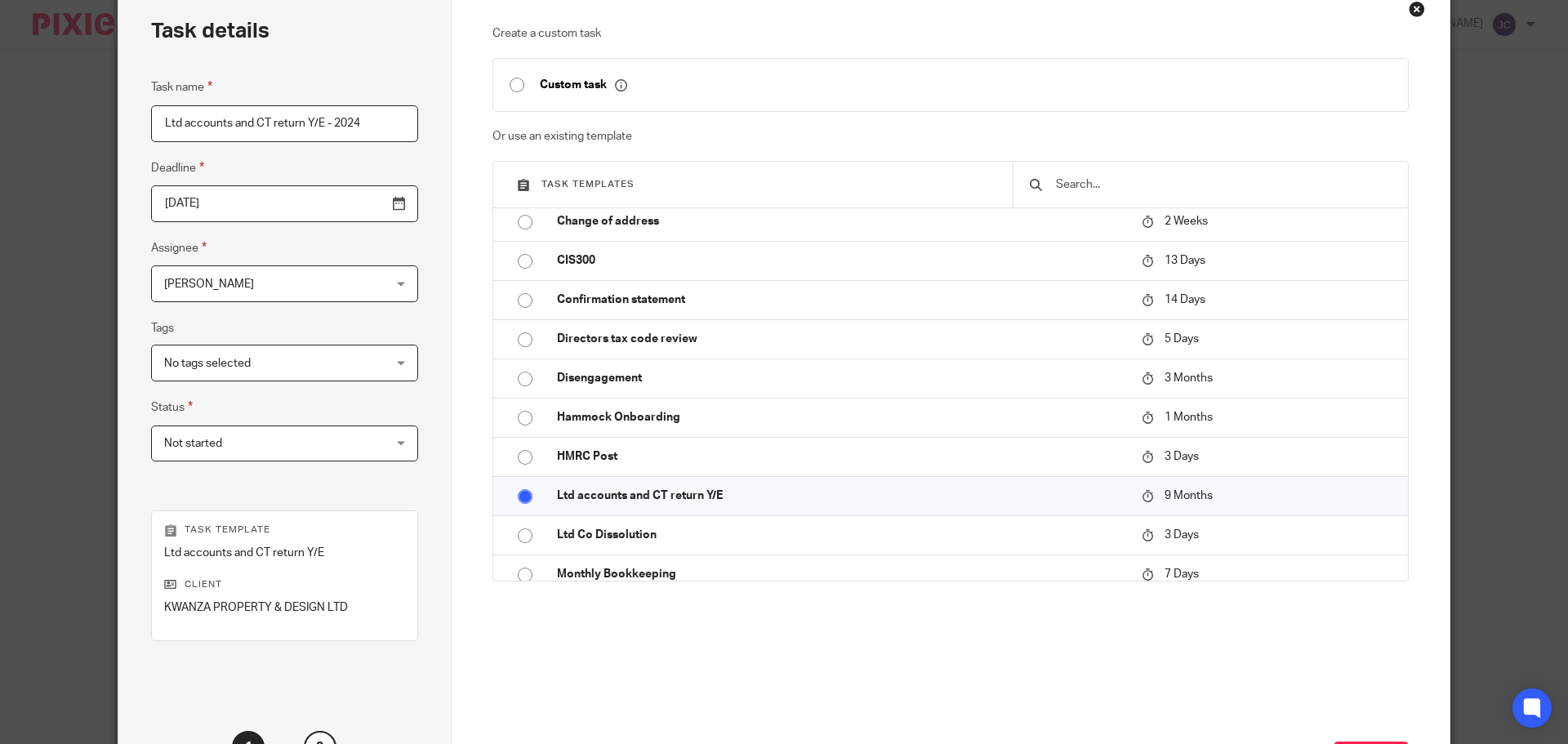
click at [349, 283] on div "Jenny Coffin Jenny Coffin" at bounding box center [285, 284] width 267 height 37
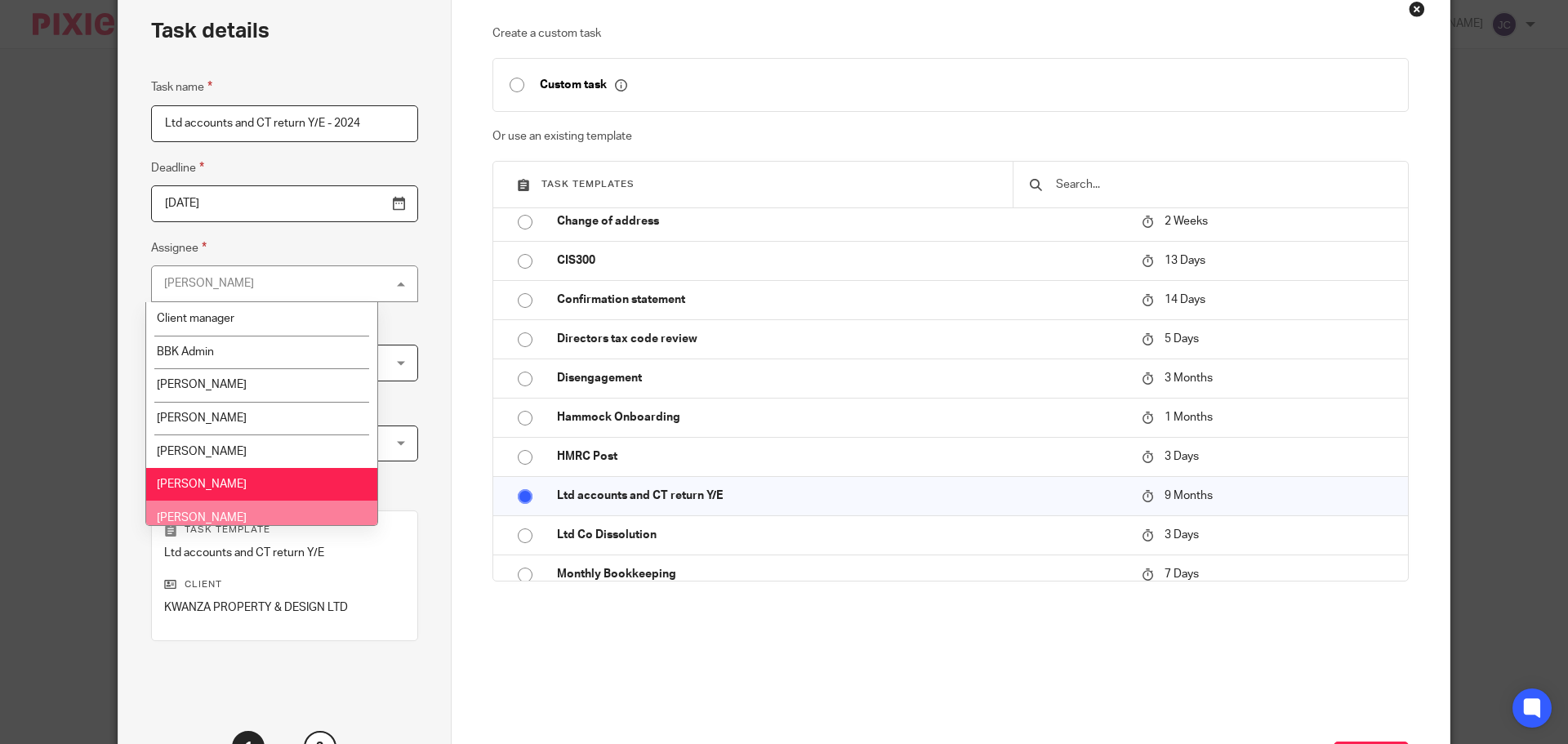
click at [250, 515] on li "[PERSON_NAME]" at bounding box center [261, 518] width 231 height 33
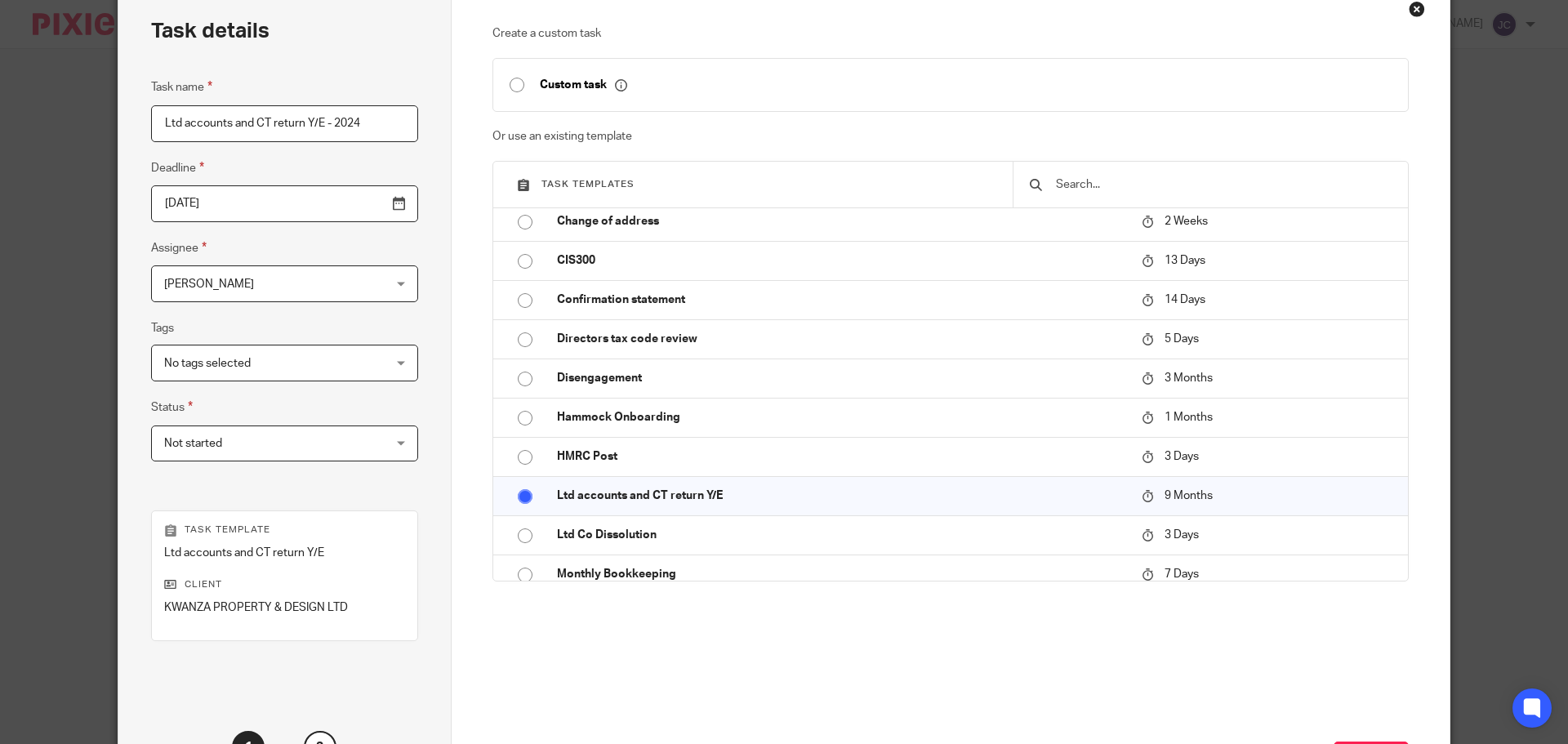
click at [344, 364] on div "No tags selected" at bounding box center [285, 364] width 267 height 37
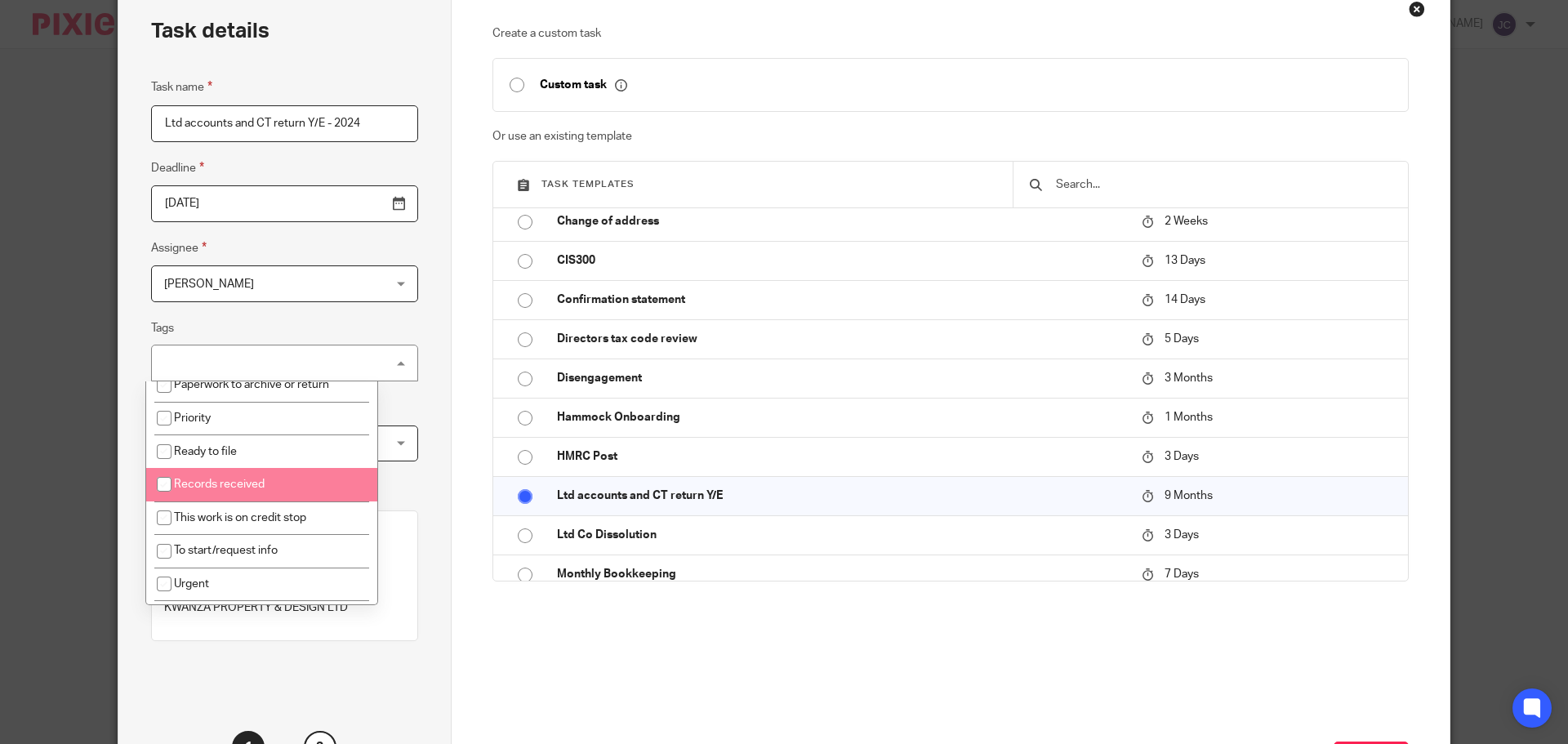
scroll to position [307, 0]
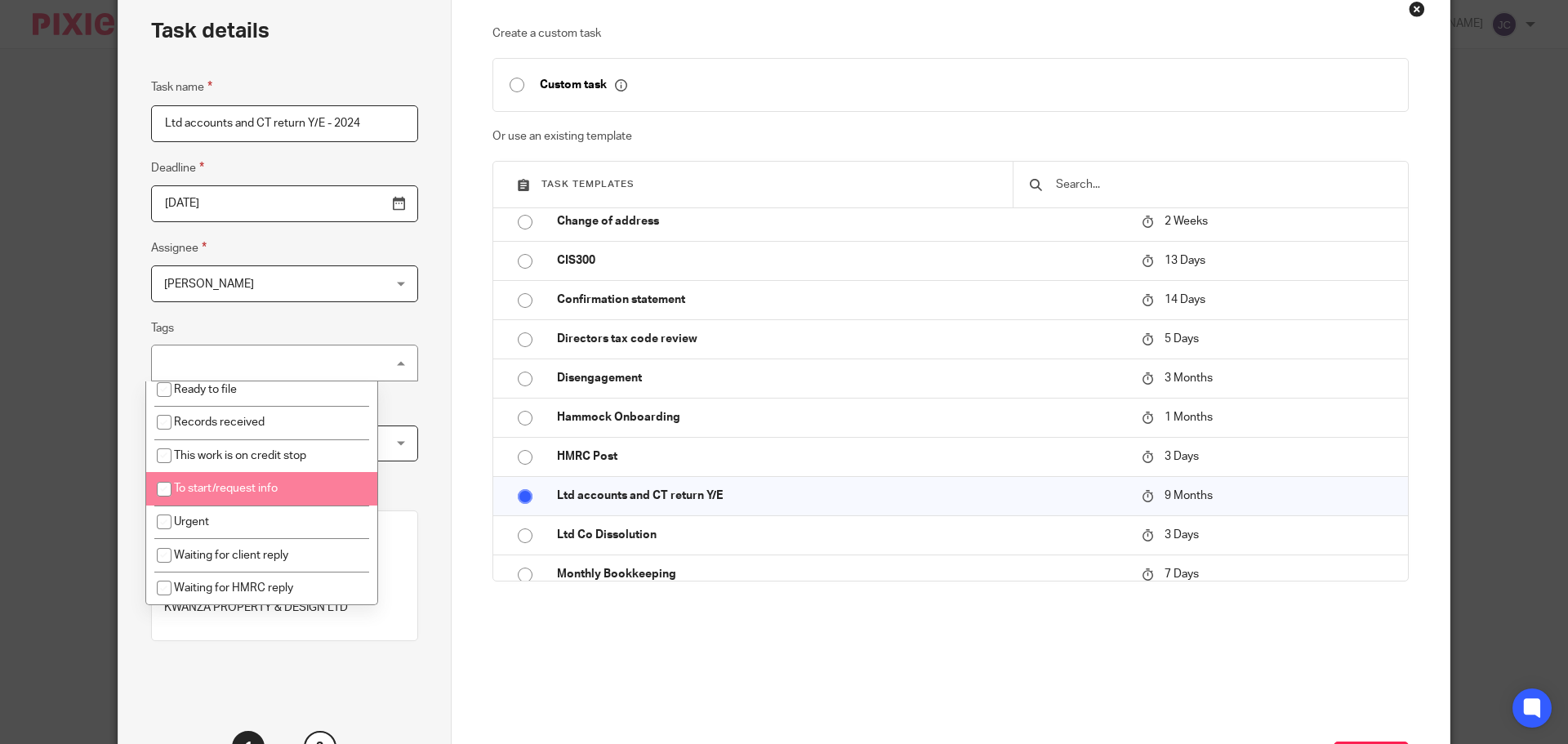
click at [321, 475] on li "To start/request info" at bounding box center [261, 489] width 231 height 33
checkbox input "true"
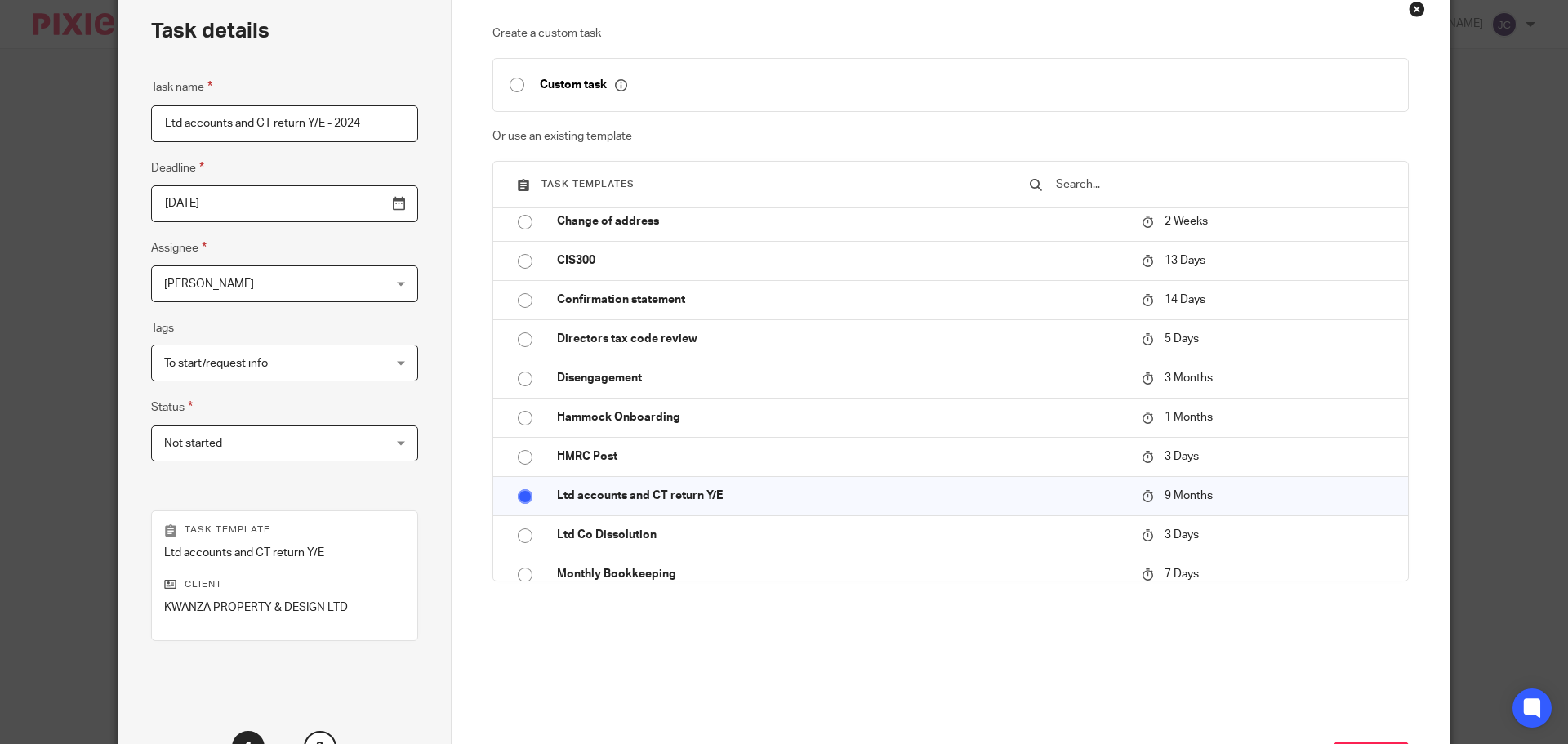
click at [433, 403] on div "Task details Task name Ltd accounts and CT return Y/E - 2024 Deadline 2025-11-1…" at bounding box center [285, 401] width 333 height 834
click at [312, 446] on span "Not started" at bounding box center [265, 443] width 202 height 34
click at [312, 446] on div "Not started Not started" at bounding box center [285, 444] width 267 height 37
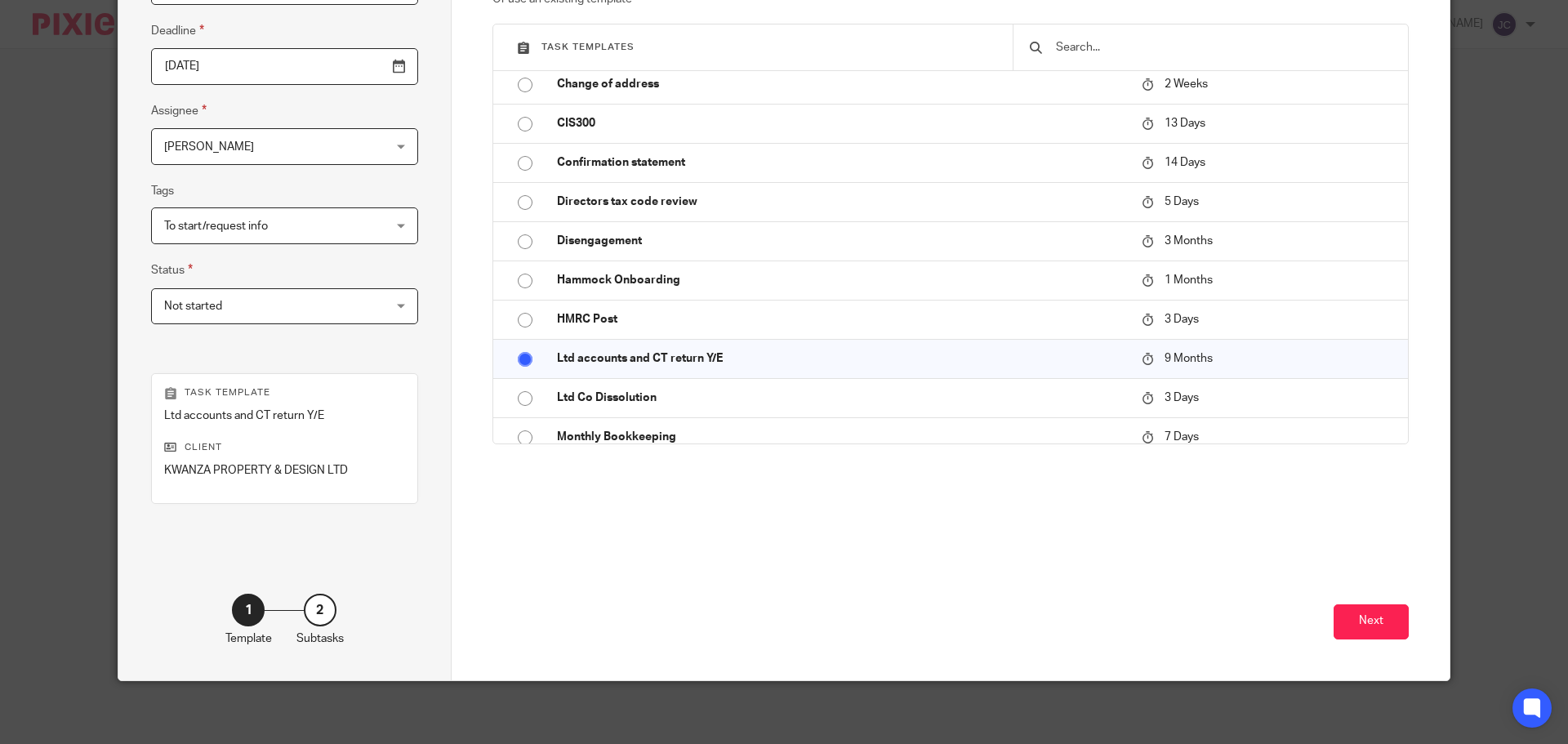
scroll to position [222, 0]
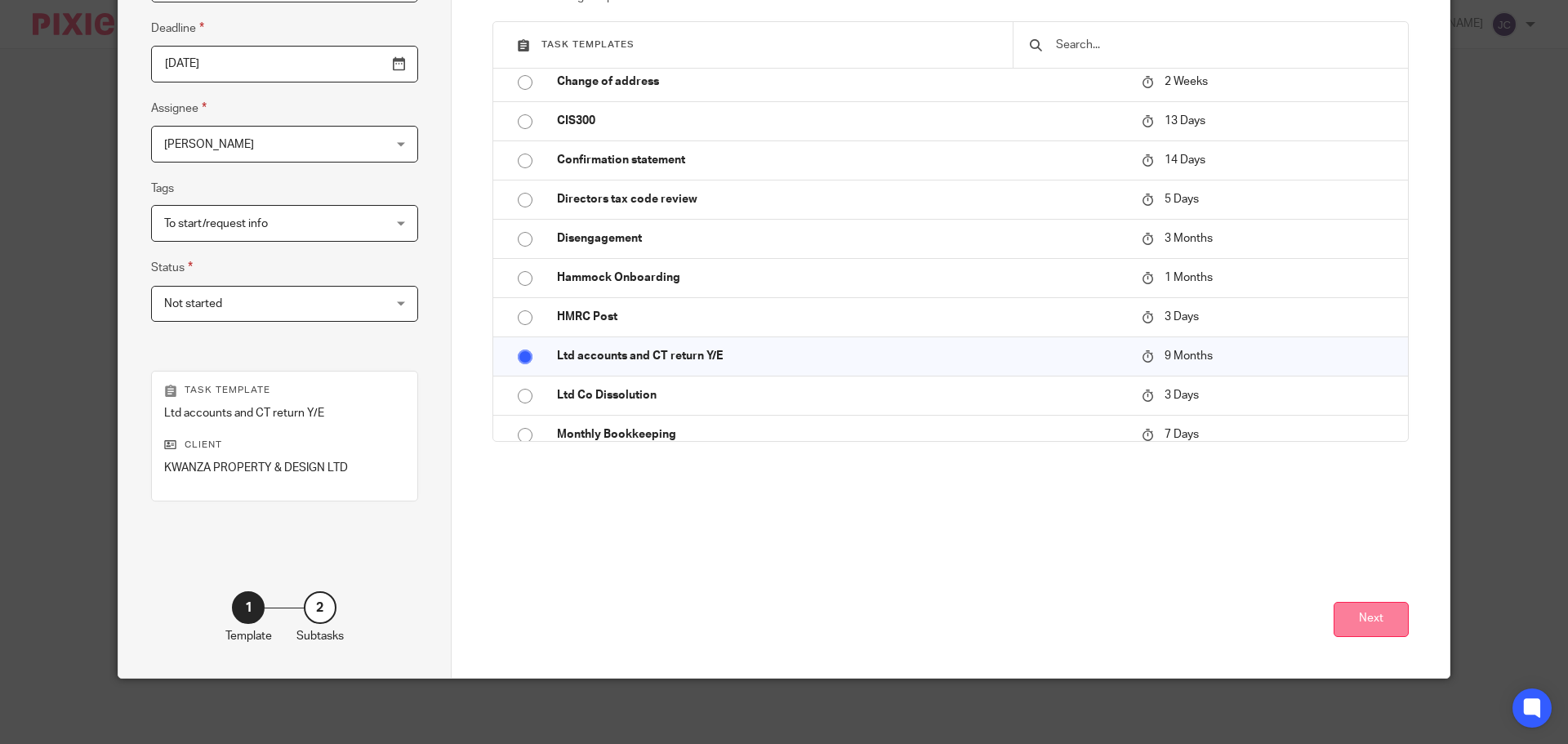
click at [1386, 611] on button "Next" at bounding box center [1370, 620] width 75 height 35
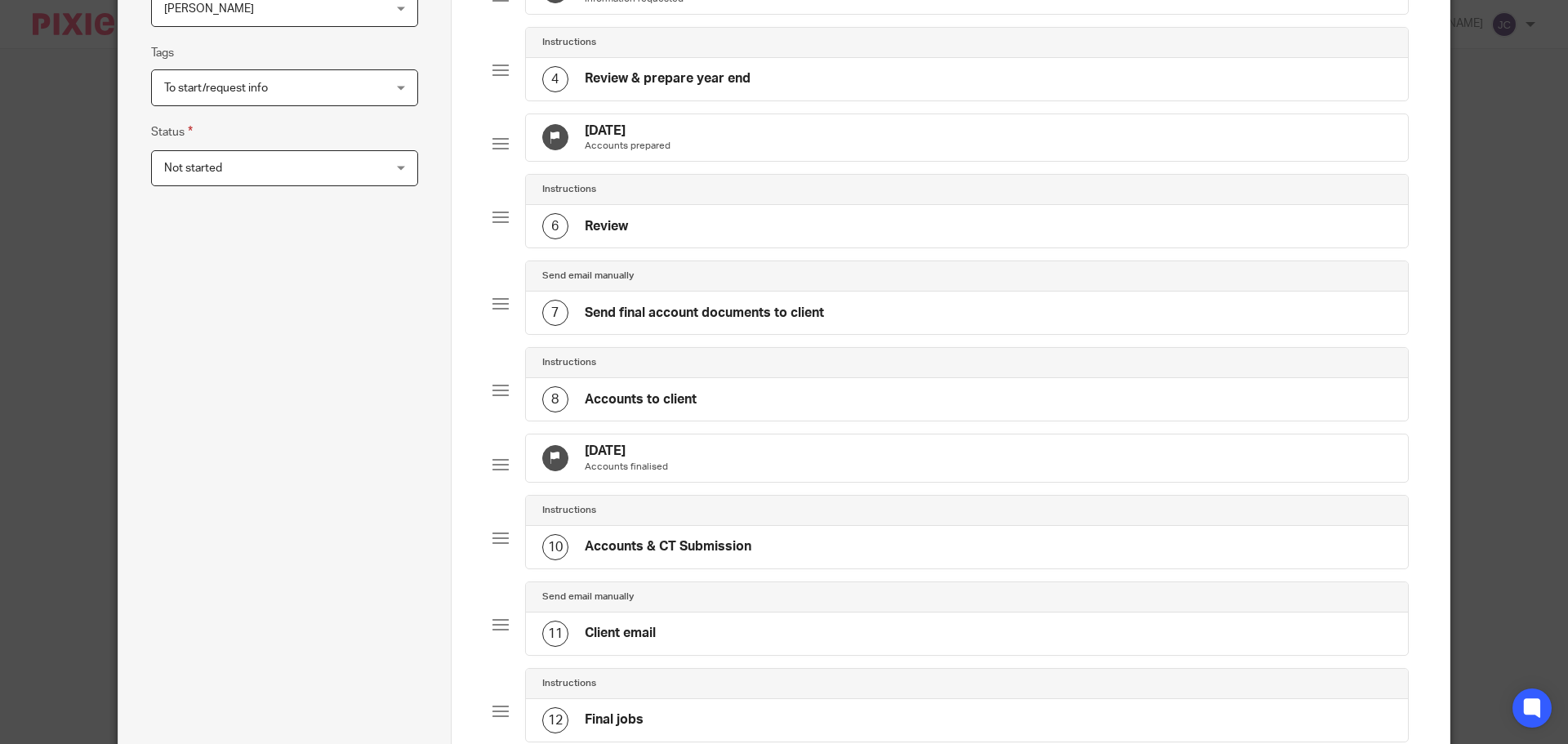
scroll to position [816, 0]
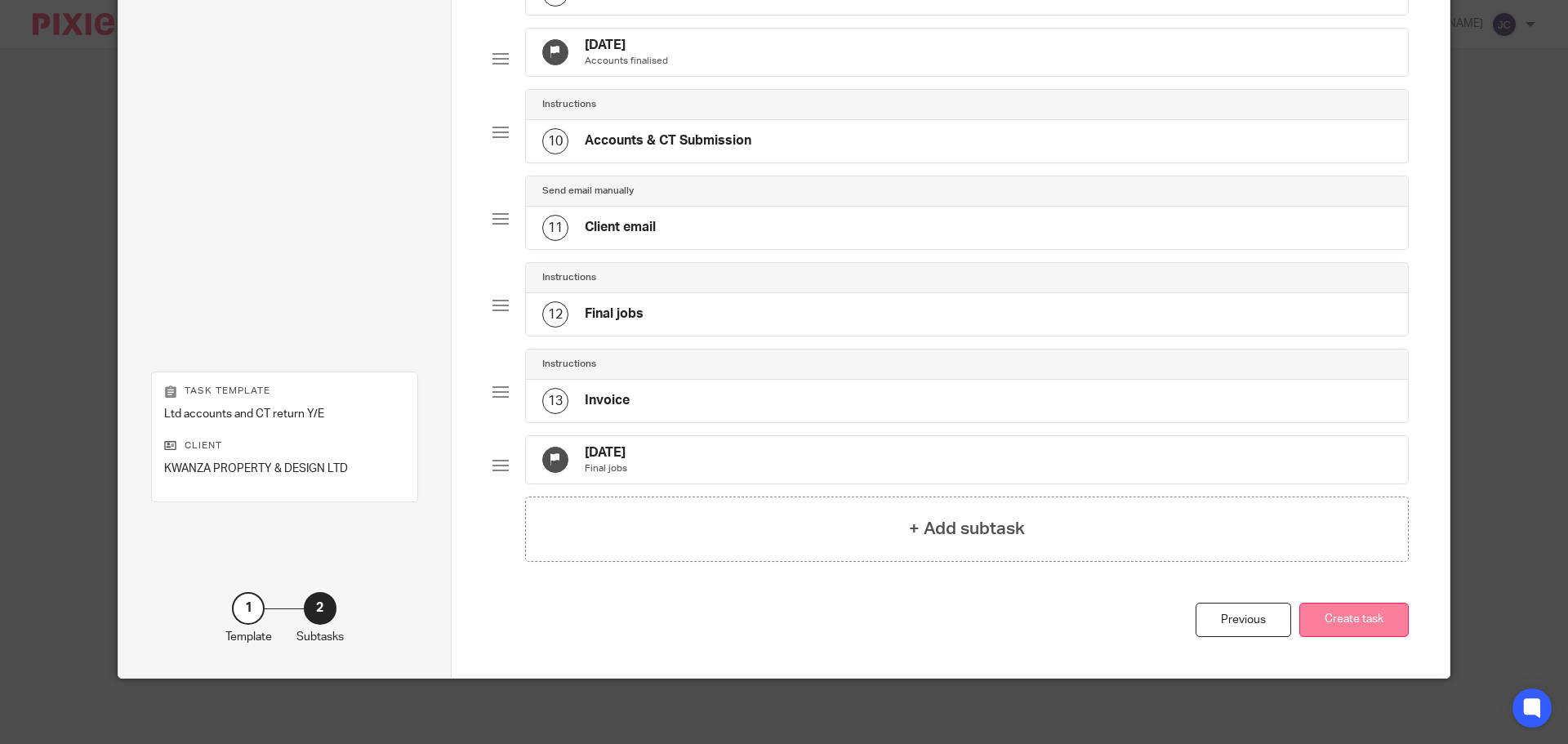
click at [1381, 610] on button "Create task" at bounding box center [1354, 621] width 109 height 35
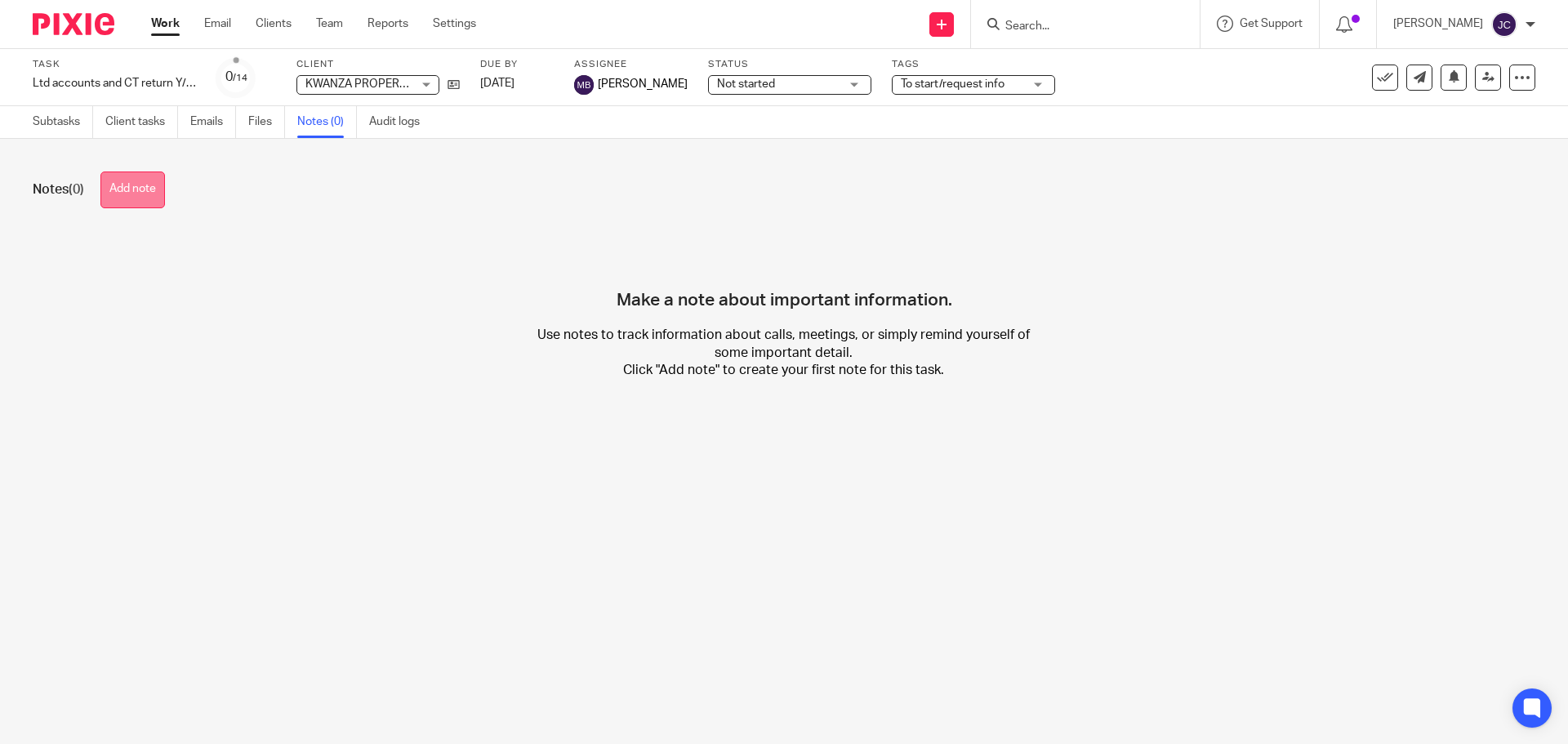
click at [147, 190] on button "Add note" at bounding box center [133, 190] width 65 height 37
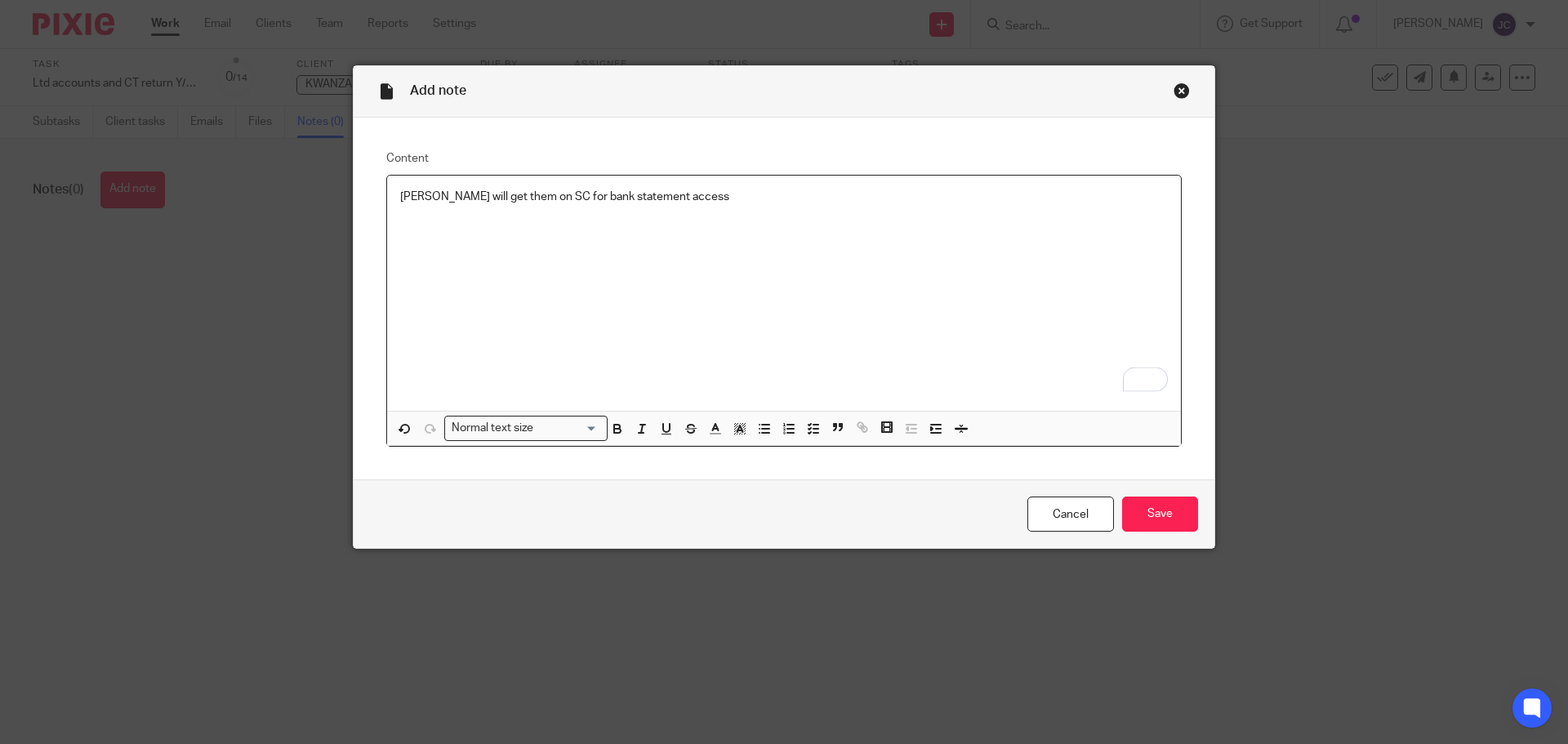
click at [1170, 532] on div "Cancel Save" at bounding box center [784, 514] width 860 height 69
click at [1164, 518] on input "Save" at bounding box center [1160, 515] width 76 height 35
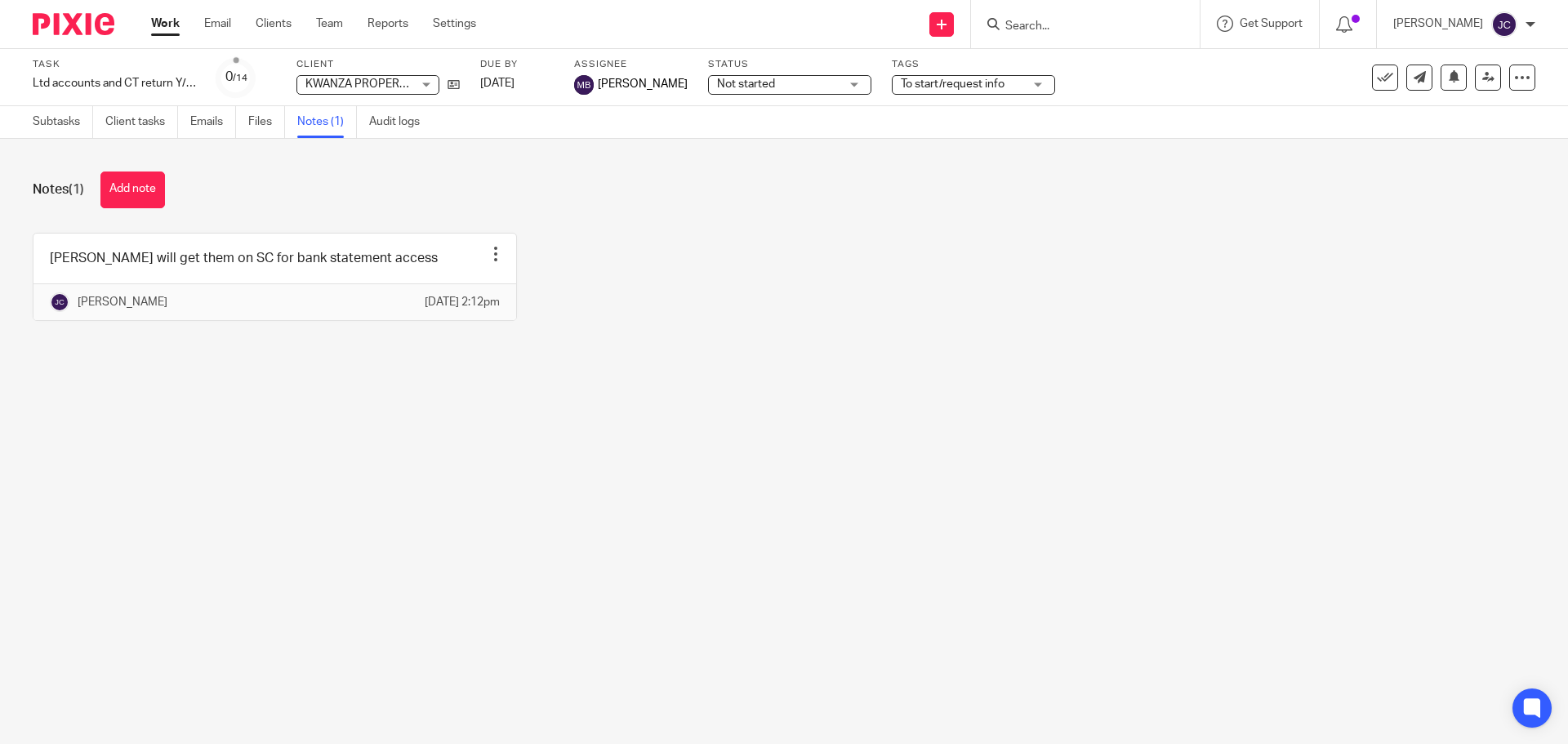
click at [1056, 21] on input "Search" at bounding box center [1077, 27] width 147 height 15
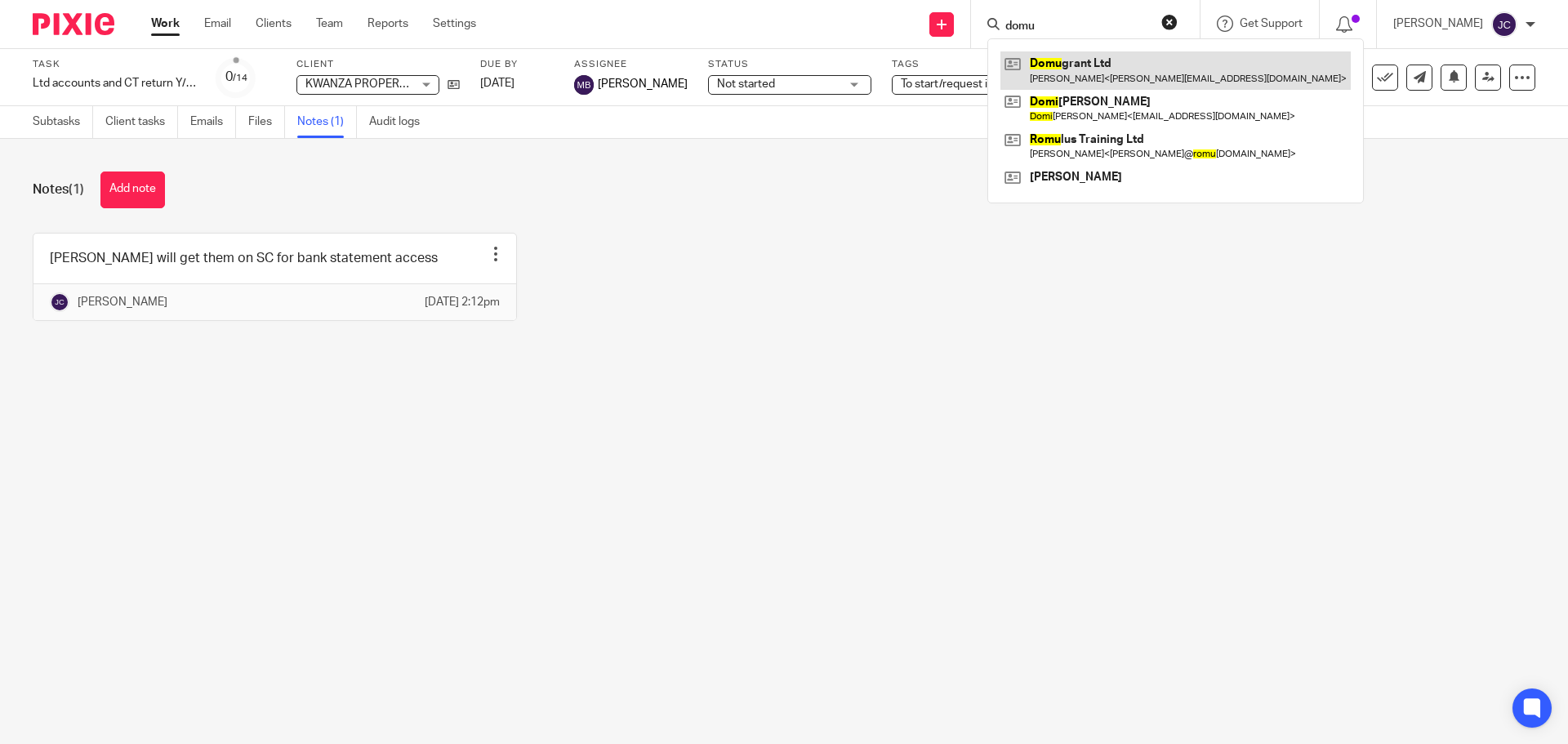
type input "domu"
click at [1072, 51] on link at bounding box center [1176, 70] width 351 height 38
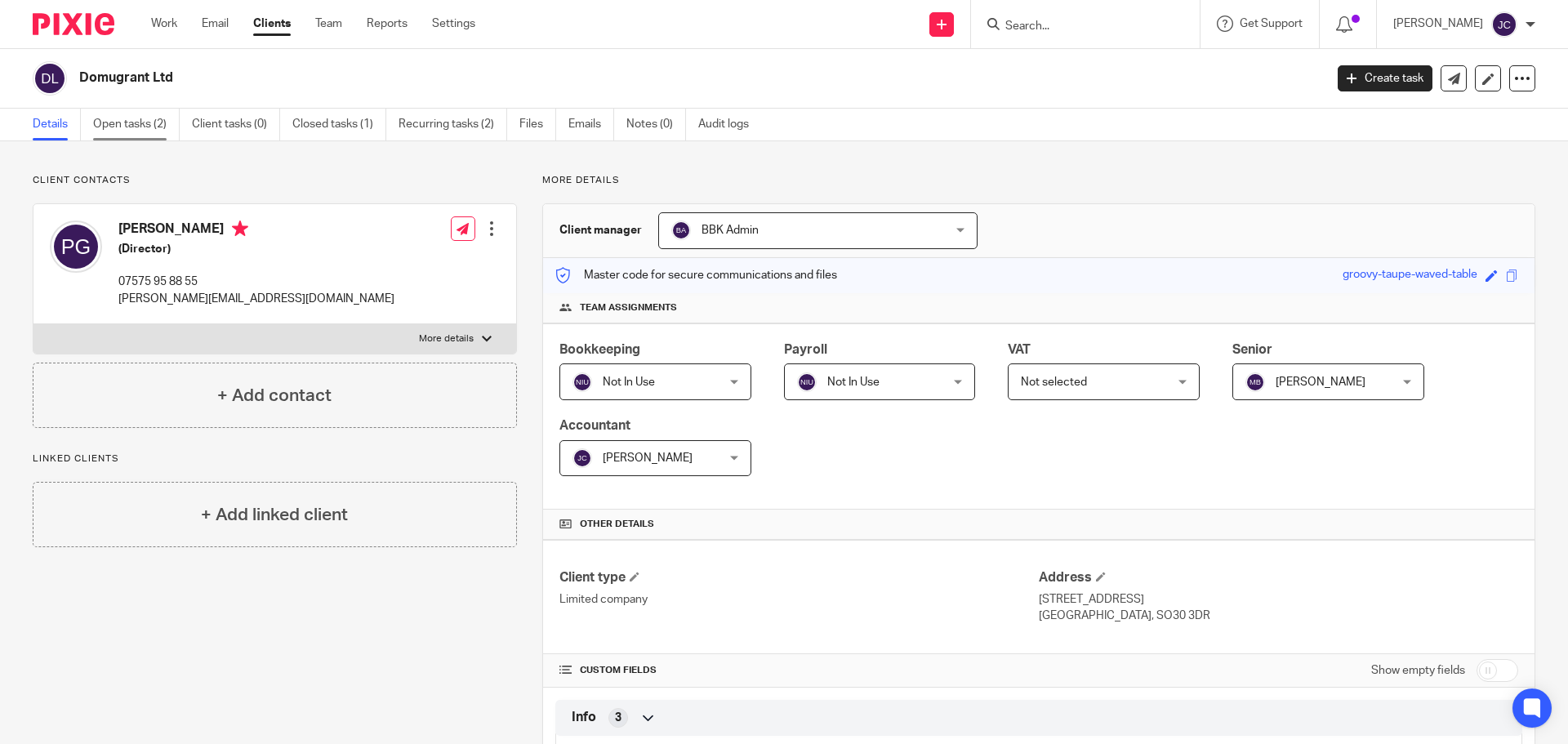
click at [150, 122] on link "Open tasks (2)" at bounding box center [135, 124] width 86 height 32
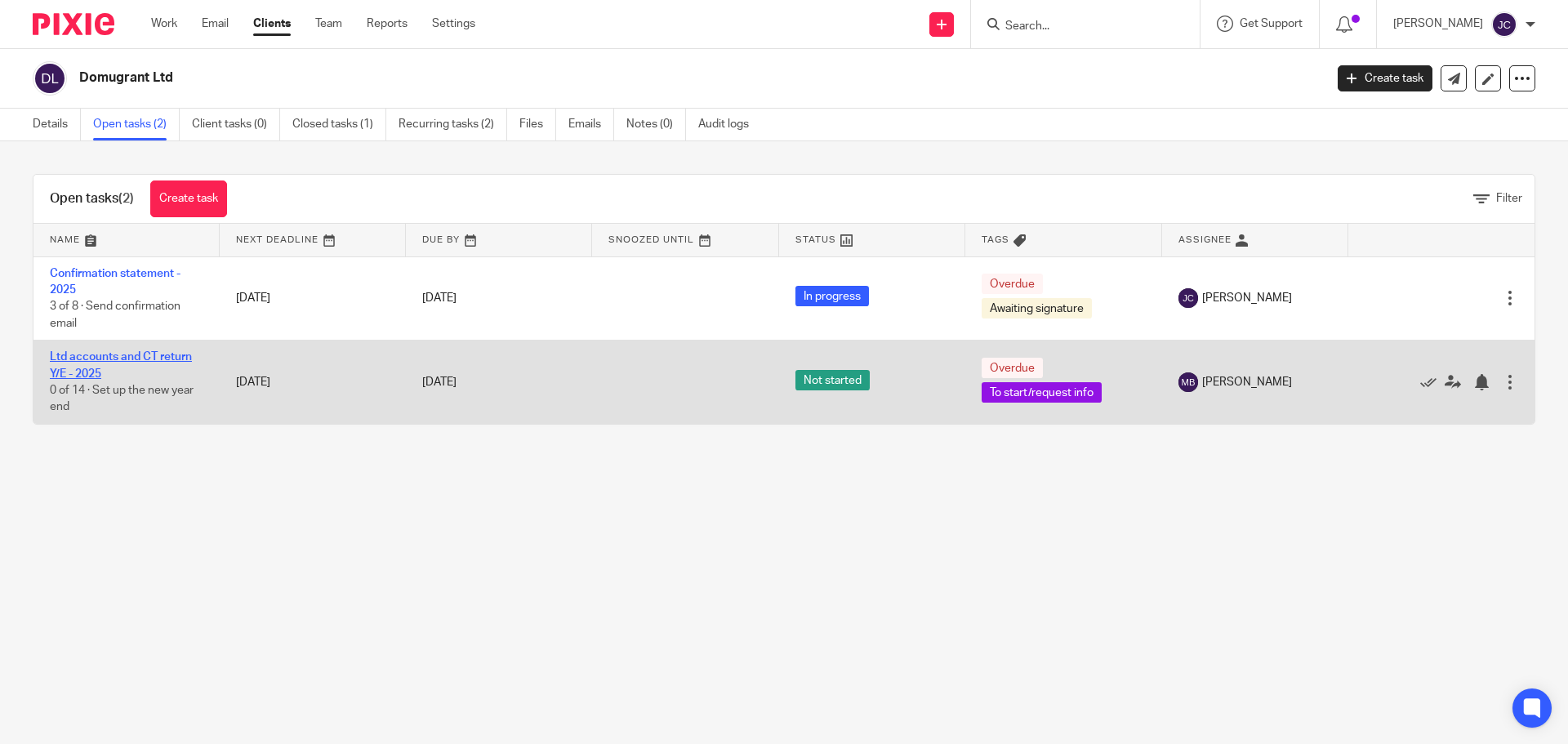
click at [107, 360] on link "Ltd accounts and CT return Y/E - 2025" at bounding box center [121, 366] width 142 height 28
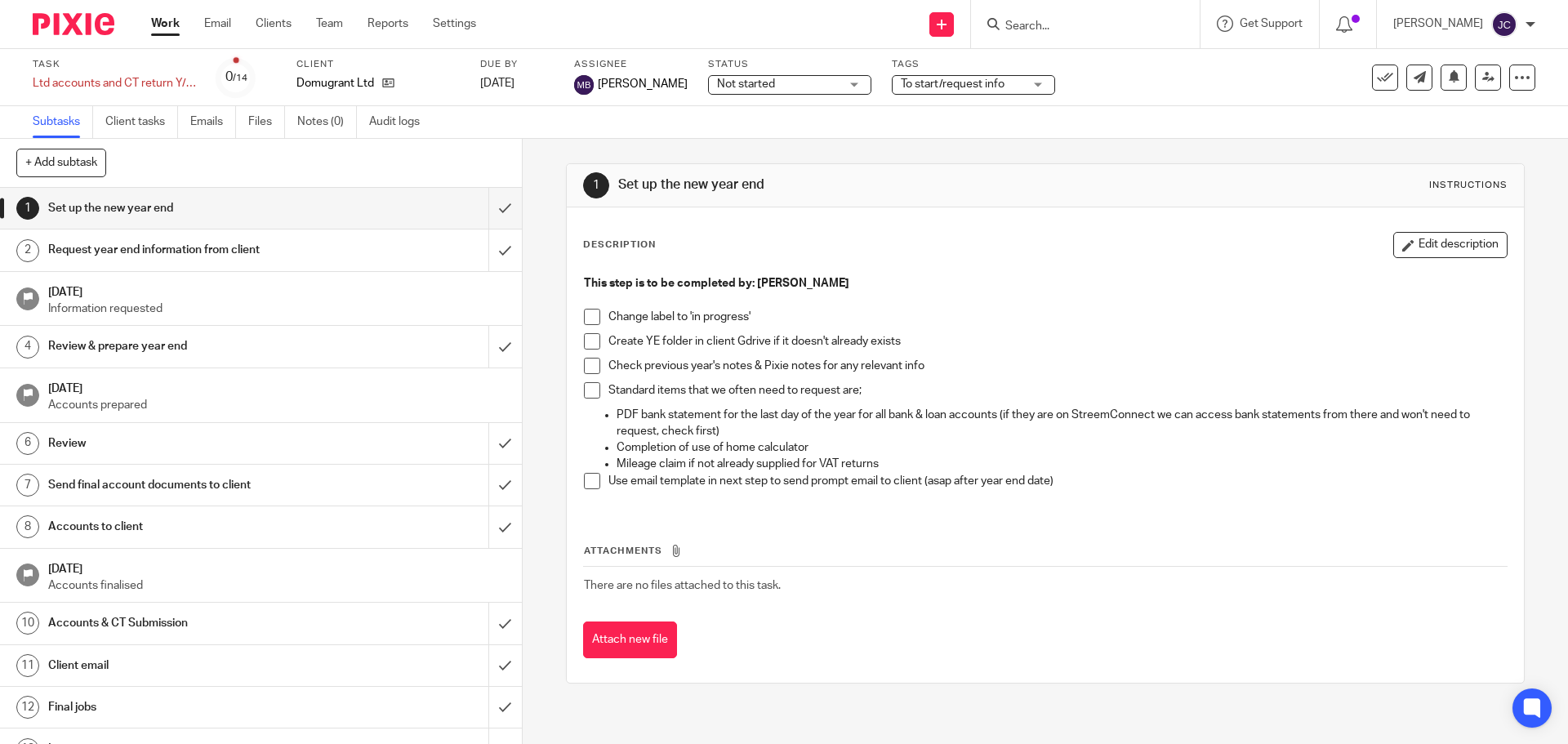
click at [591, 312] on span at bounding box center [593, 317] width 17 height 17
click at [797, 79] on span "Not started" at bounding box center [778, 84] width 122 height 17
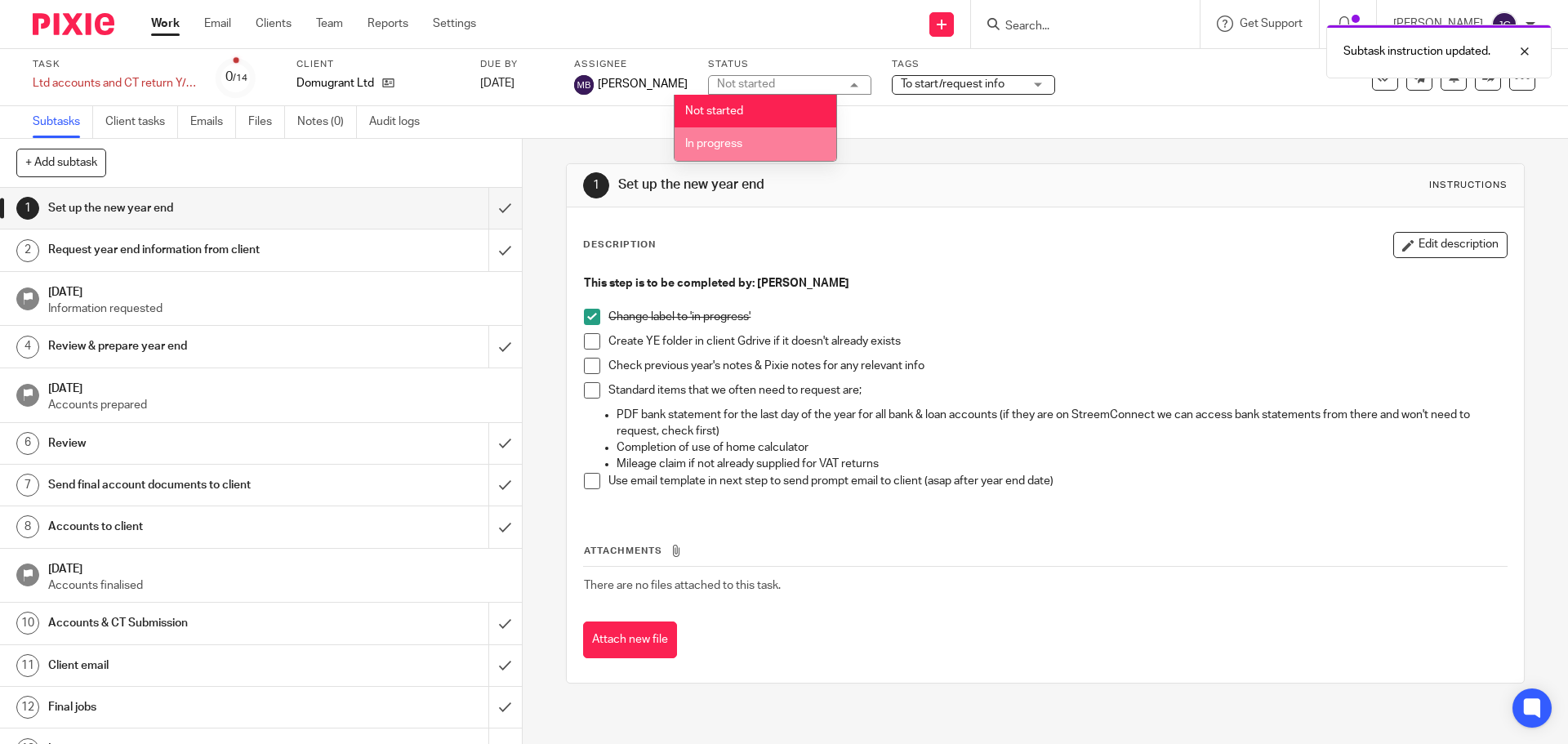
click at [798, 136] on li "In progress" at bounding box center [756, 144] width 161 height 33
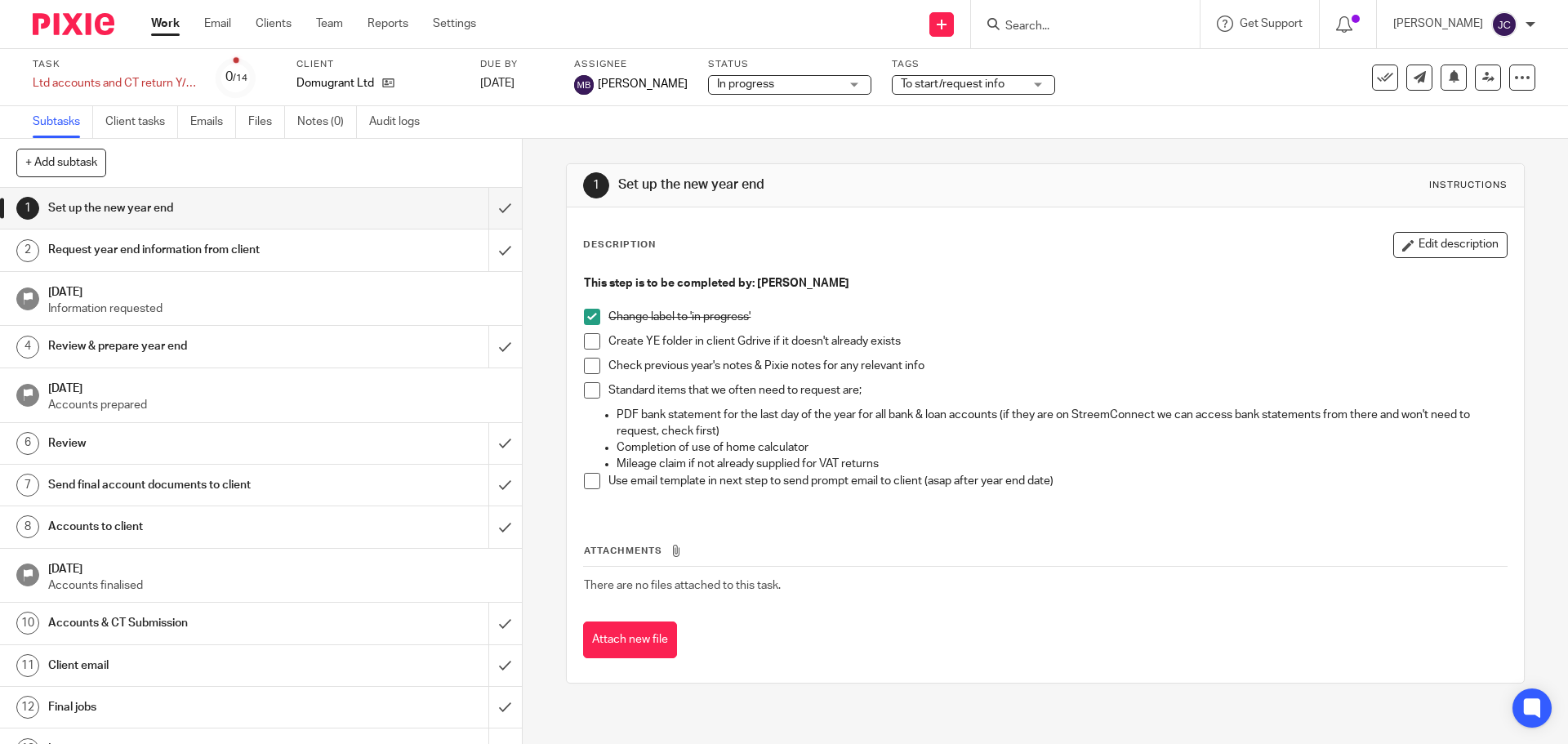
click at [591, 392] on span at bounding box center [593, 391] width 17 height 17
click at [584, 483] on span at bounding box center [593, 481] width 17 height 17
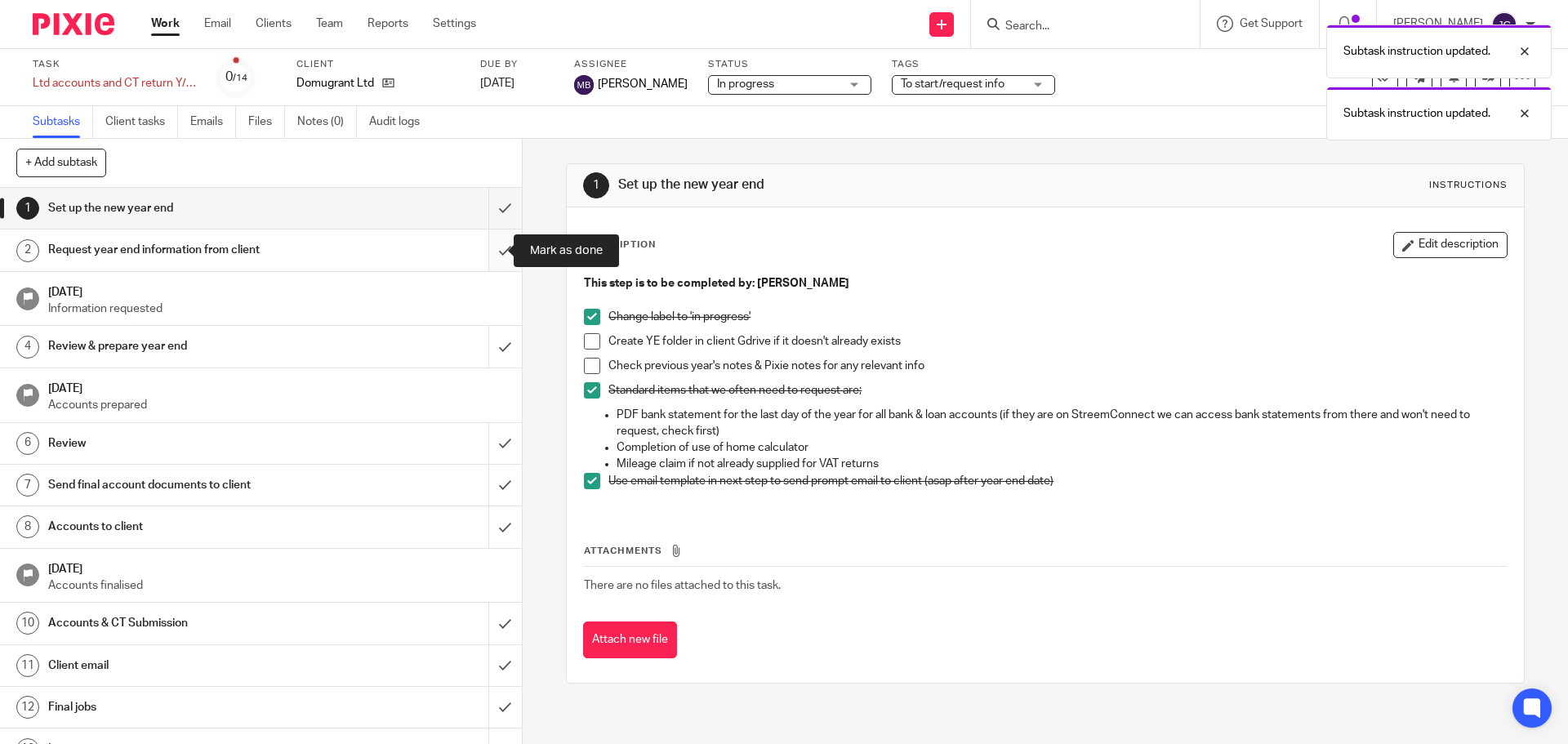
click at [490, 254] on input "submit" at bounding box center [261, 250] width 522 height 41
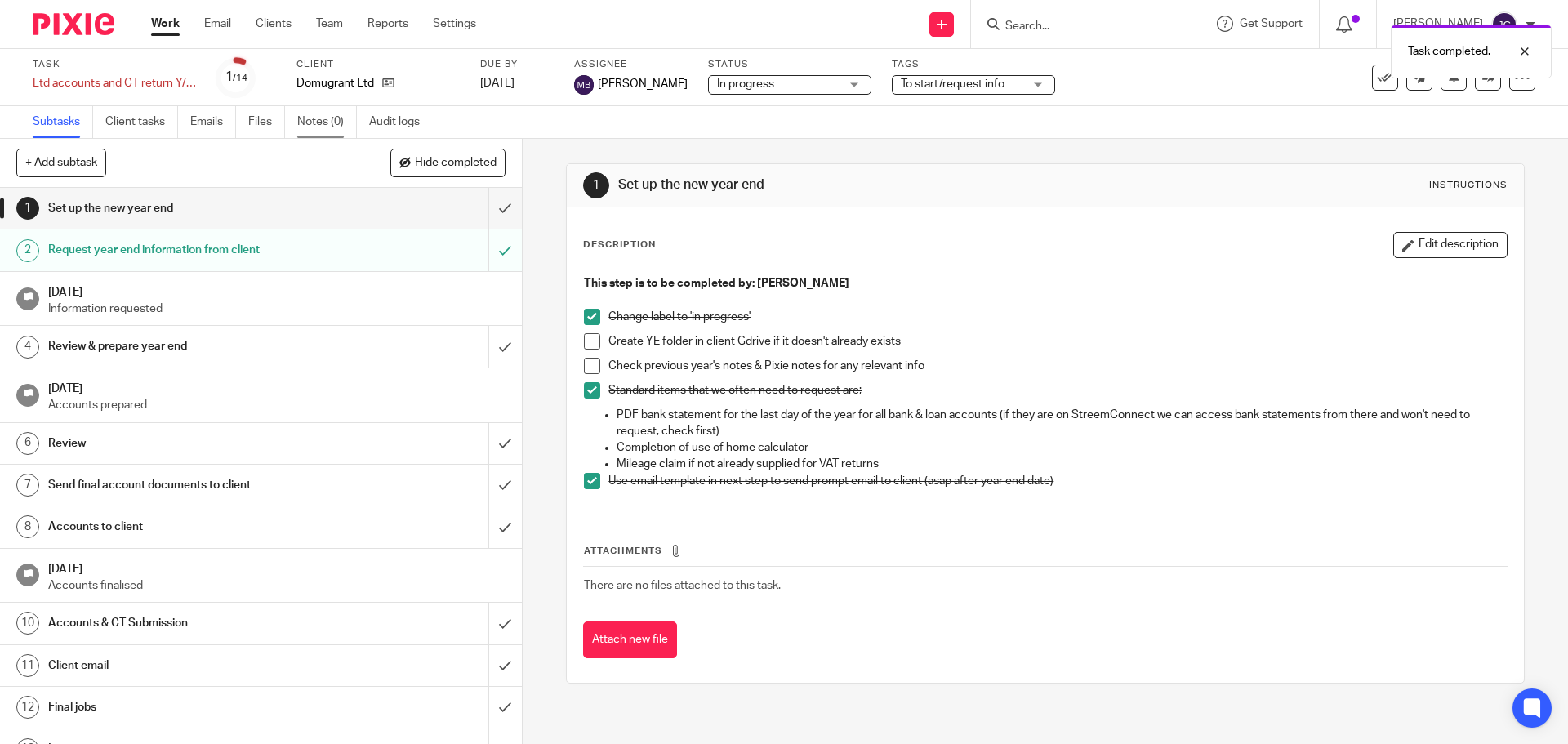
click at [325, 129] on link "Notes (0)" at bounding box center [327, 122] width 59 height 32
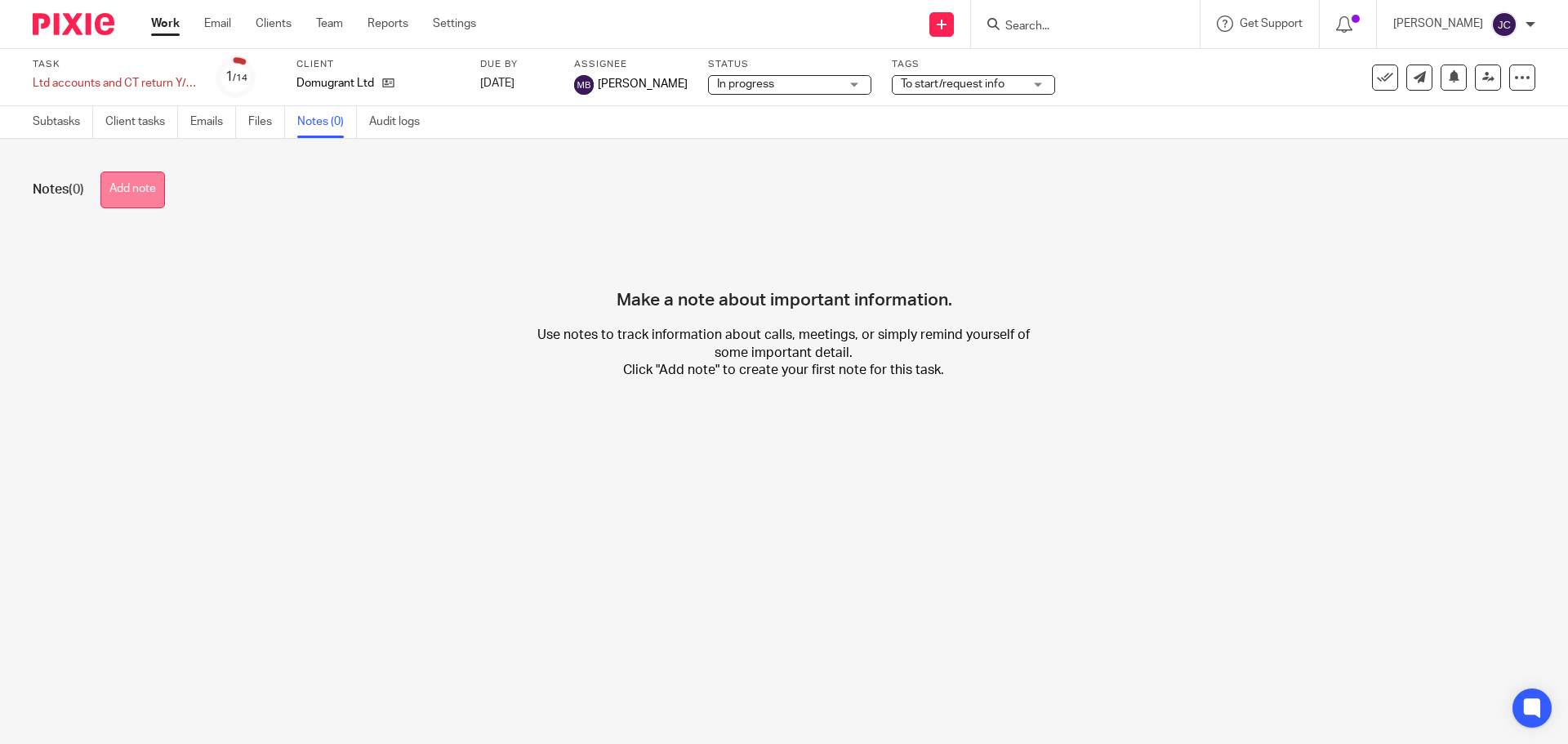
click at [128, 194] on button "Add note" at bounding box center [133, 190] width 65 height 37
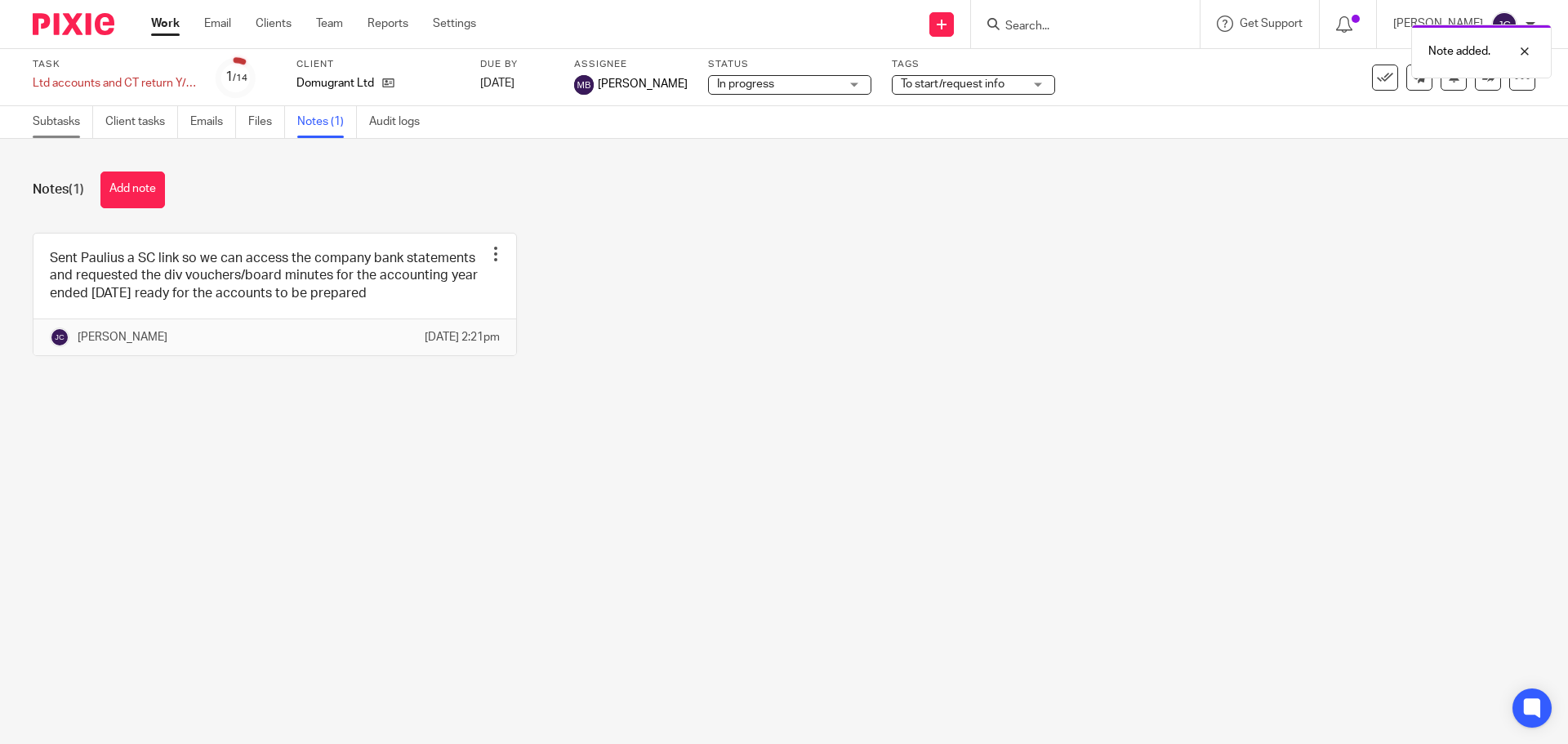
click at [45, 130] on link "Subtasks" at bounding box center [62, 122] width 60 height 32
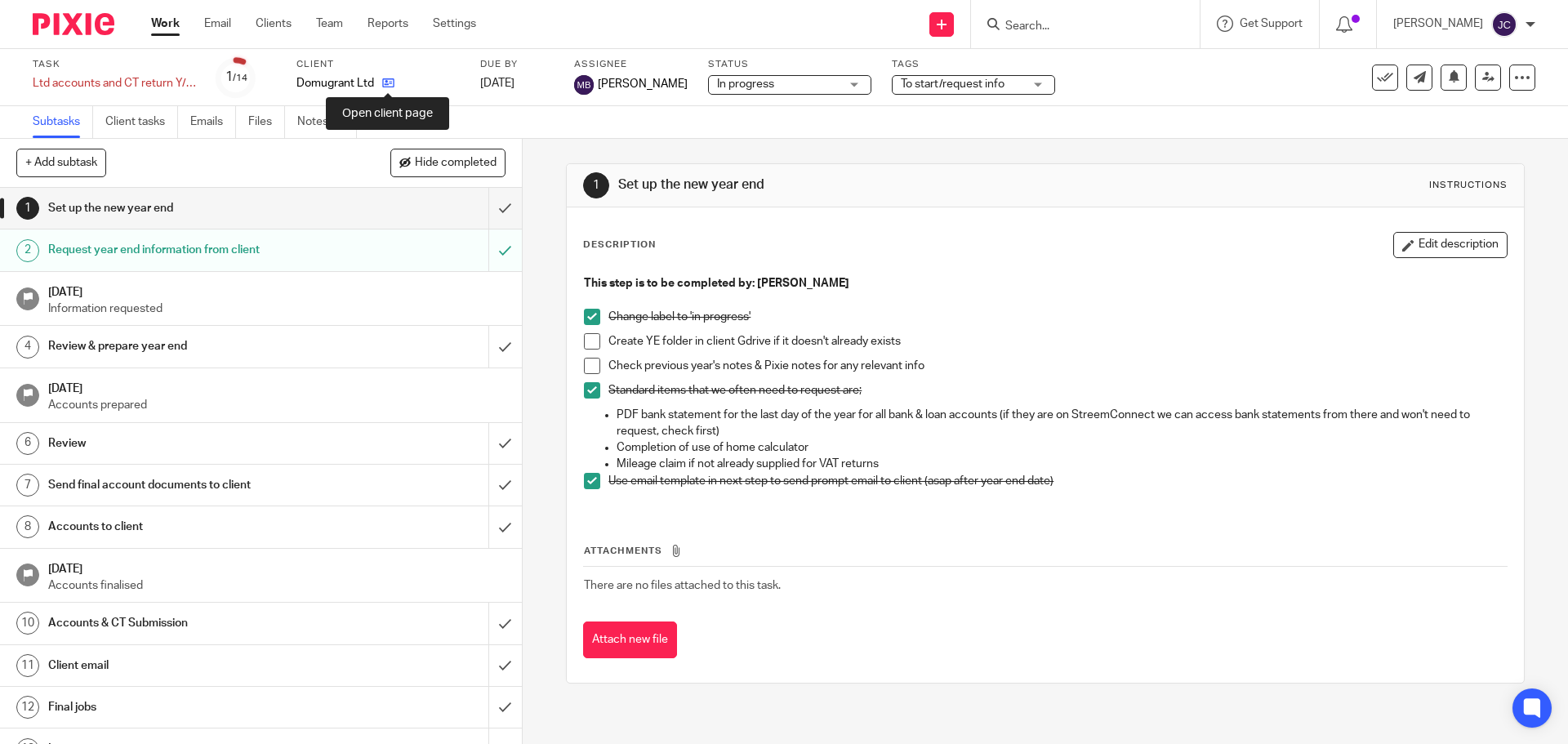
click at [386, 84] on icon at bounding box center [388, 83] width 12 height 12
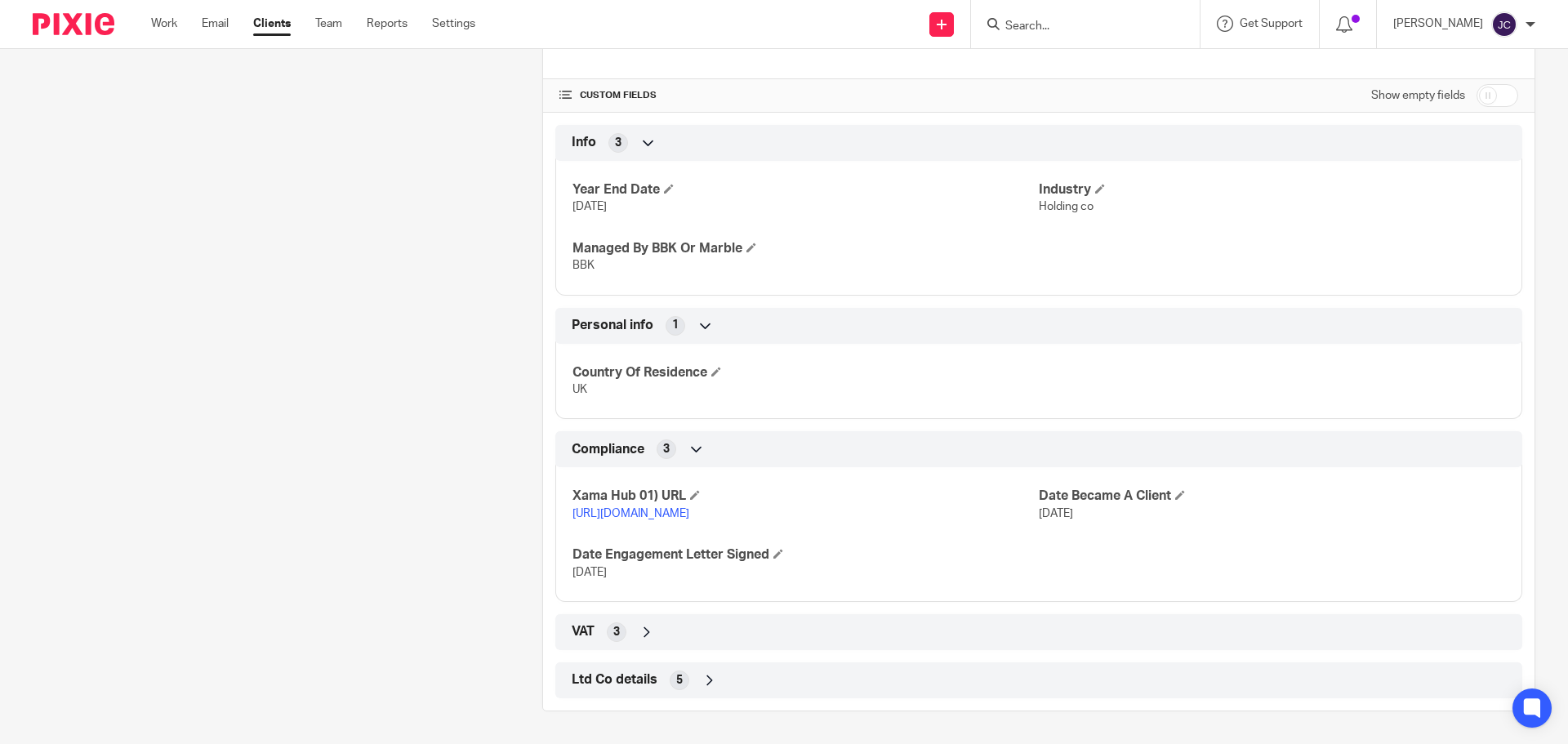
scroll to position [592, 0]
click at [830, 678] on div "Ltd Co details 5" at bounding box center [1039, 681] width 943 height 28
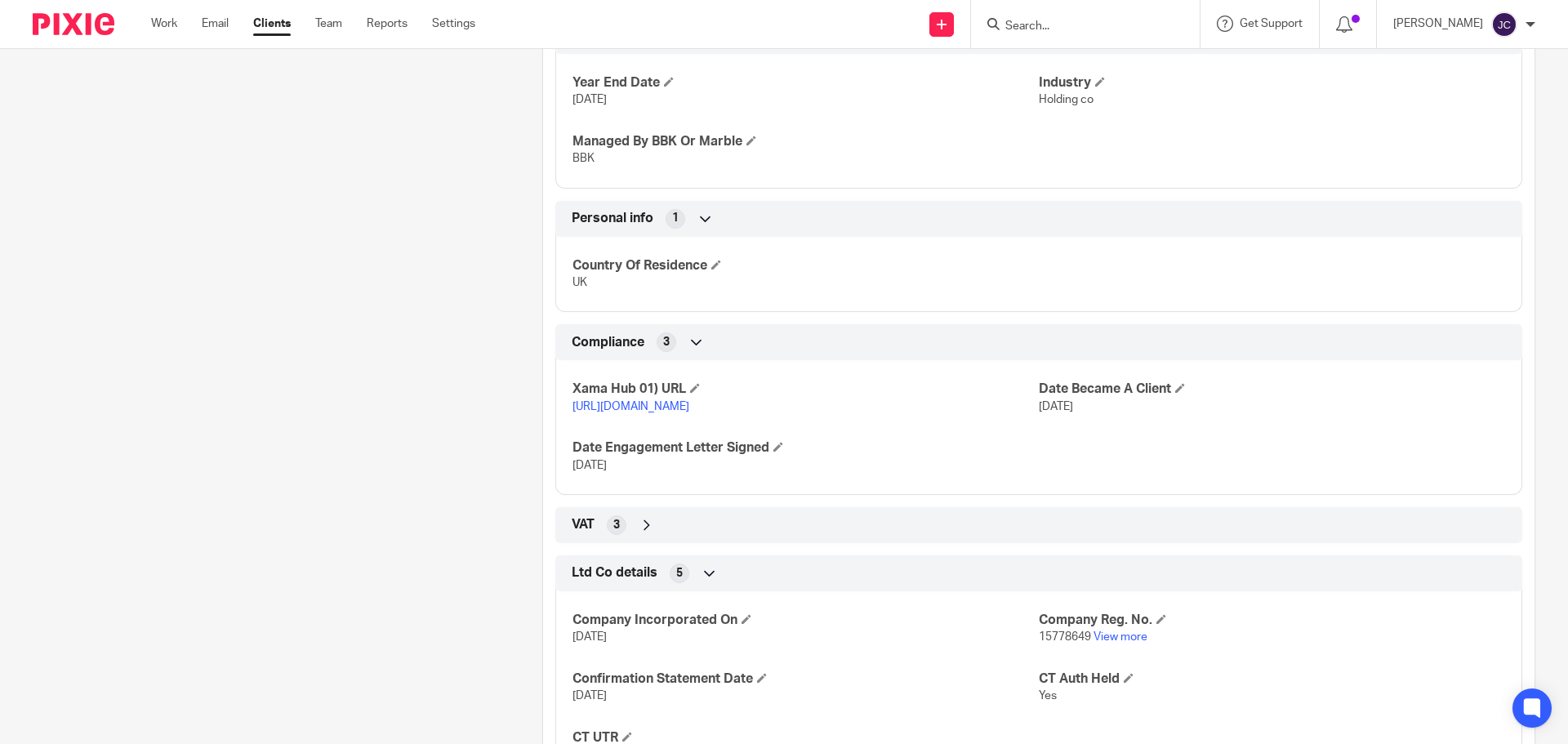
scroll to position [786, 0]
